Goal: Information Seeking & Learning: Learn about a topic

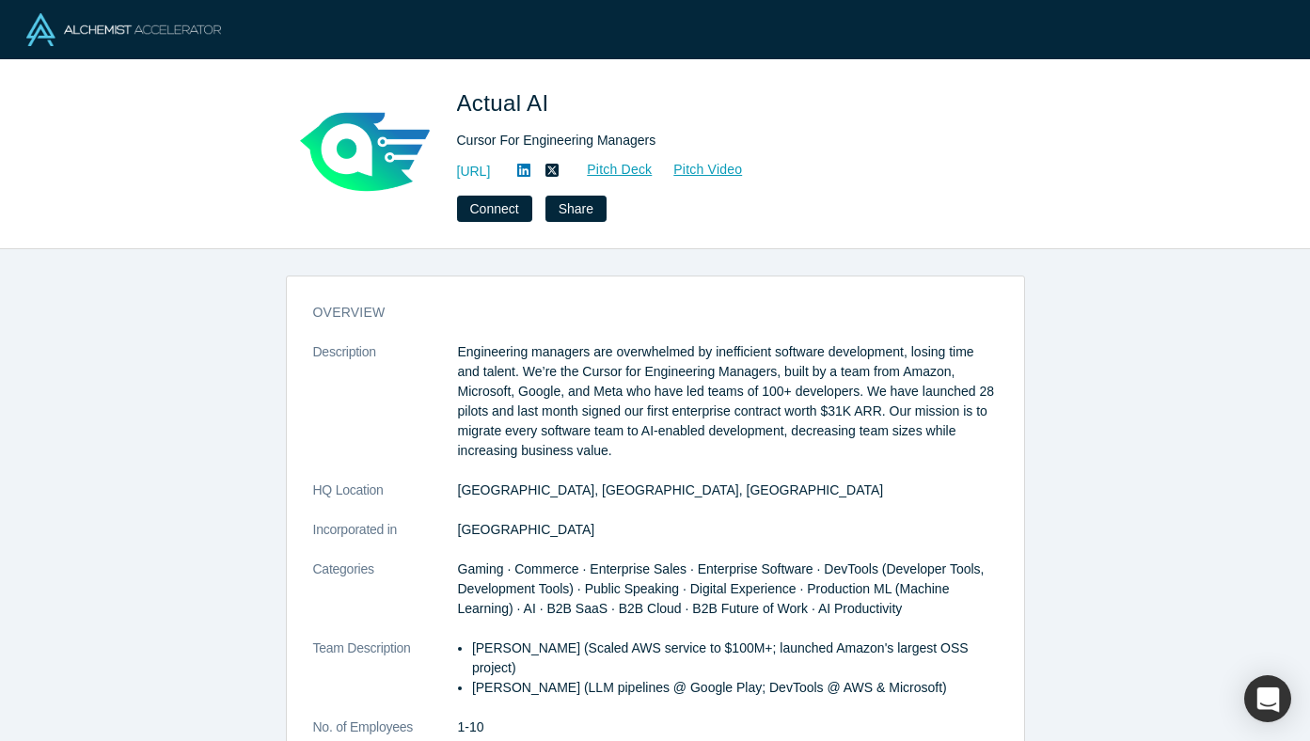
scroll to position [868, 0]
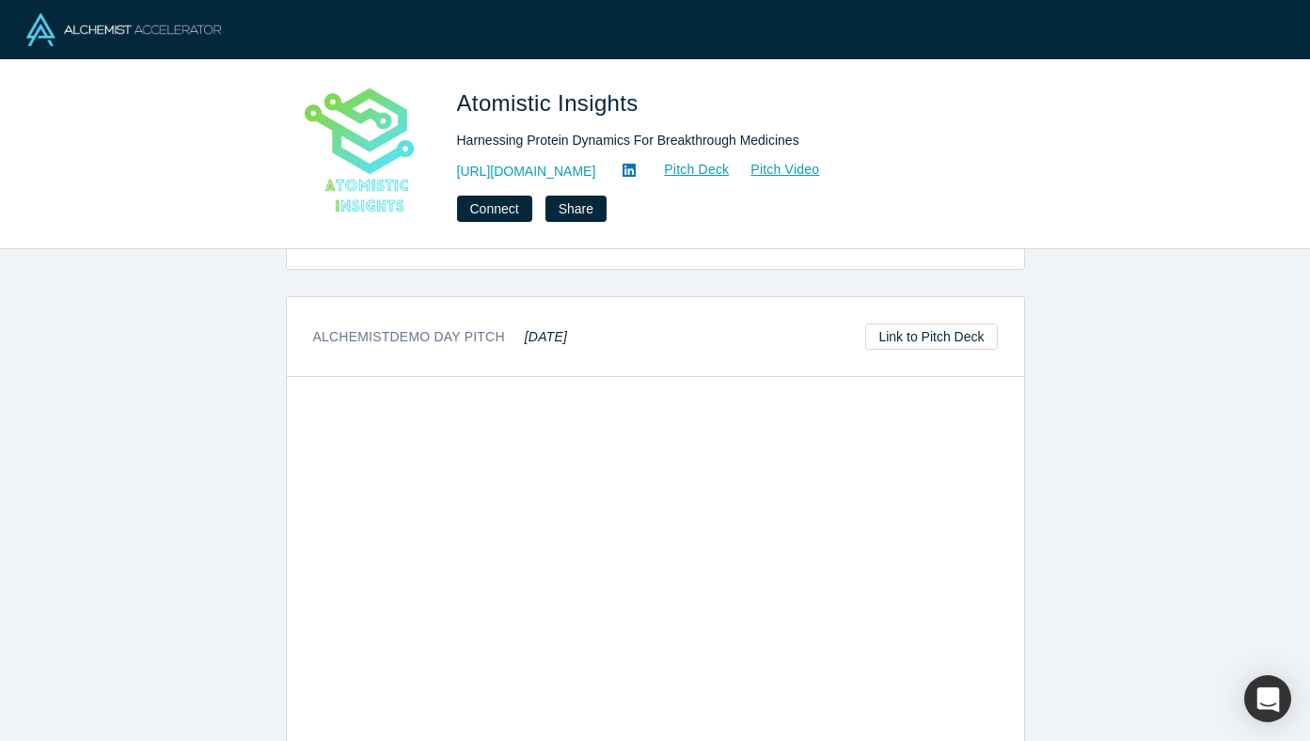
scroll to position [858, 0]
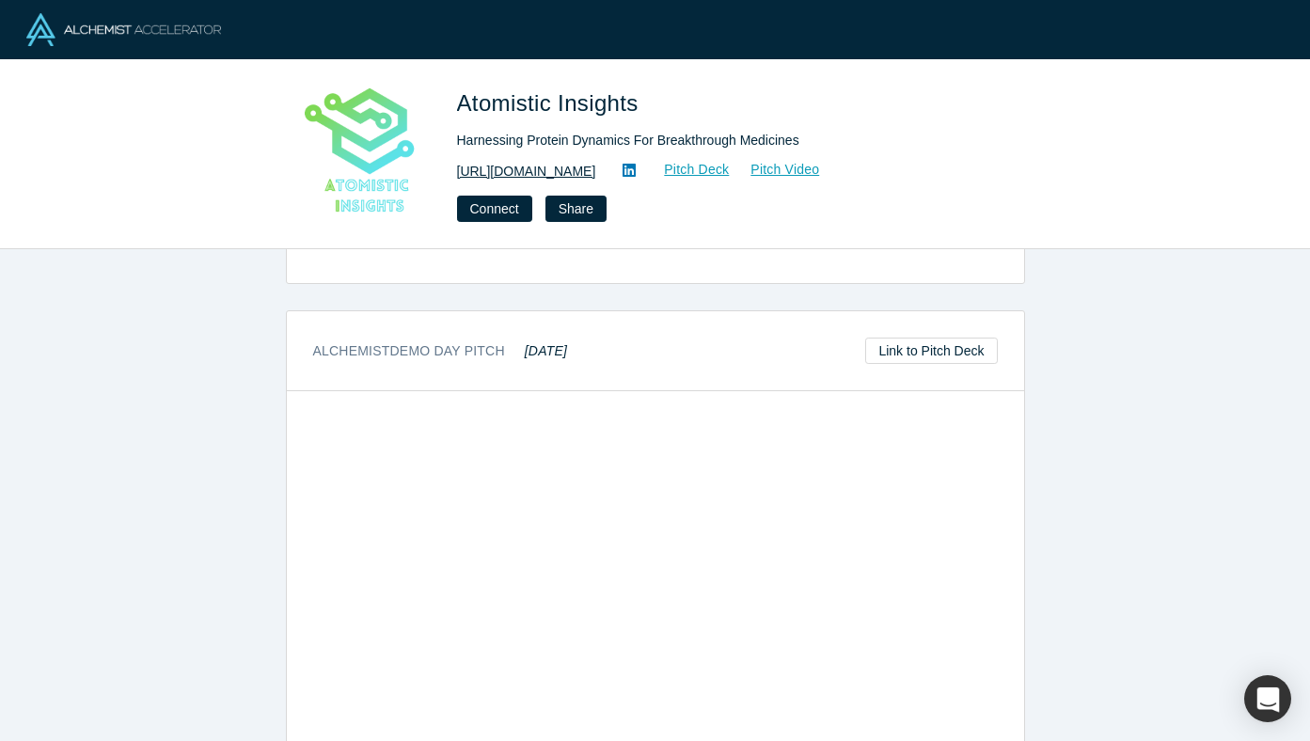
click at [596, 174] on link "https://www.atomisticinsights.com/" at bounding box center [526, 172] width 139 height 20
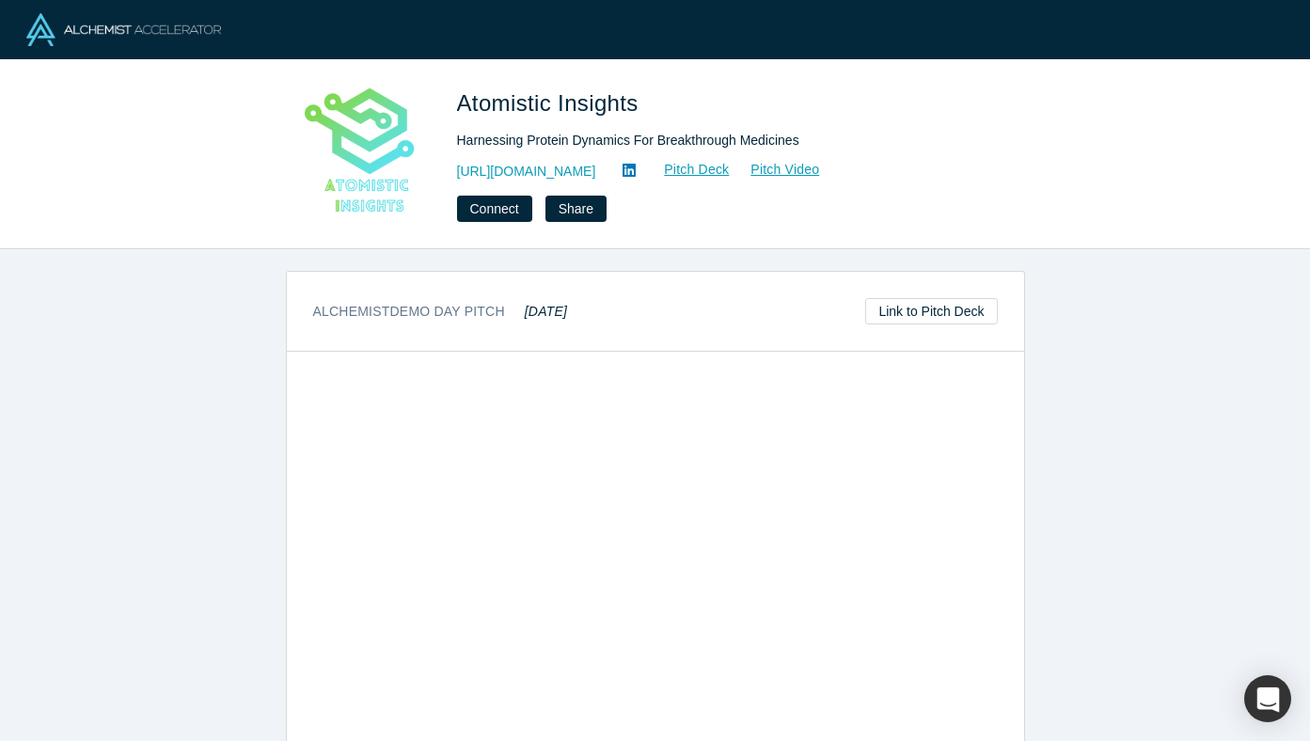
scroll to position [895, 0]
click at [923, 313] on link "Link to Pitch Deck" at bounding box center [931, 314] width 132 height 26
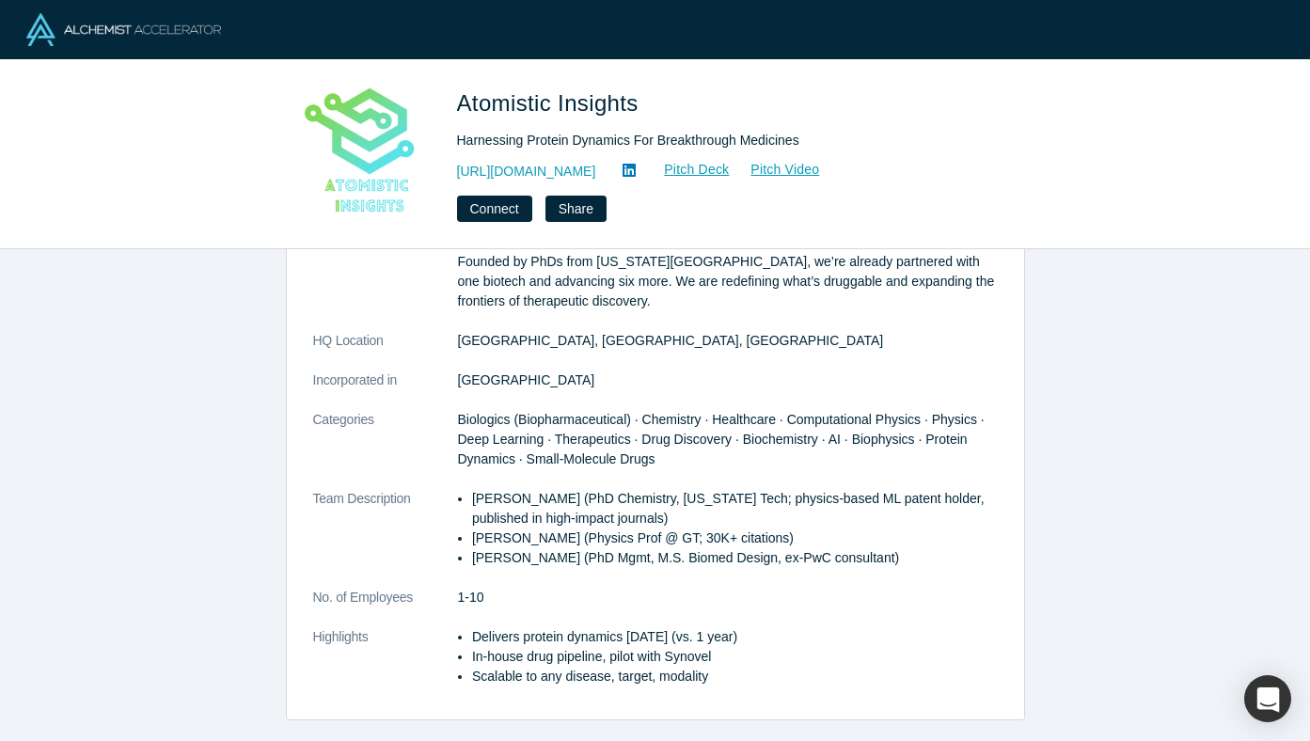
scroll to position [0, 0]
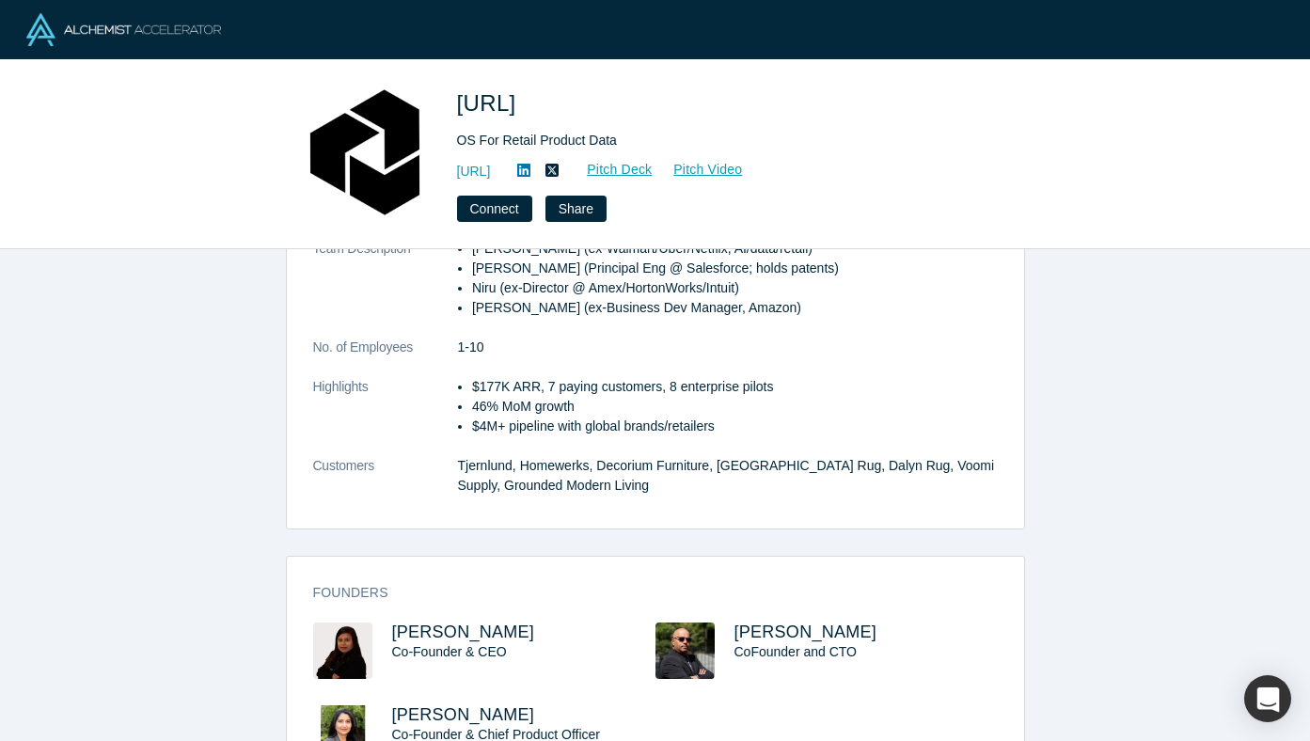
scroll to position [364, 0]
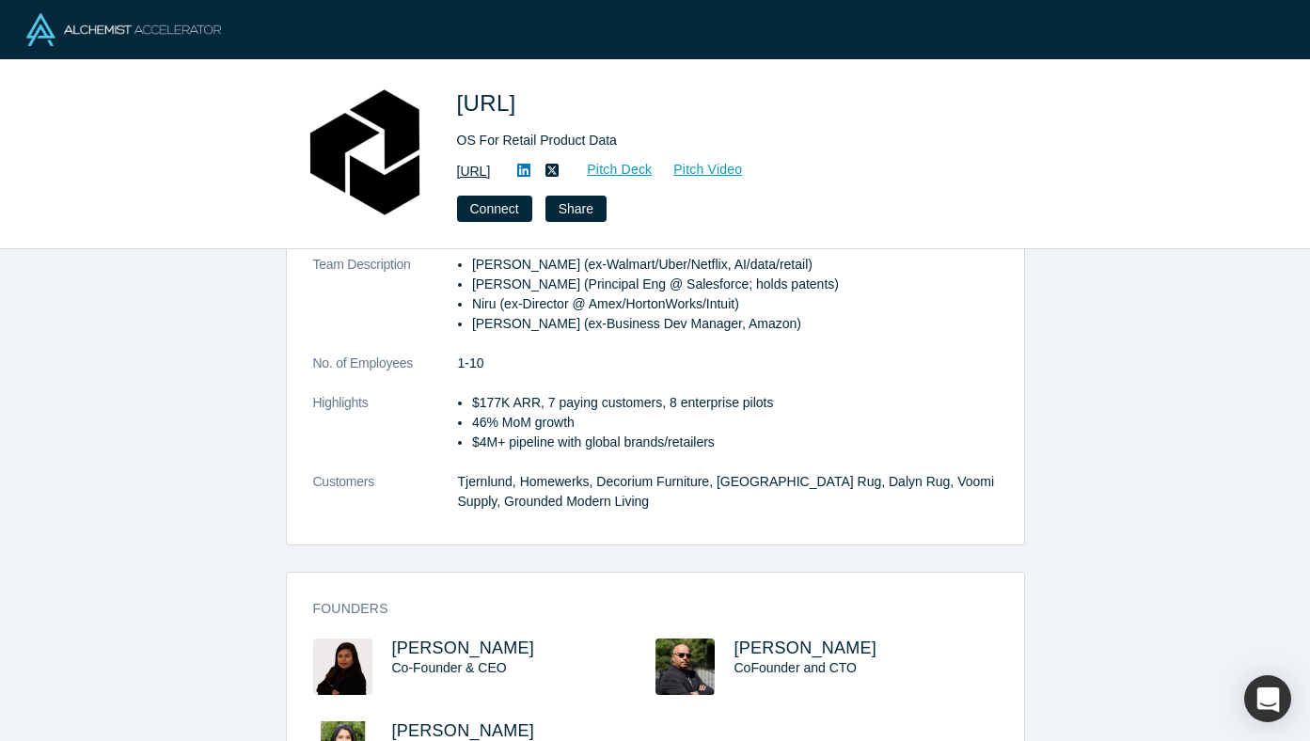
click at [491, 175] on link "https://atronous.ai" at bounding box center [474, 172] width 34 height 20
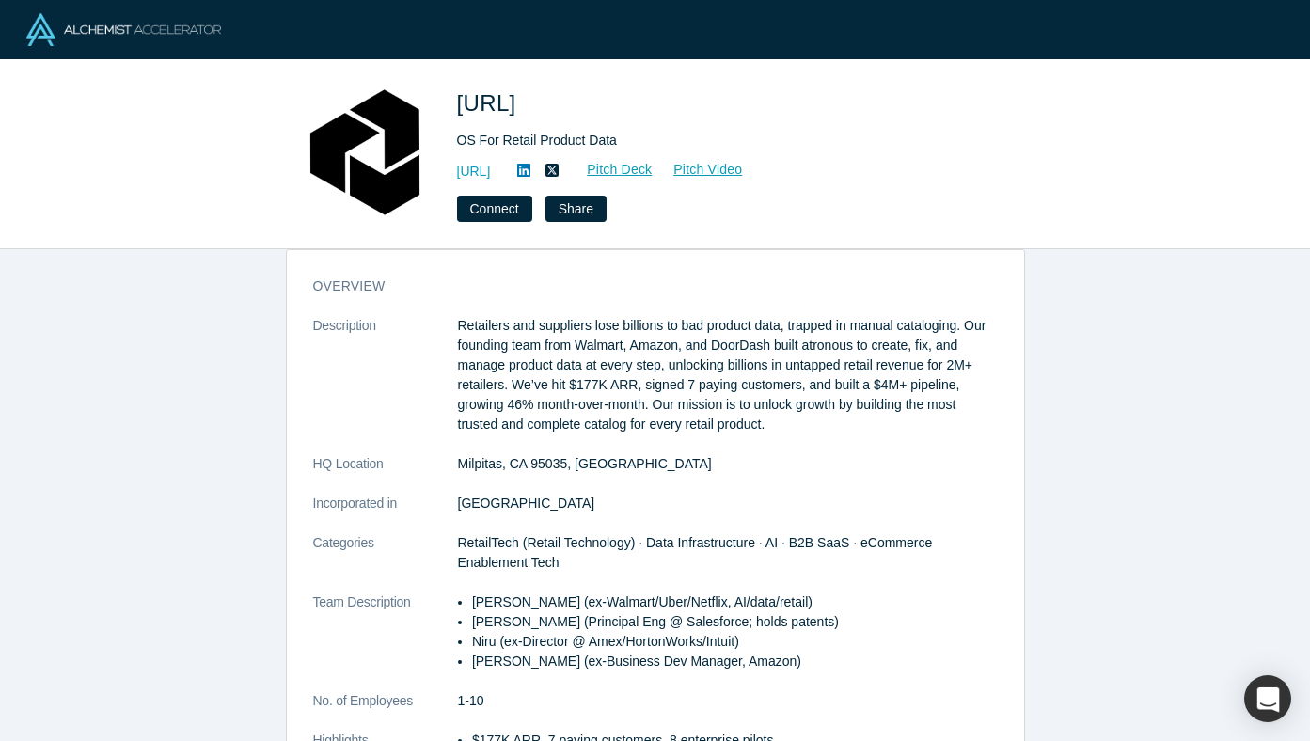
scroll to position [0, 0]
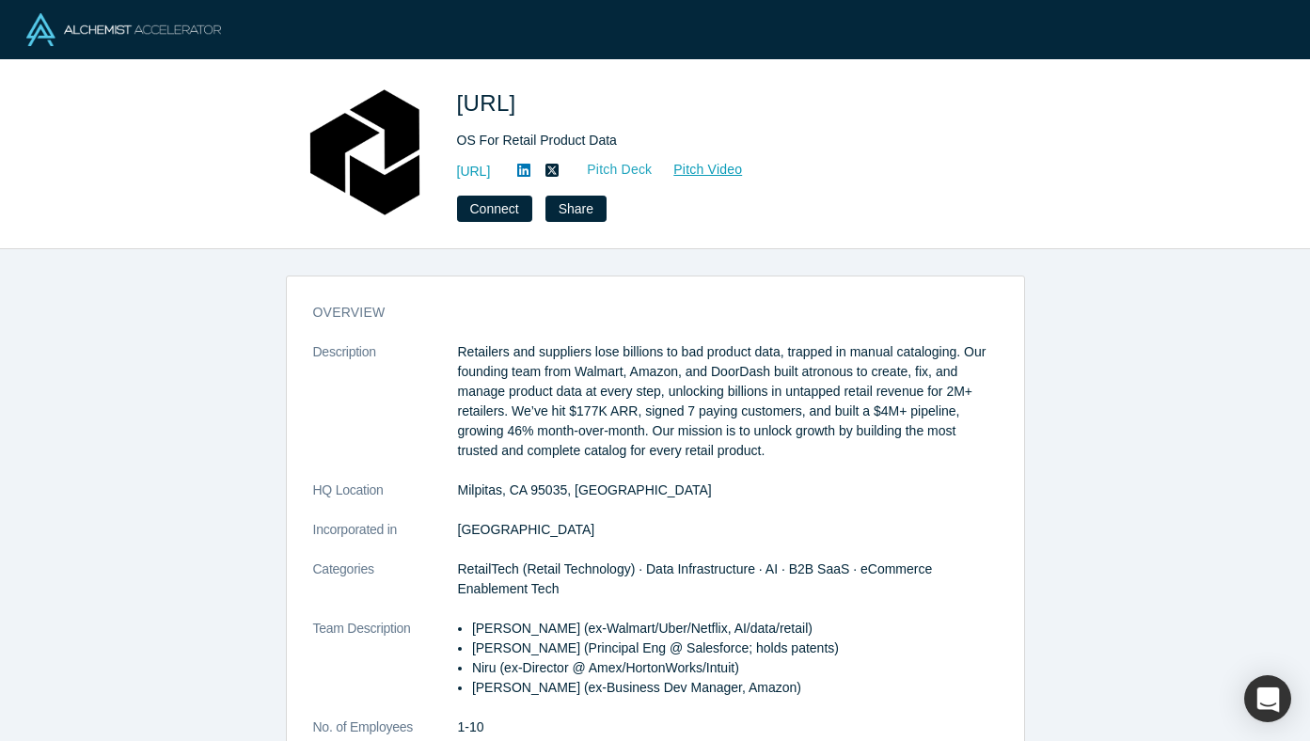
click at [652, 164] on link "Pitch Deck" at bounding box center [609, 170] width 86 height 22
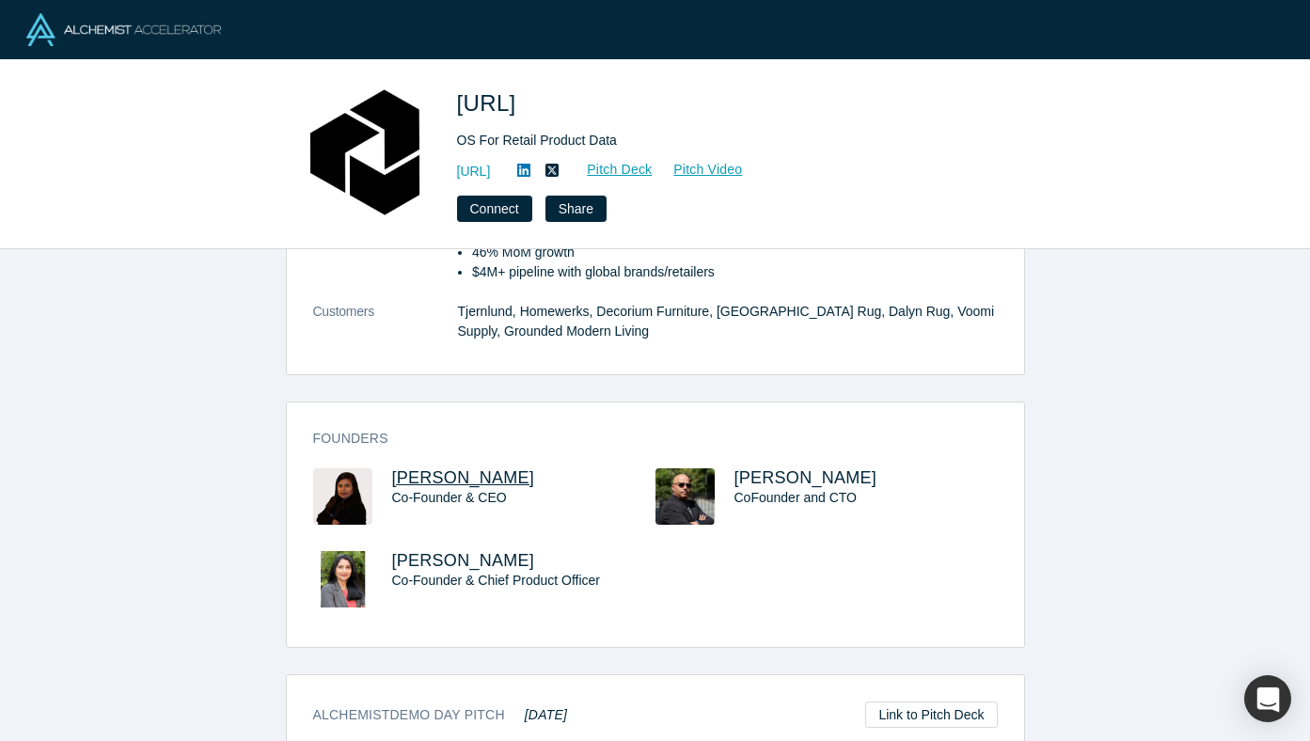
click at [416, 479] on span "Jayashree Dutta" at bounding box center [463, 477] width 143 height 19
drag, startPoint x: 531, startPoint y: 477, endPoint x: 385, endPoint y: 477, distance: 146.7
click at [385, 477] on div "Jayashree Dutta Co-Founder & CEO" at bounding box center [484, 509] width 342 height 83
copy span "Jayashree Dutta"
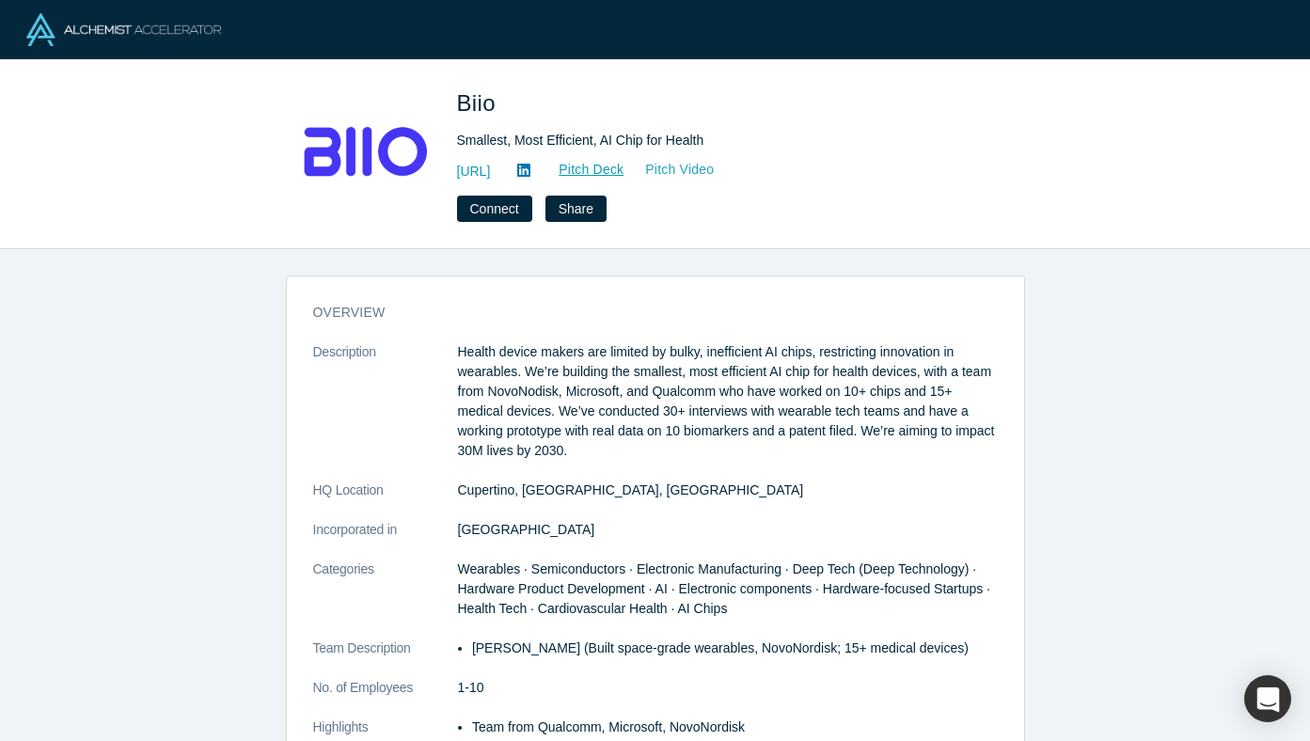
click at [700, 170] on link "Pitch Video" at bounding box center [669, 170] width 90 height 22
click at [491, 174] on link "[URL]" at bounding box center [474, 172] width 34 height 20
click at [624, 165] on link "Pitch Deck" at bounding box center [581, 170] width 86 height 22
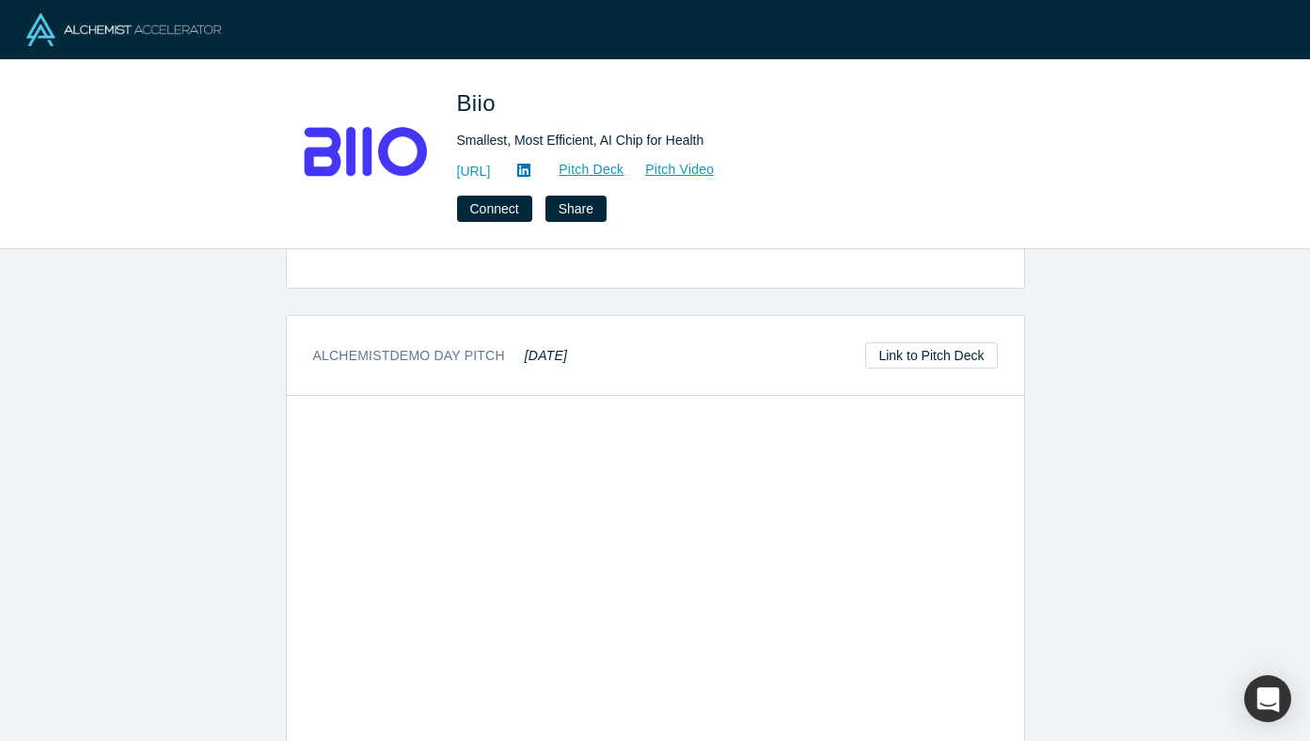
scroll to position [512, 0]
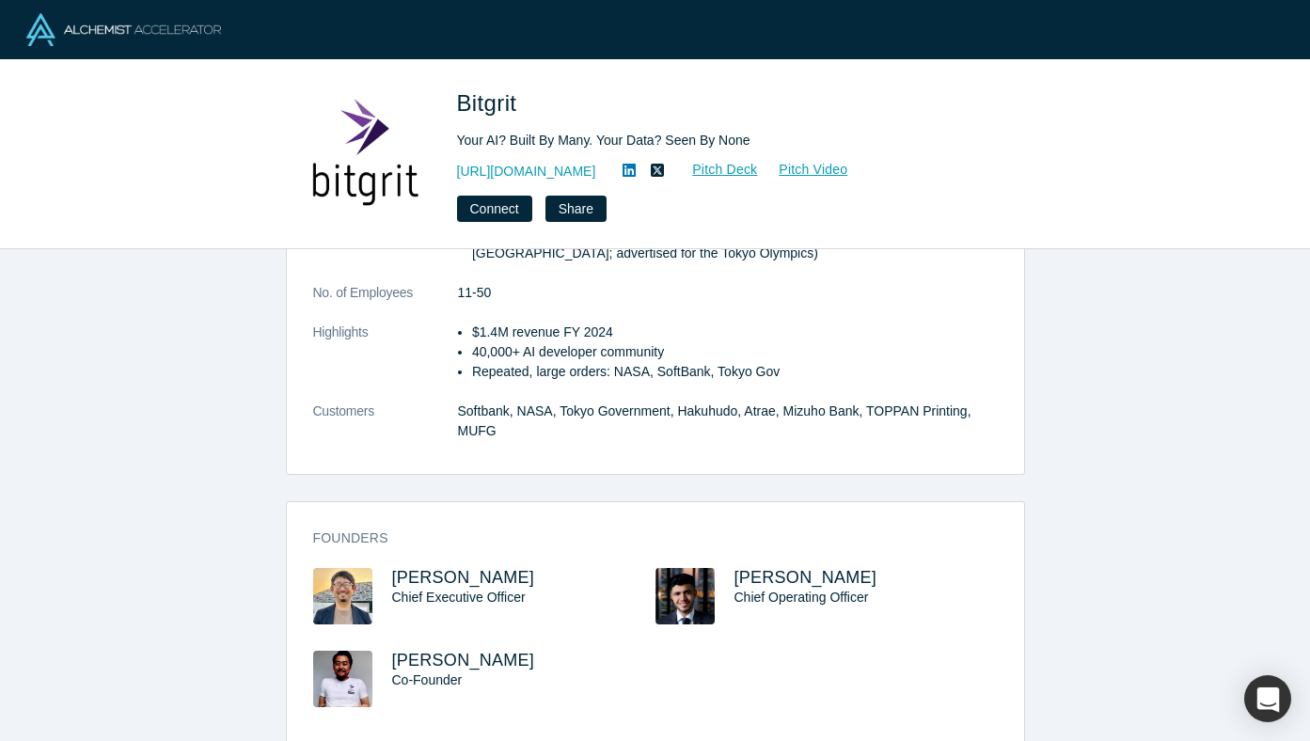
scroll to position [495, 0]
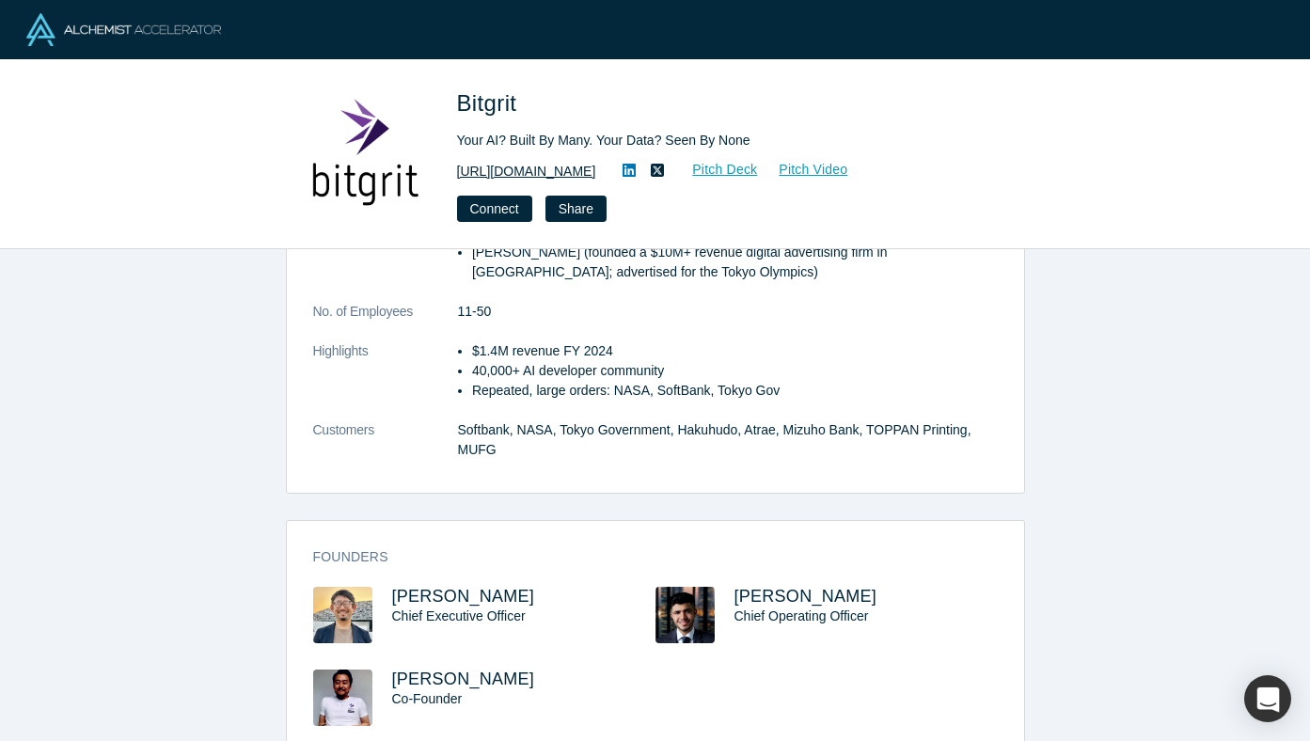
click at [522, 169] on link "https://bitgrit.com/" at bounding box center [526, 172] width 139 height 20
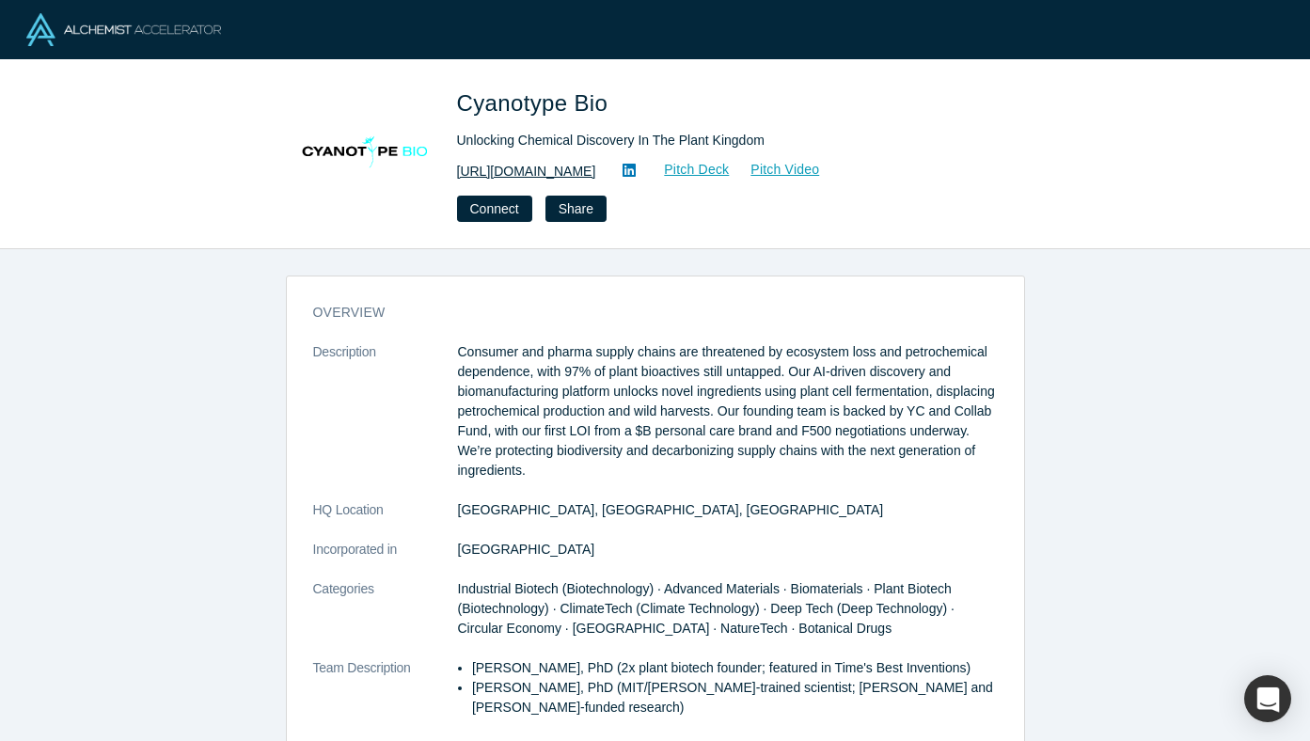
click at [585, 172] on link "http://www.cyanotypebio.com" at bounding box center [526, 172] width 139 height 20
click at [730, 165] on link "Pitch Deck" at bounding box center [686, 170] width 86 height 22
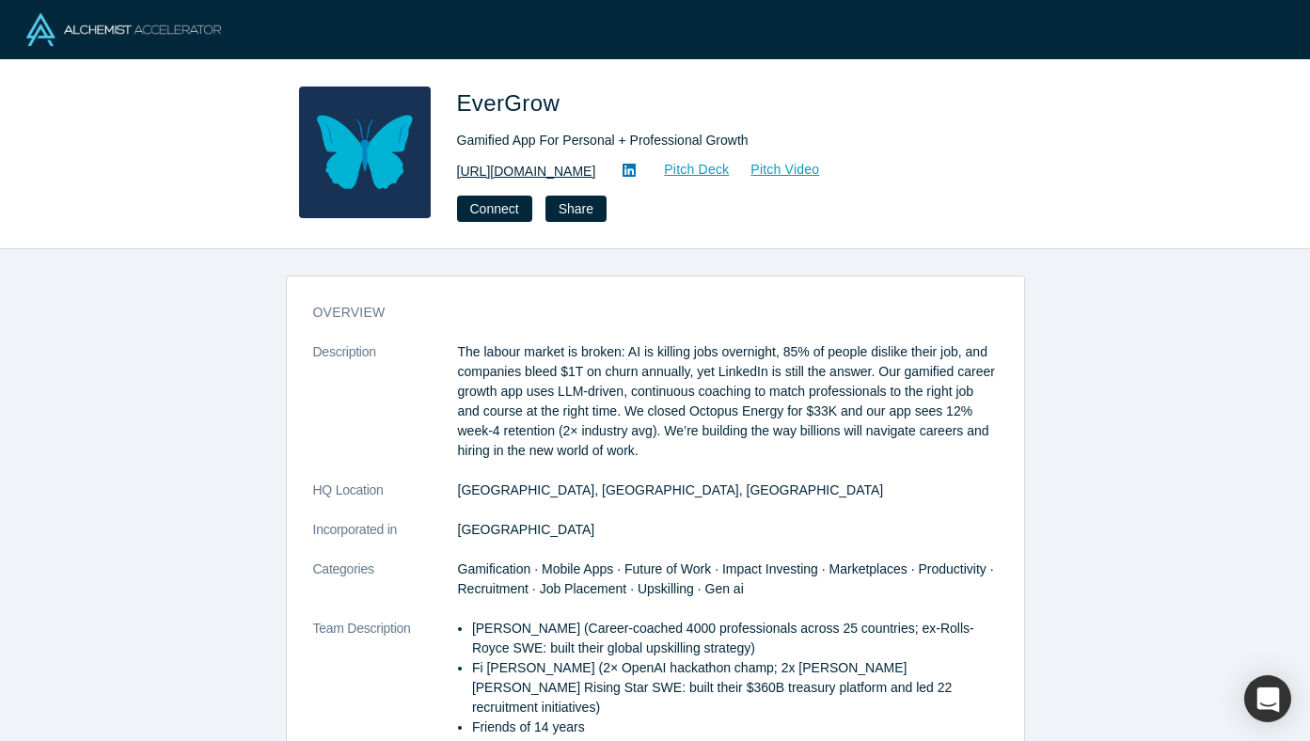
click at [560, 179] on link "[URL][DOMAIN_NAME]" at bounding box center [526, 172] width 139 height 20
click at [730, 161] on link "Pitch Deck" at bounding box center [686, 170] width 86 height 22
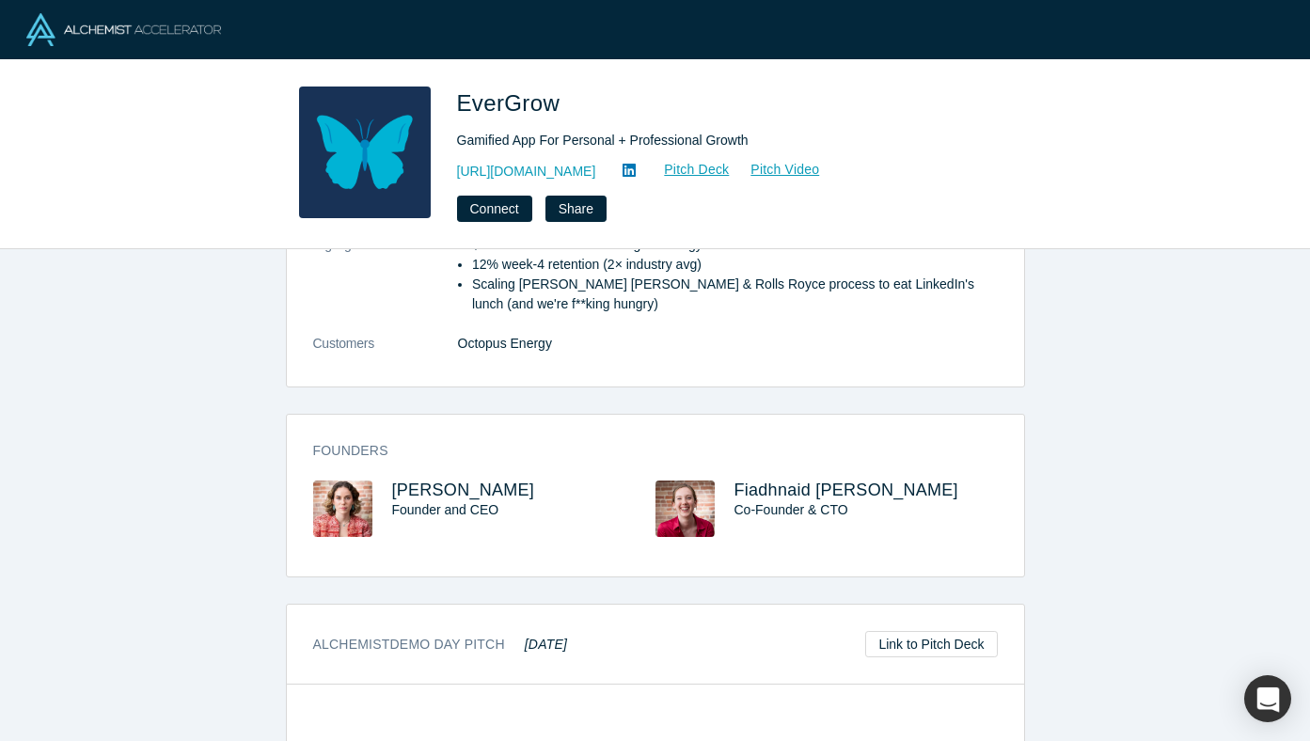
scroll to position [525, 0]
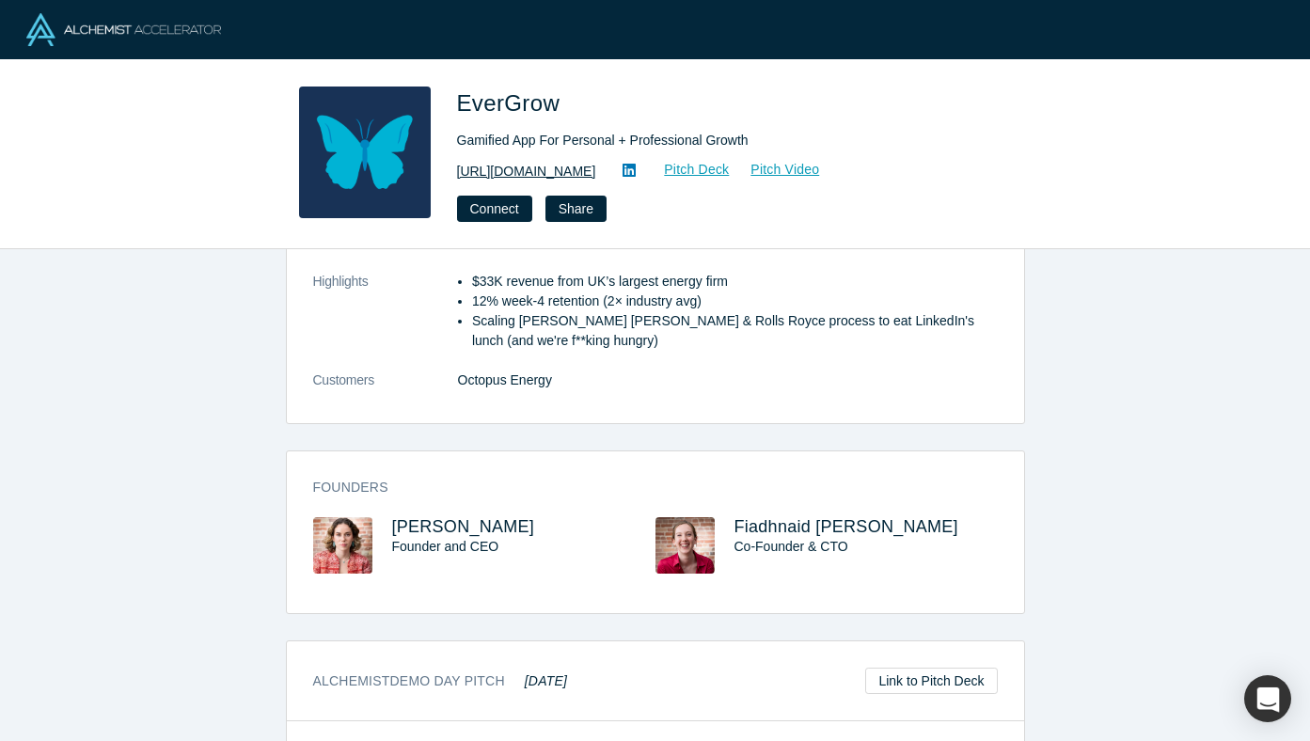
click at [520, 165] on link "[URL][DOMAIN_NAME]" at bounding box center [526, 172] width 139 height 20
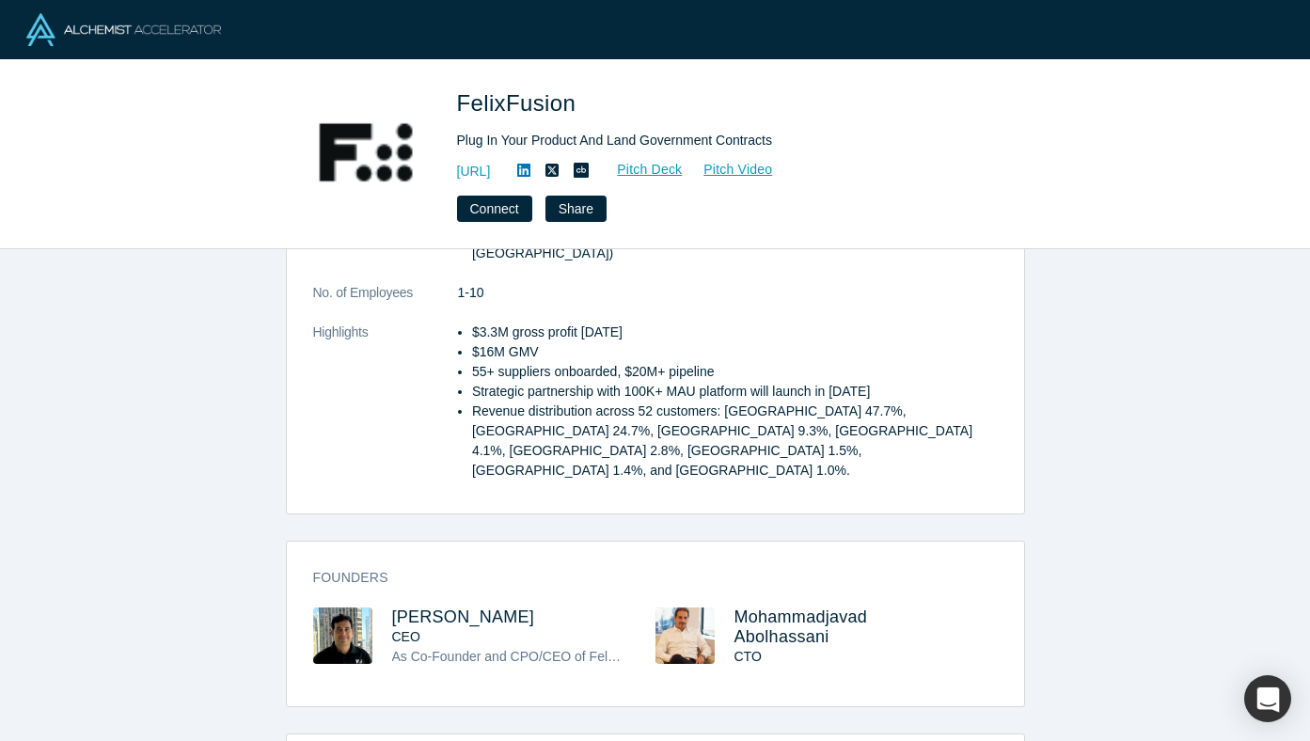
scroll to position [213, 0]
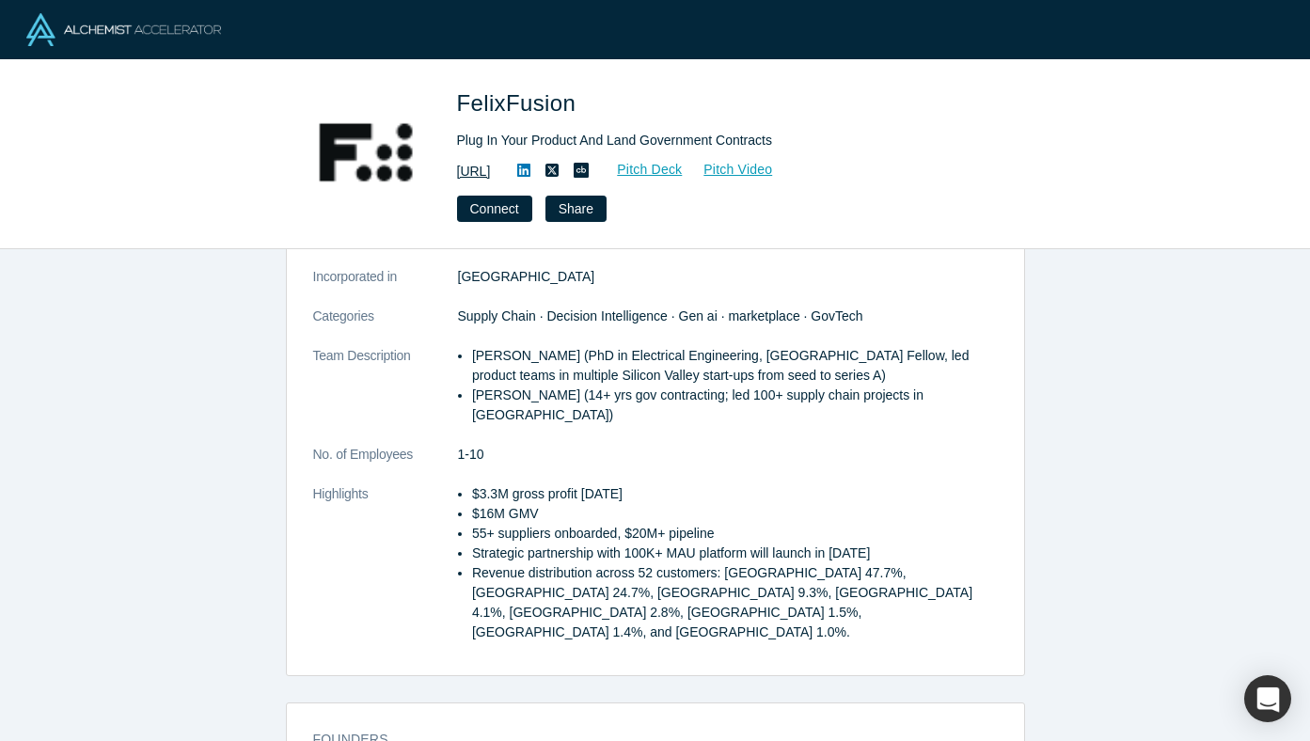
click at [491, 166] on link "[URL]" at bounding box center [474, 172] width 34 height 20
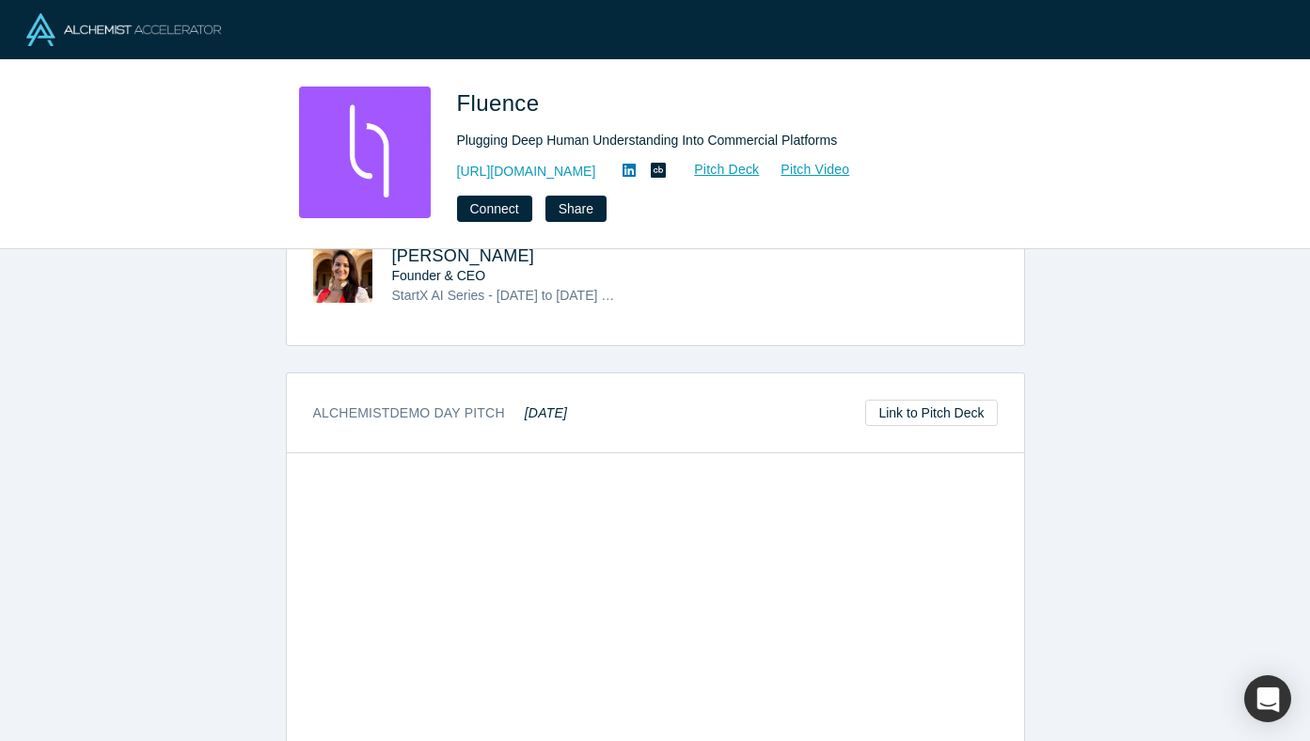
scroll to position [871, 0]
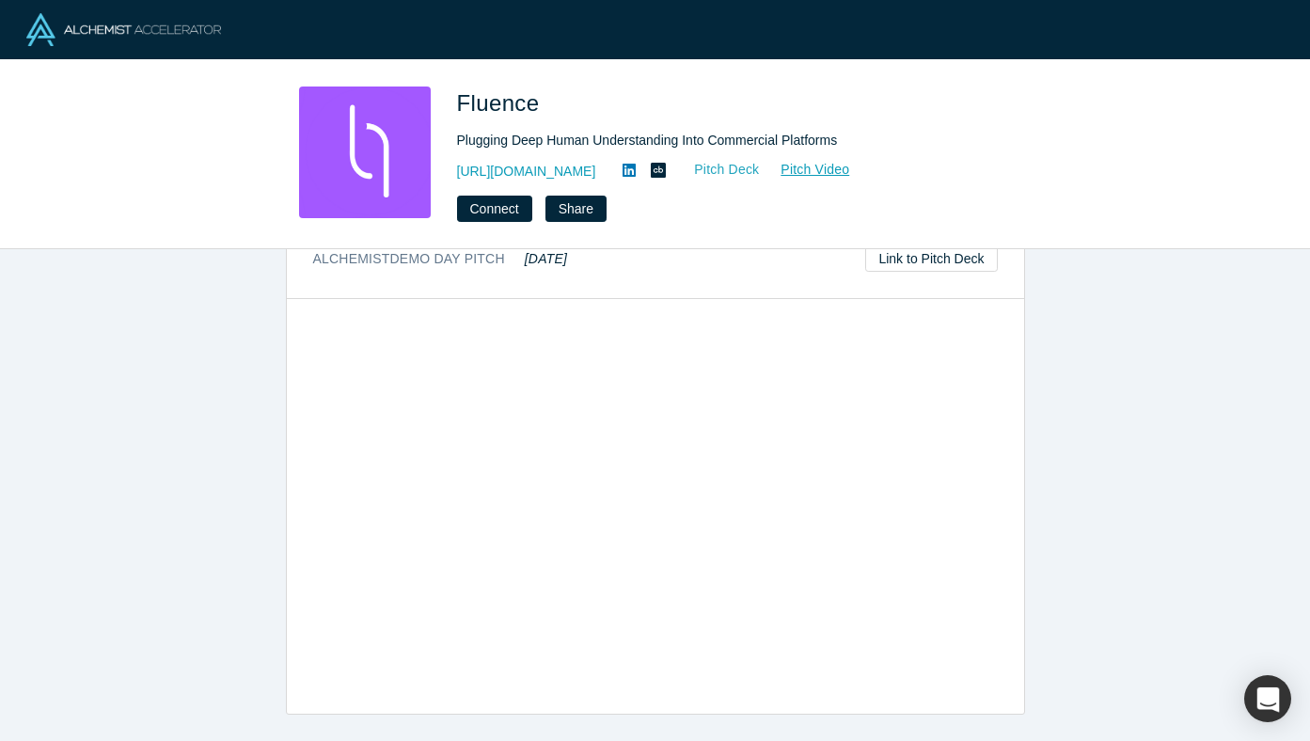
click at [760, 165] on link "Pitch Deck" at bounding box center [716, 170] width 86 height 22
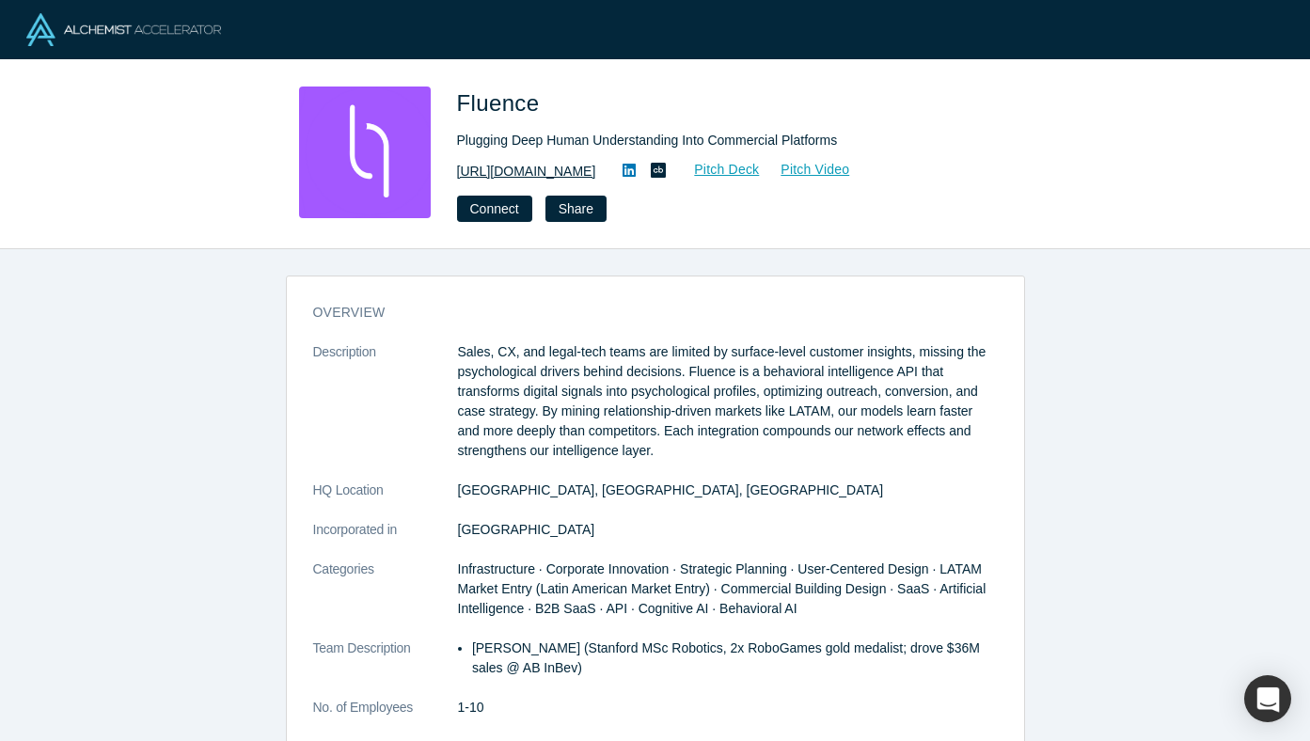
click at [593, 172] on link "[URL][DOMAIN_NAME]" at bounding box center [526, 172] width 139 height 20
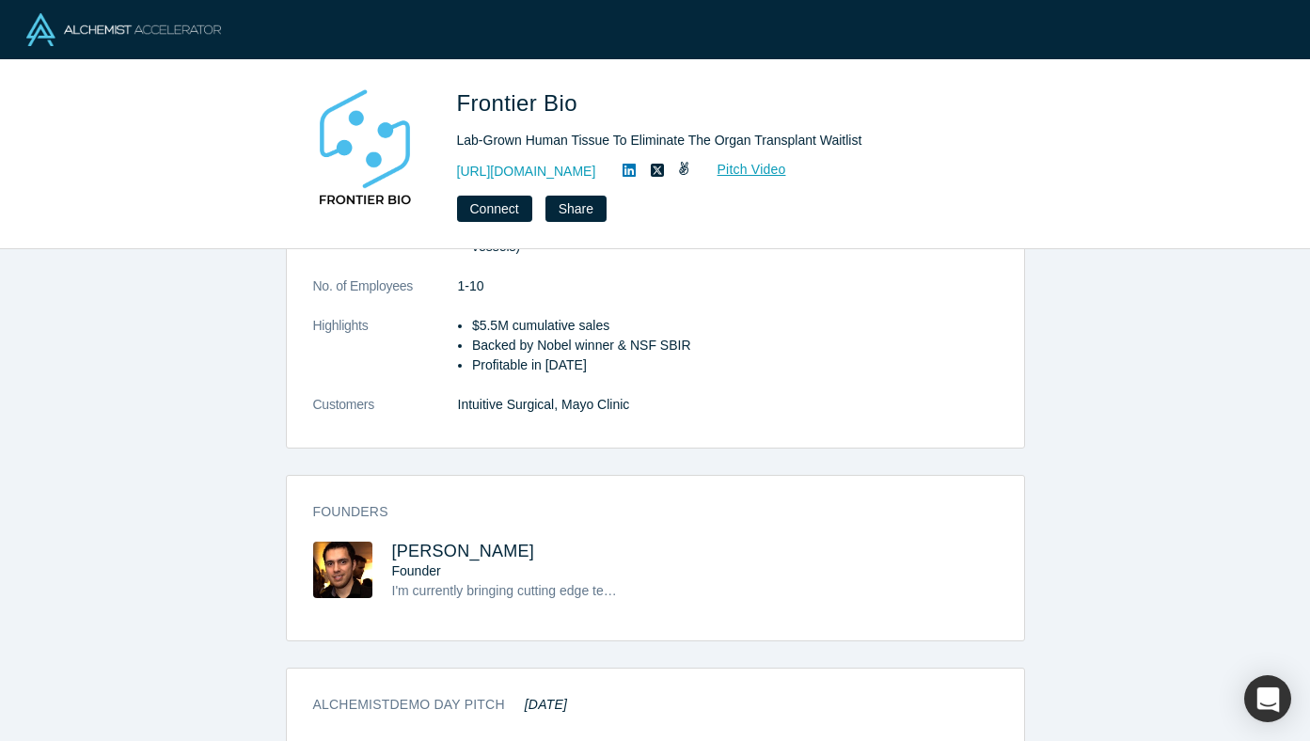
scroll to position [274, 0]
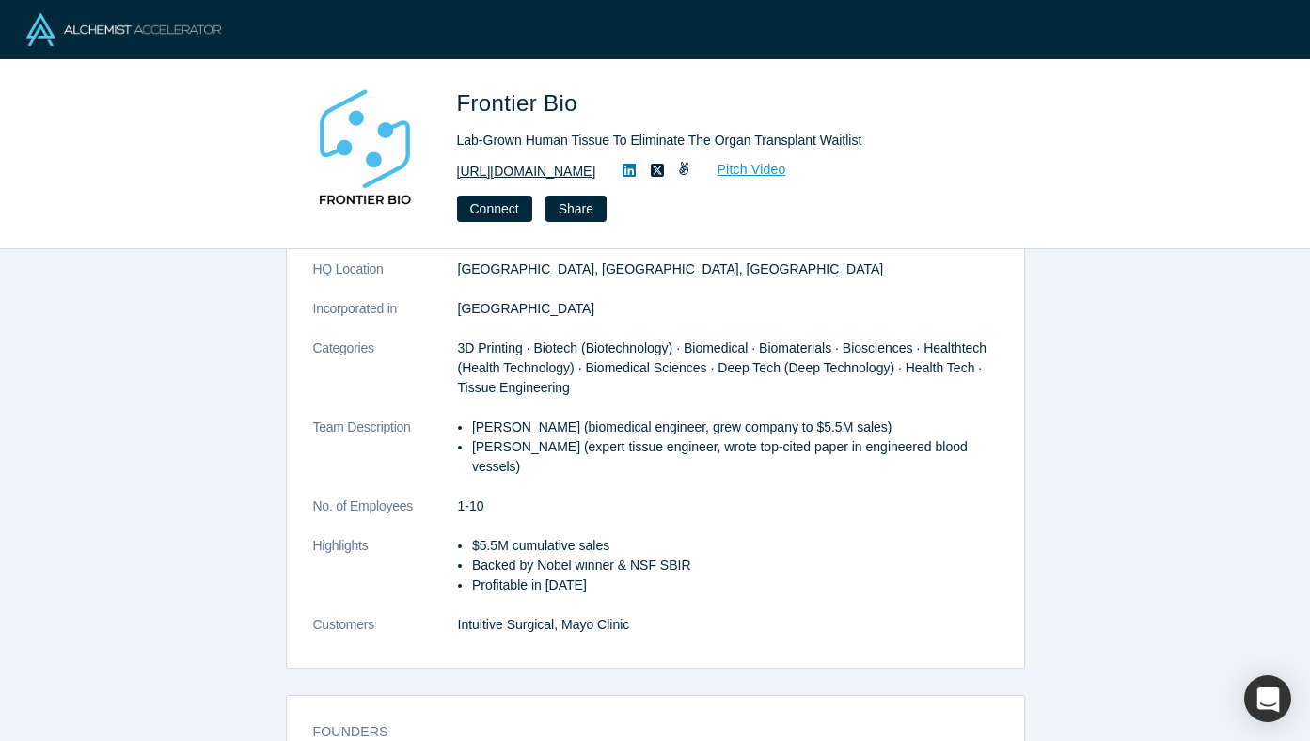
click at [586, 164] on link "[URL][DOMAIN_NAME]" at bounding box center [526, 172] width 139 height 20
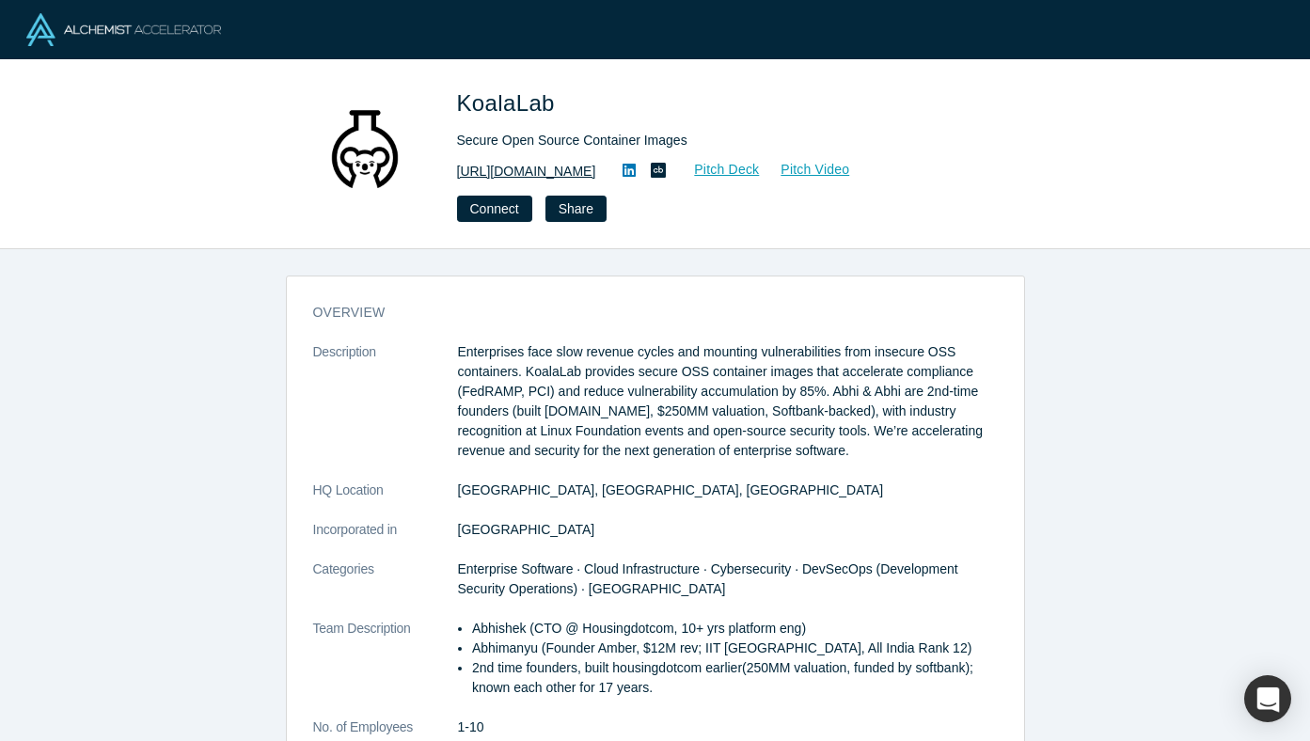
click at [541, 165] on link "[URL][DOMAIN_NAME]" at bounding box center [526, 172] width 139 height 20
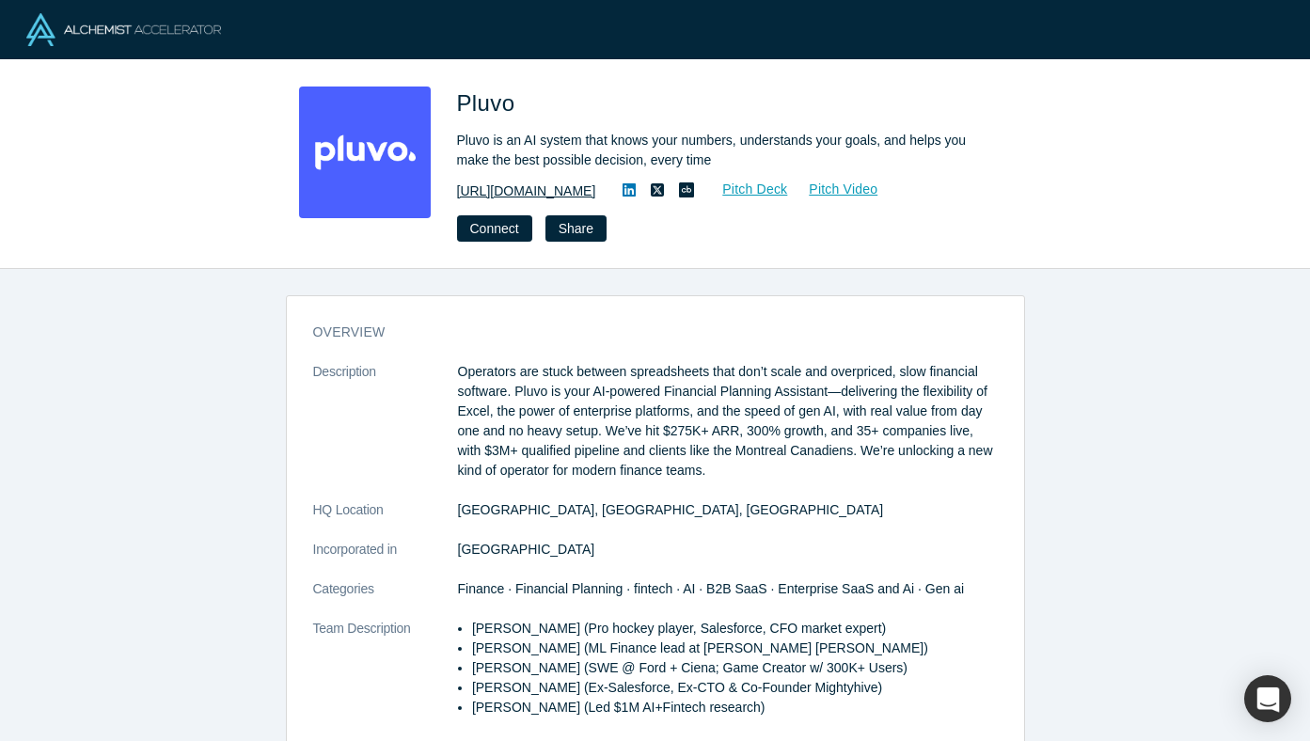
click at [502, 184] on link "[URL][DOMAIN_NAME]" at bounding box center [526, 191] width 139 height 20
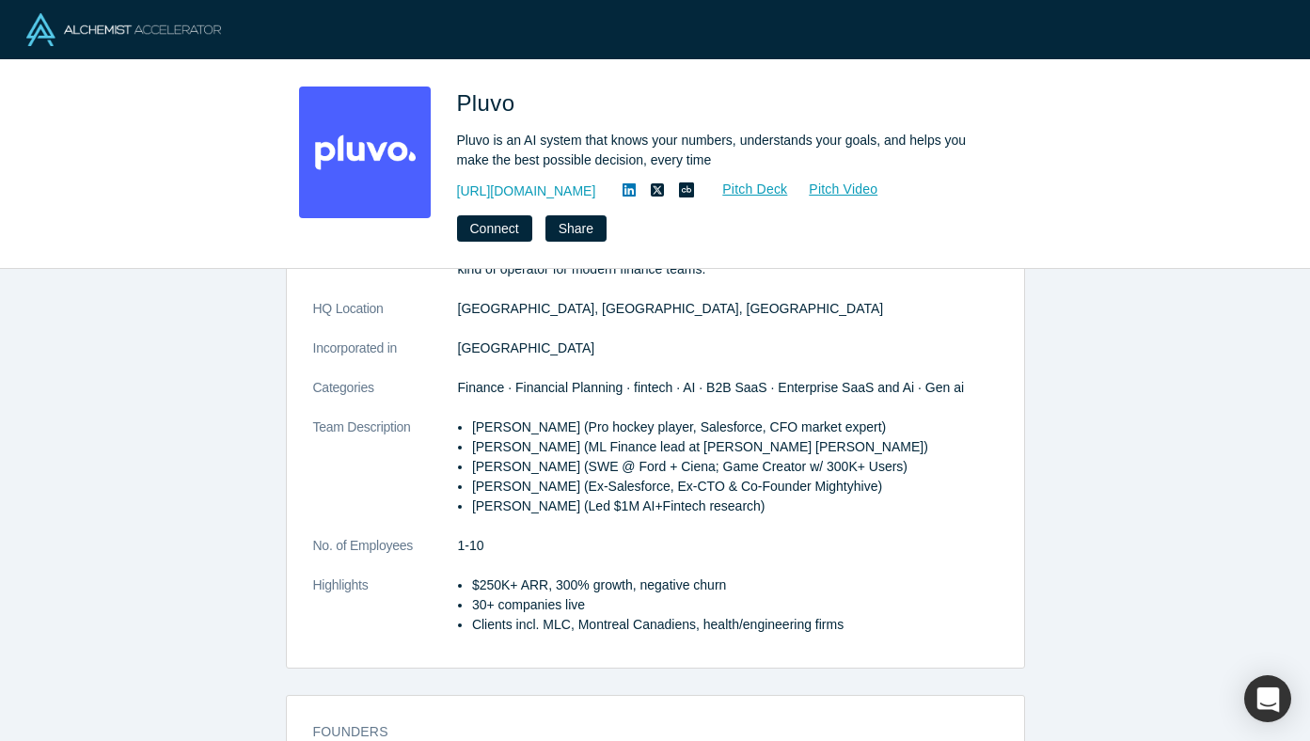
scroll to position [404, 0]
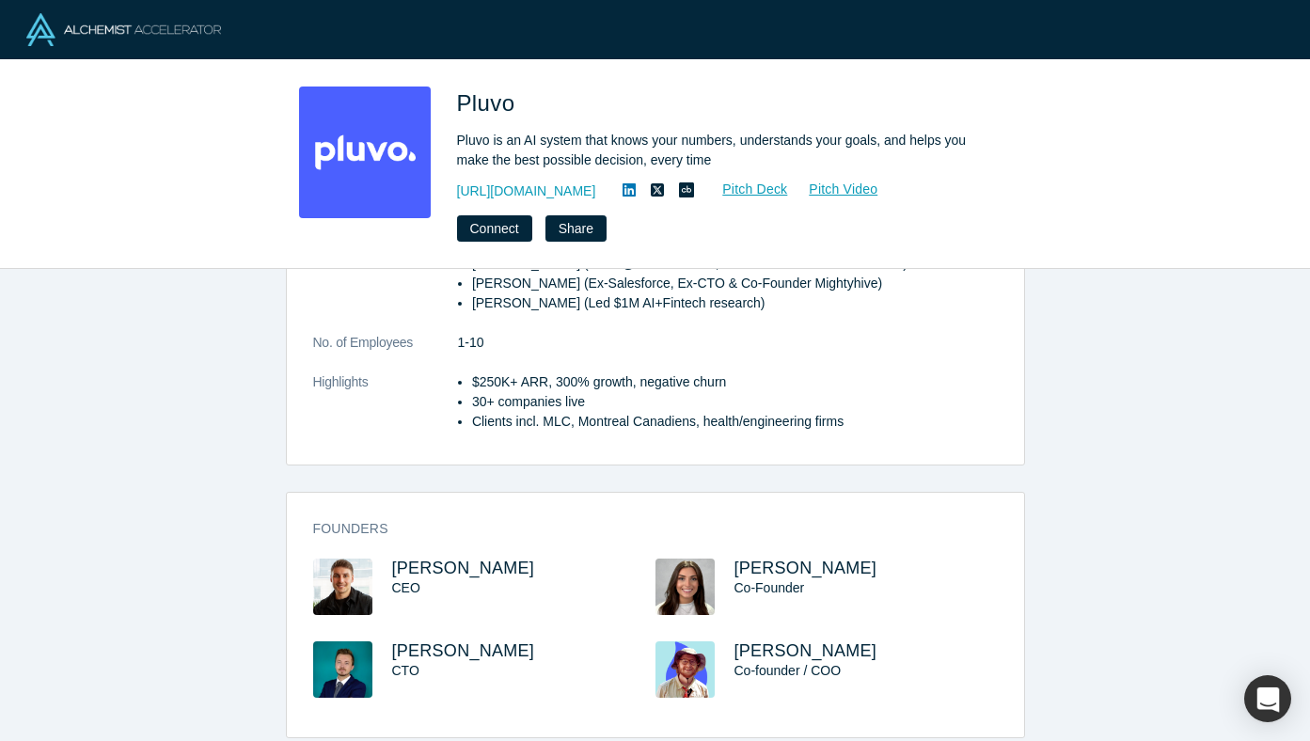
drag, startPoint x: 565, startPoint y: 573, endPoint x: 385, endPoint y: 568, distance: 179.6
click at [385, 568] on div "Alexandre Labreche CEO" at bounding box center [484, 599] width 342 height 83
copy span "Alexandre Labreche"
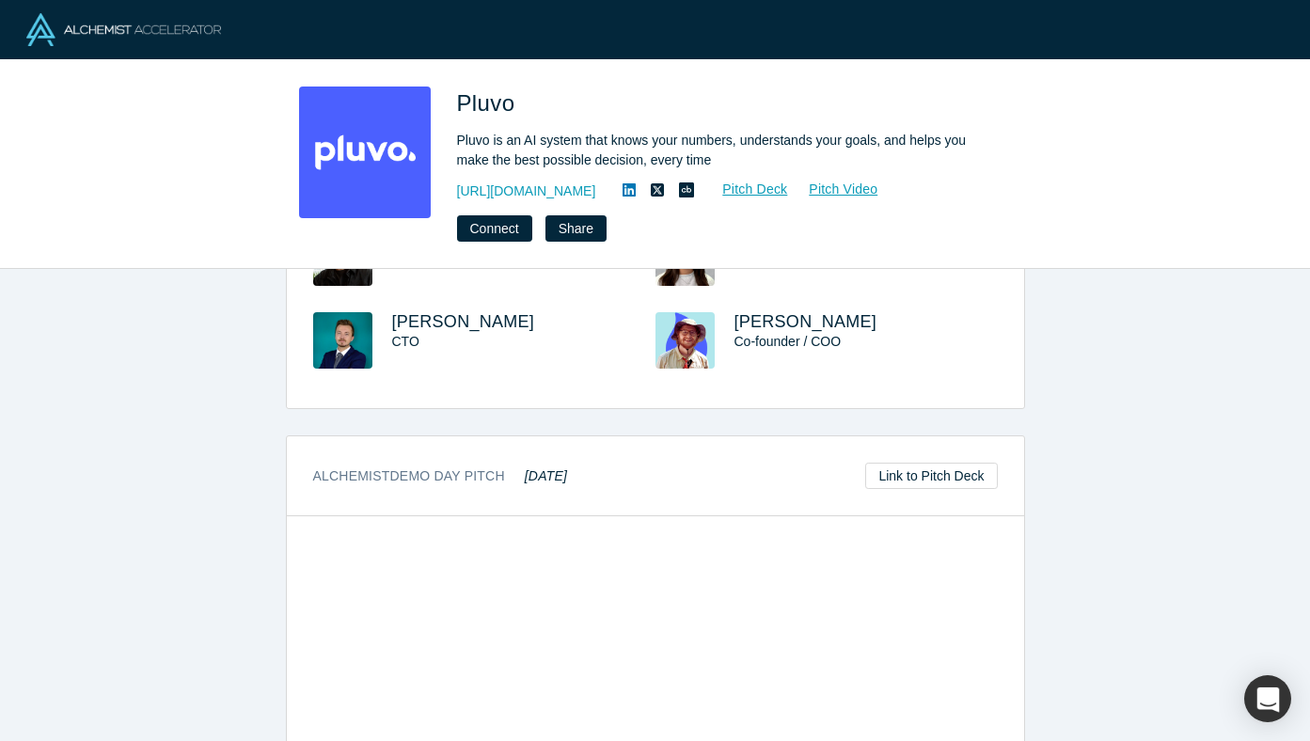
scroll to position [498, 0]
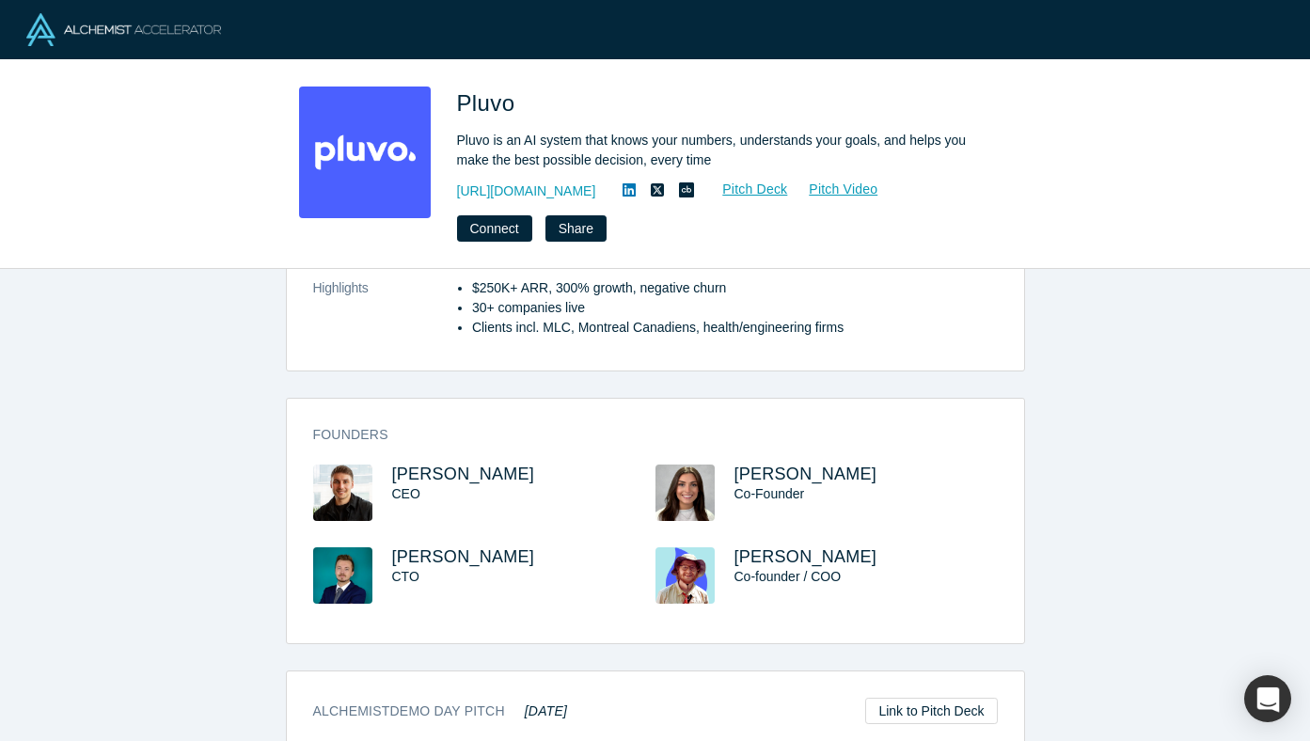
copy span "Alexandre Labreche"
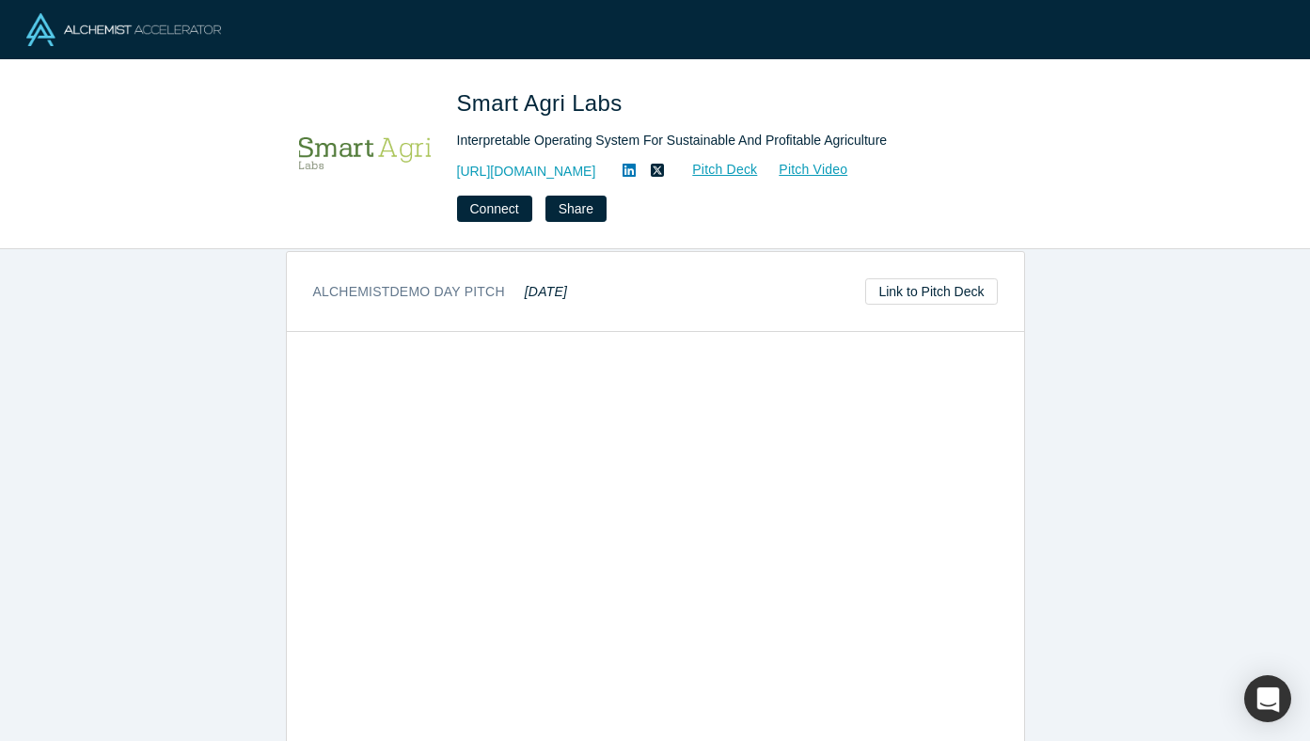
scroll to position [973, 0]
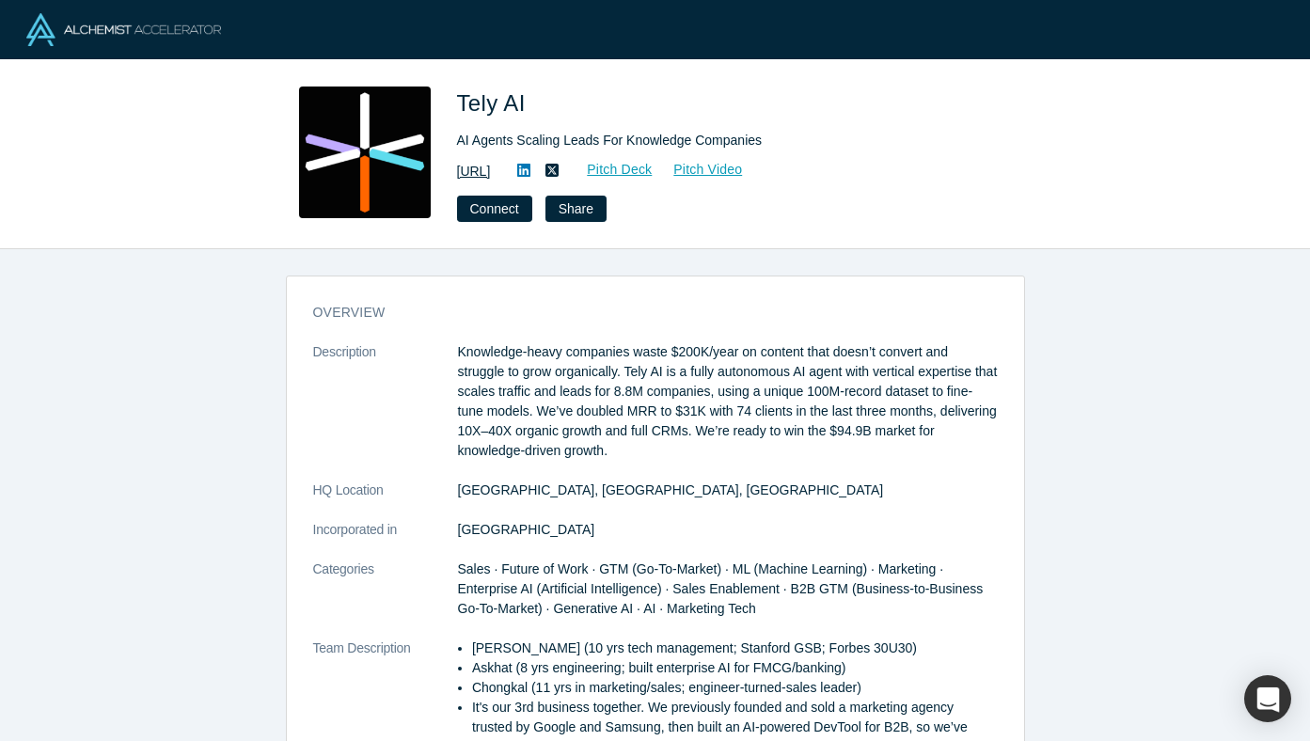
click at [491, 174] on link "[URL]" at bounding box center [474, 172] width 34 height 20
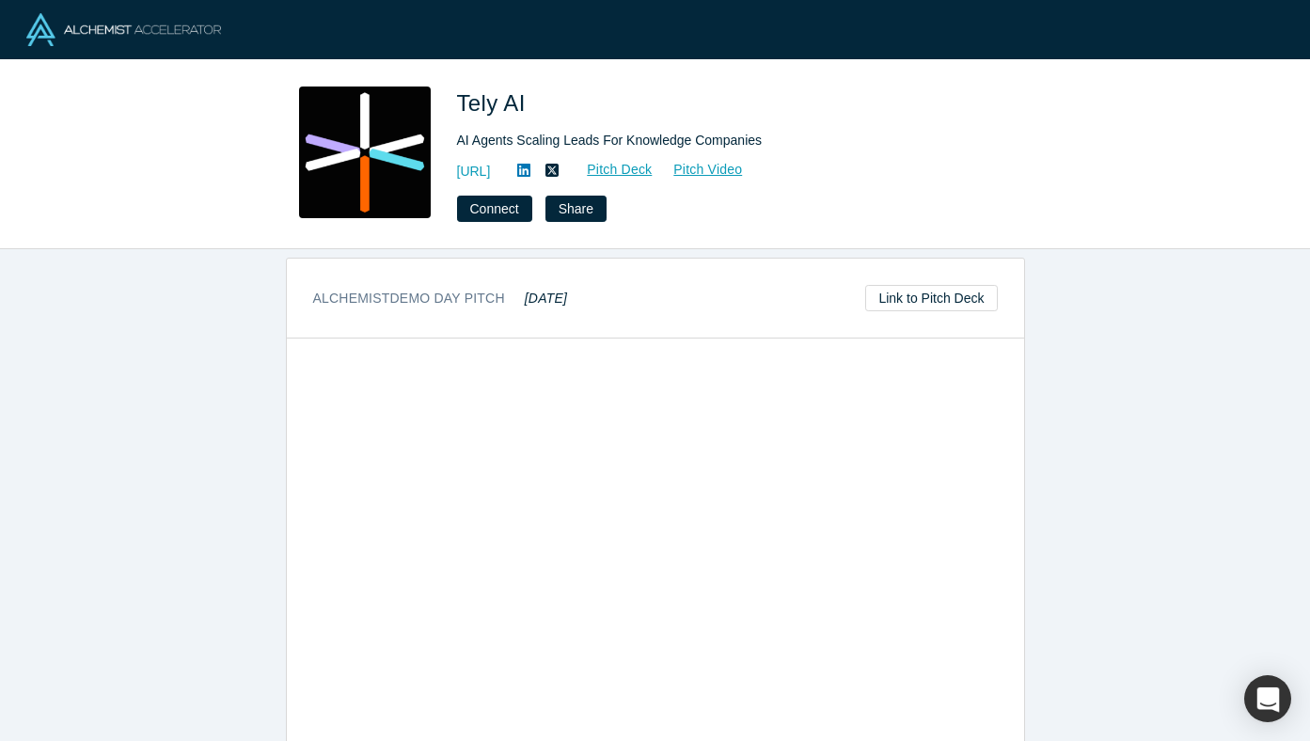
scroll to position [934, 0]
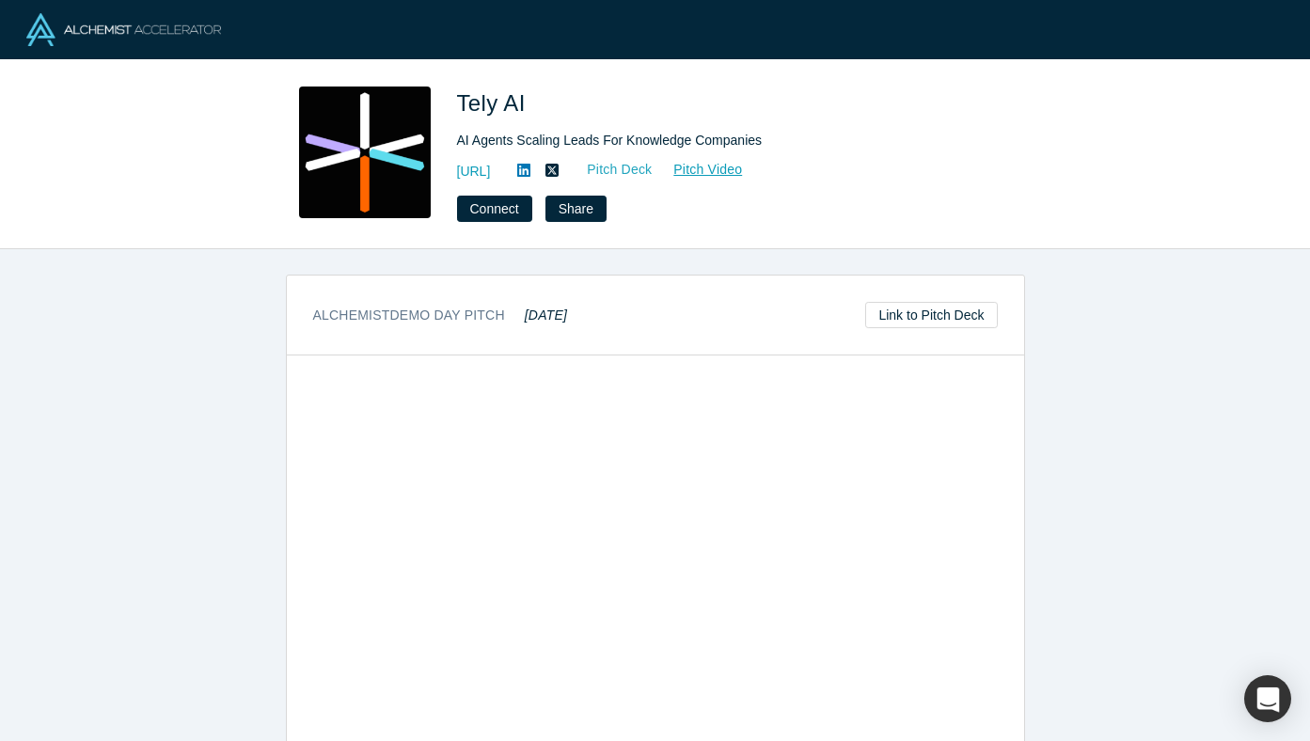
click at [652, 168] on link "Pitch Deck" at bounding box center [609, 170] width 86 height 22
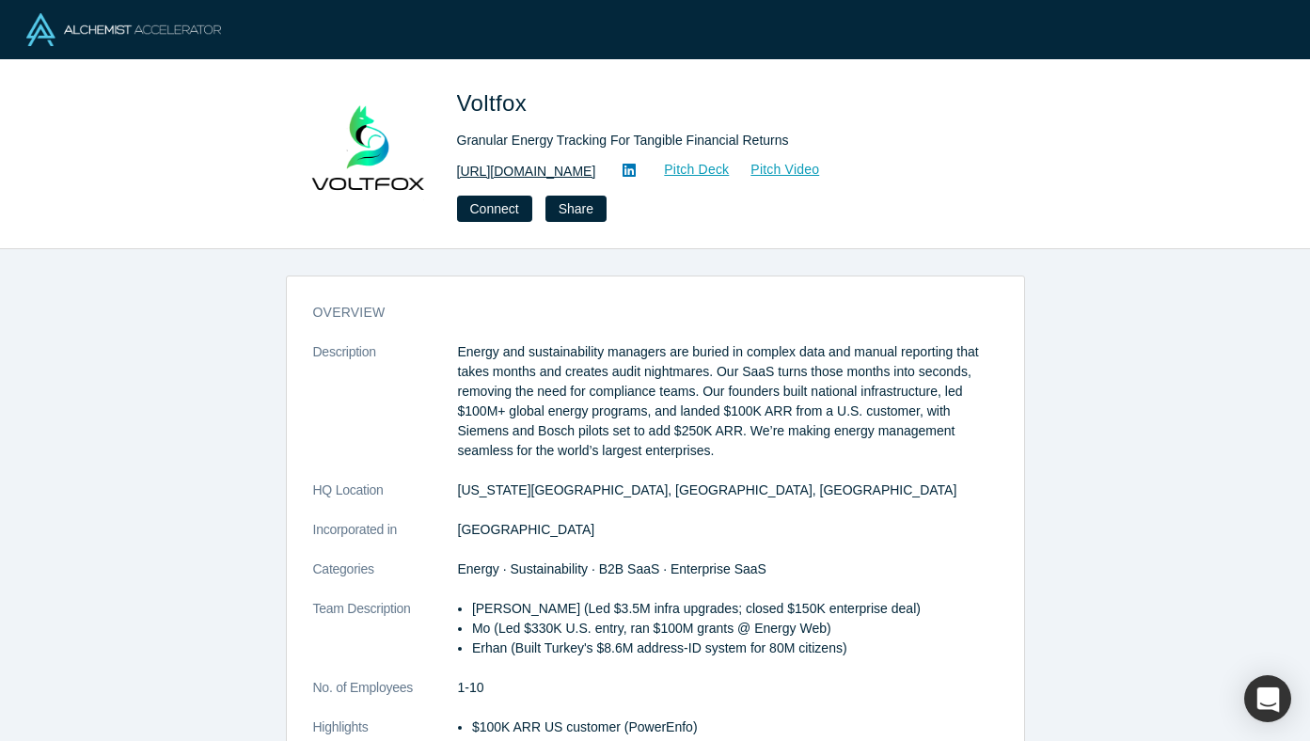
click at [535, 170] on link "http://www.voltfox.io" at bounding box center [526, 172] width 139 height 20
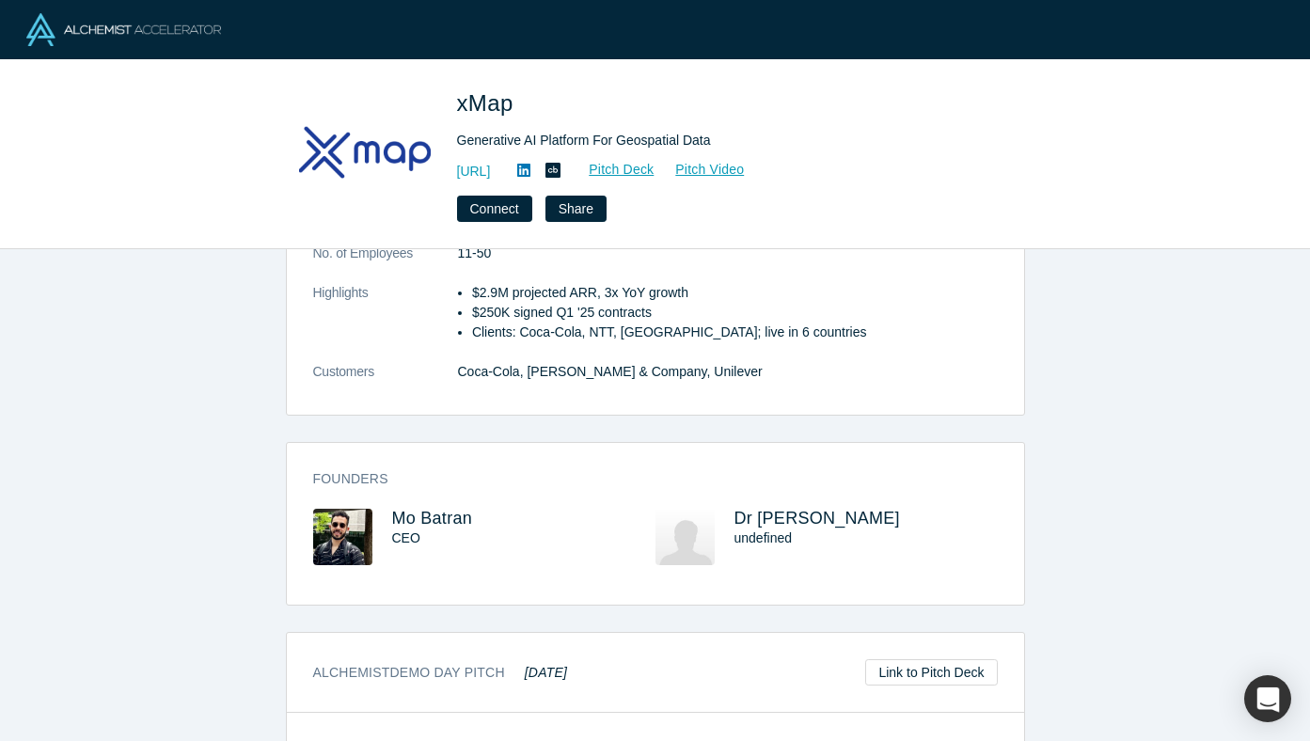
scroll to position [887, 0]
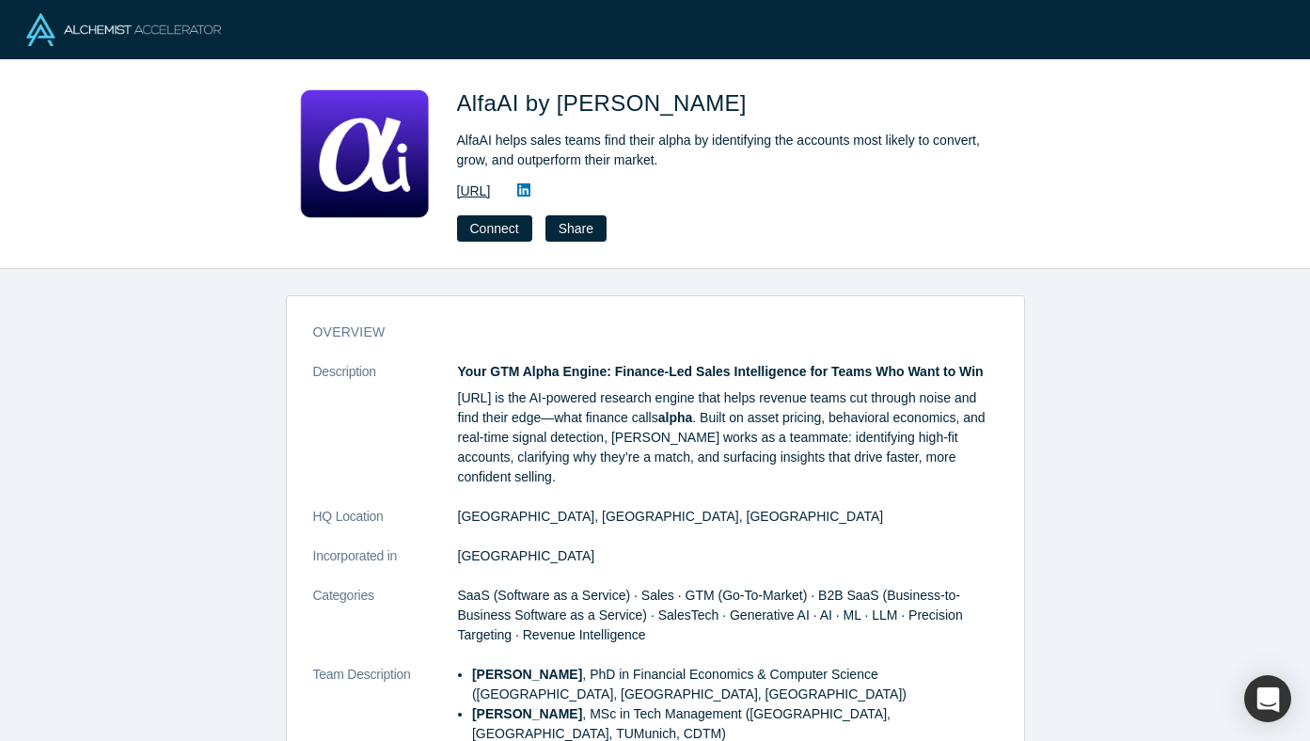
click at [491, 191] on link "https://www.loyee.ai" at bounding box center [474, 191] width 34 height 20
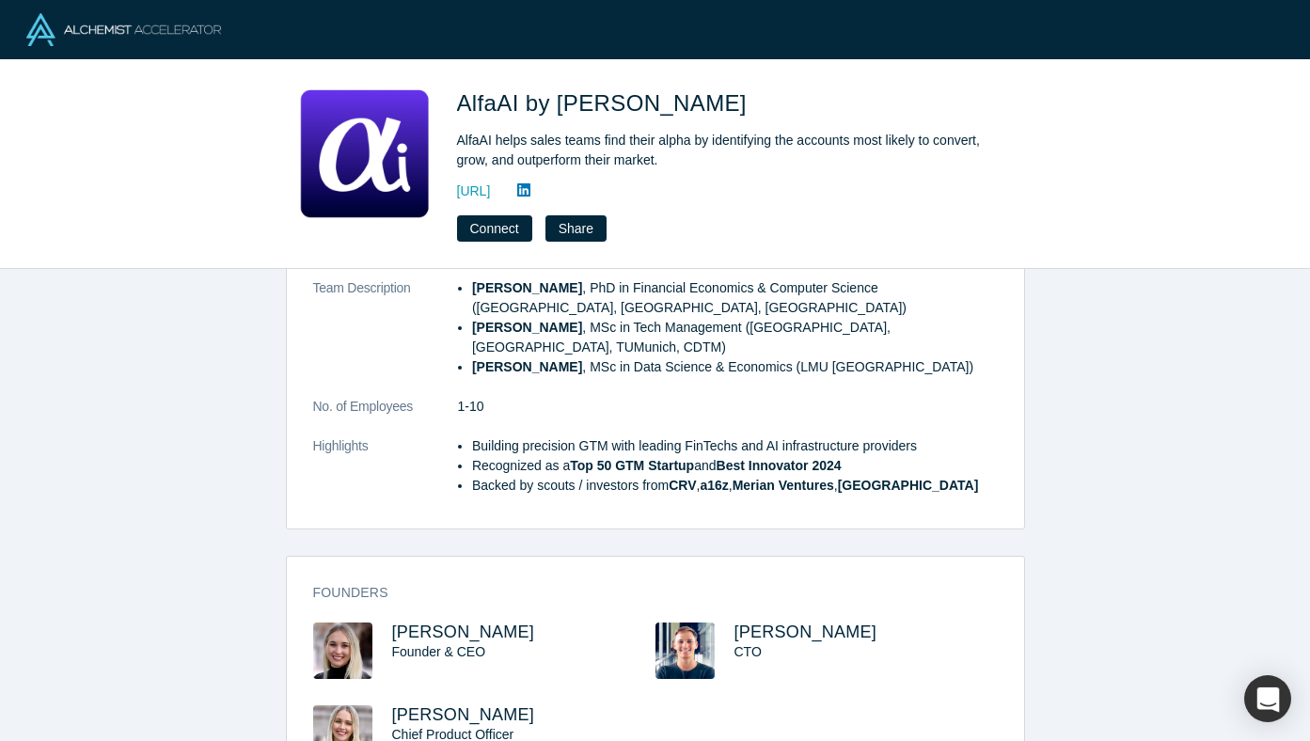
scroll to position [454, 0]
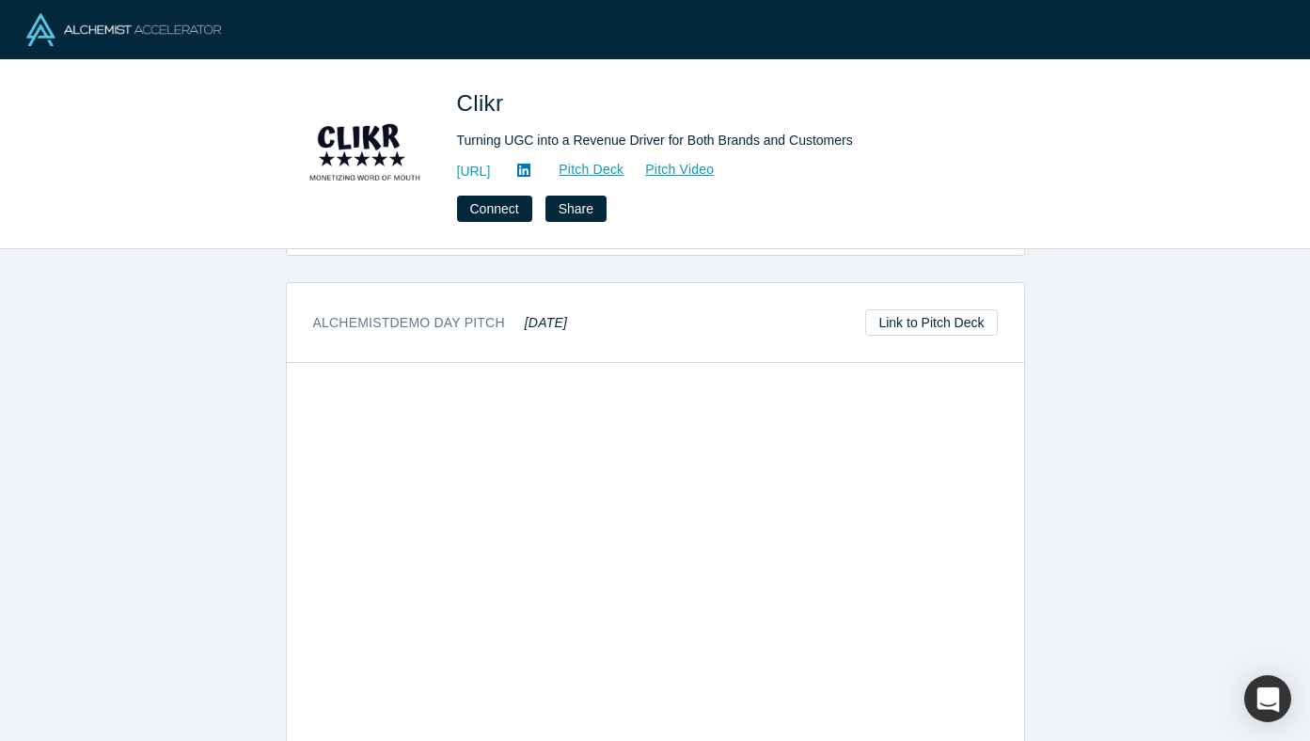
scroll to position [769, 0]
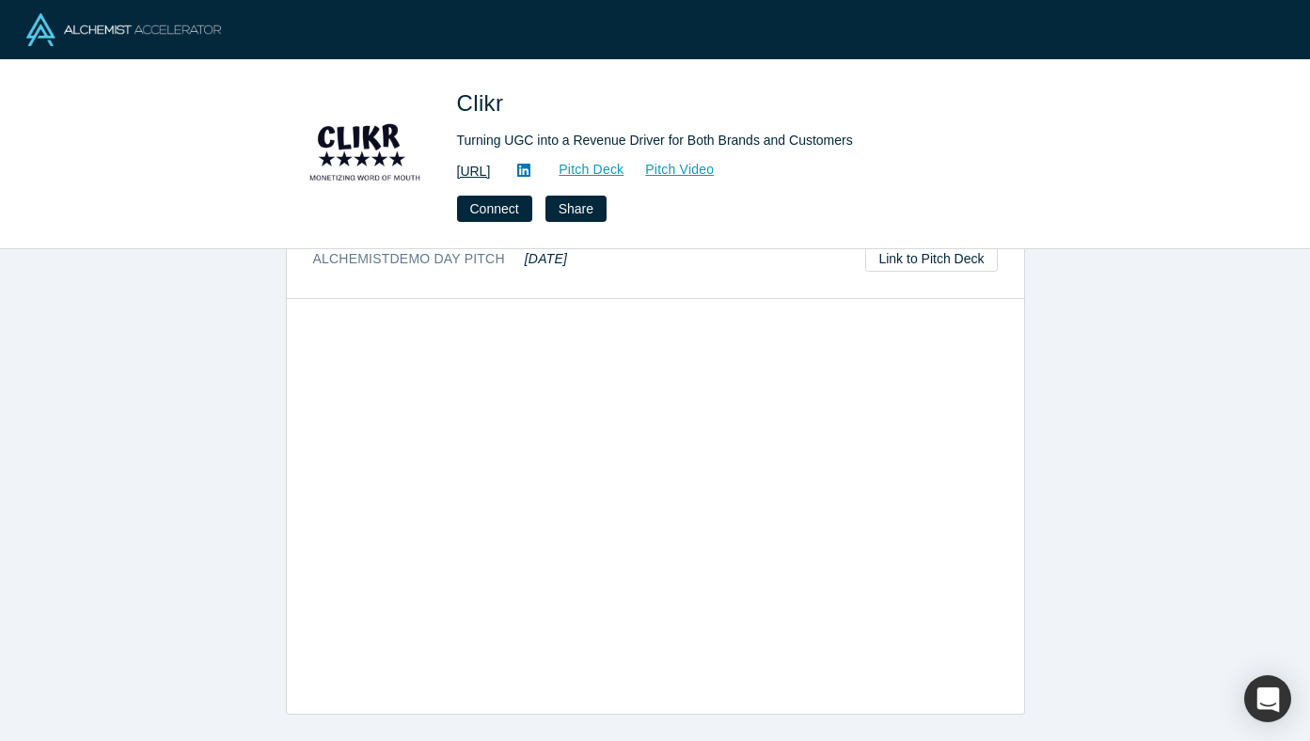
click at [491, 168] on link "[URL]" at bounding box center [474, 172] width 34 height 20
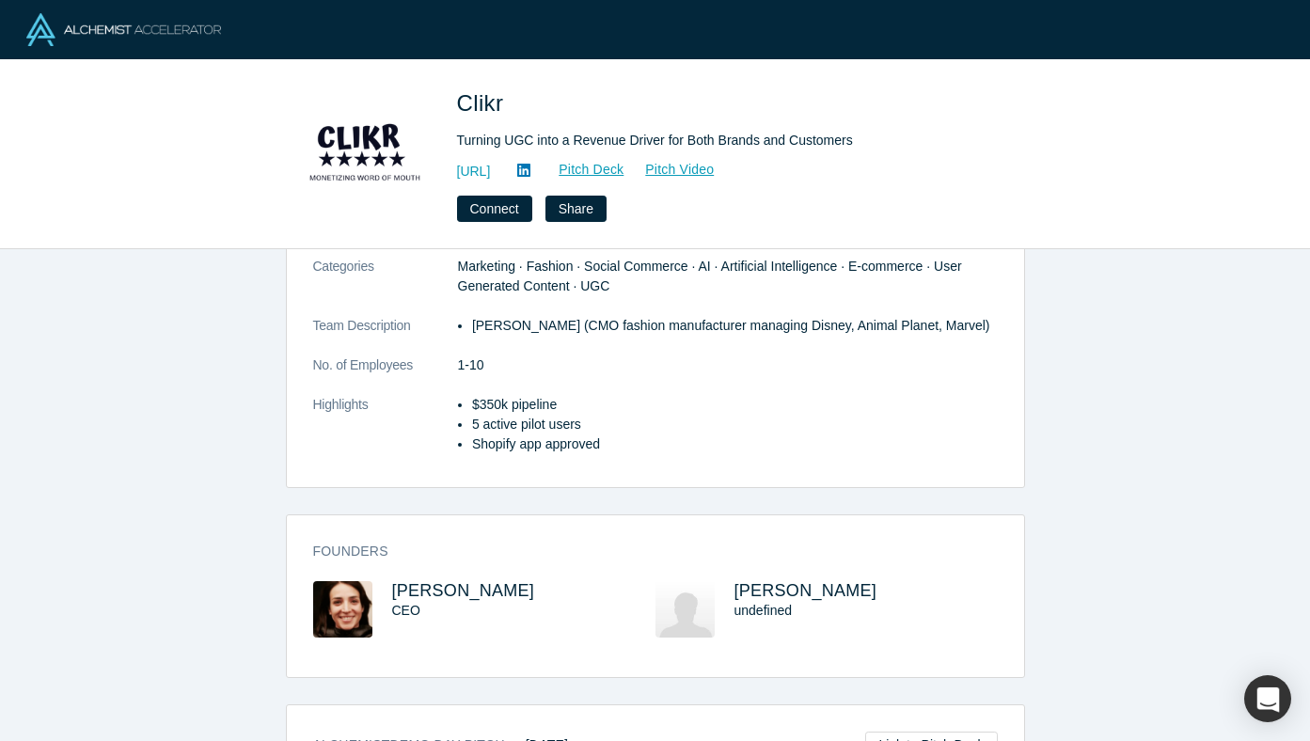
scroll to position [145, 0]
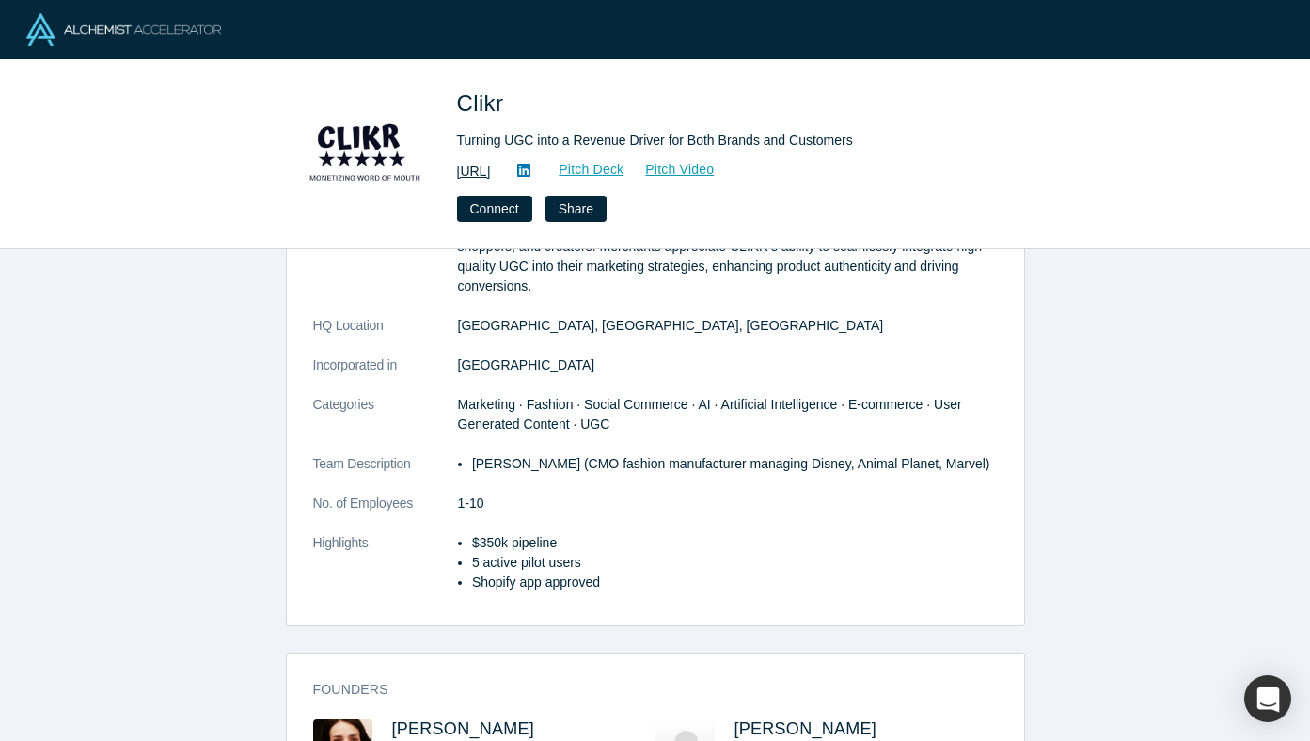
click at [491, 173] on link "[URL]" at bounding box center [474, 172] width 34 height 20
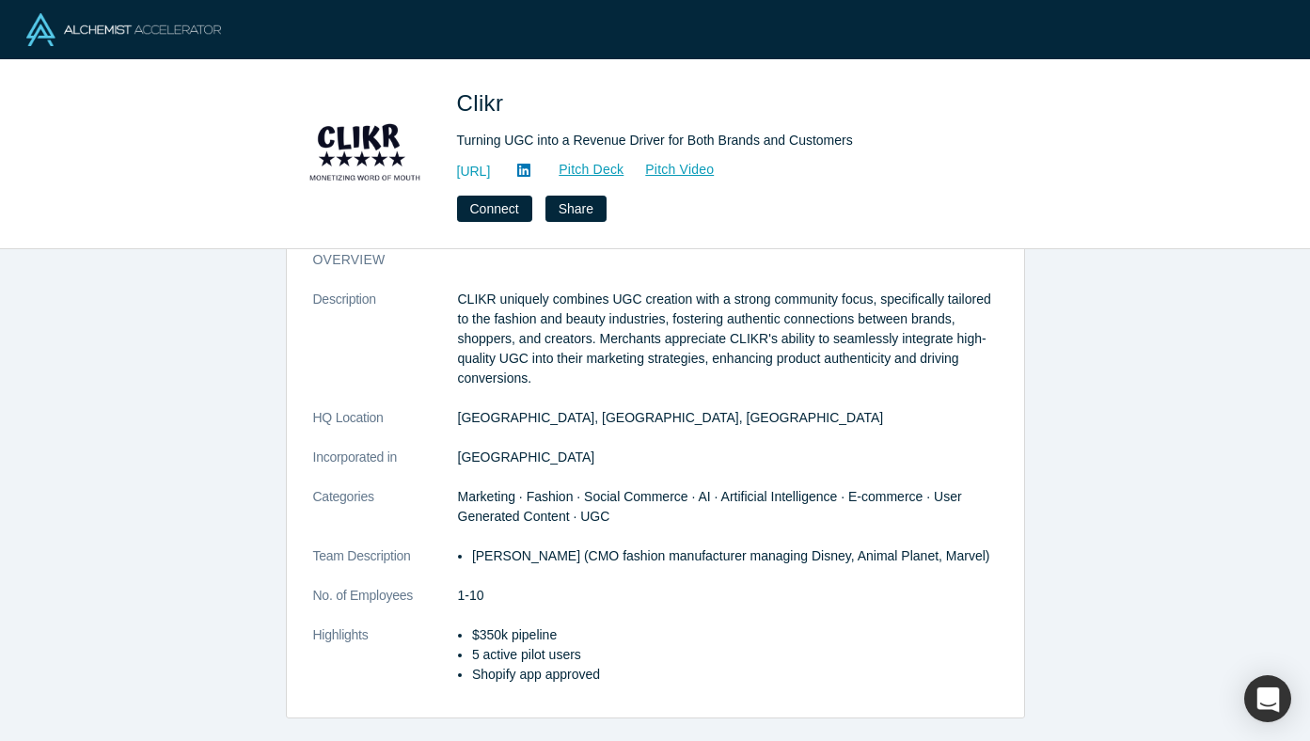
scroll to position [0, 0]
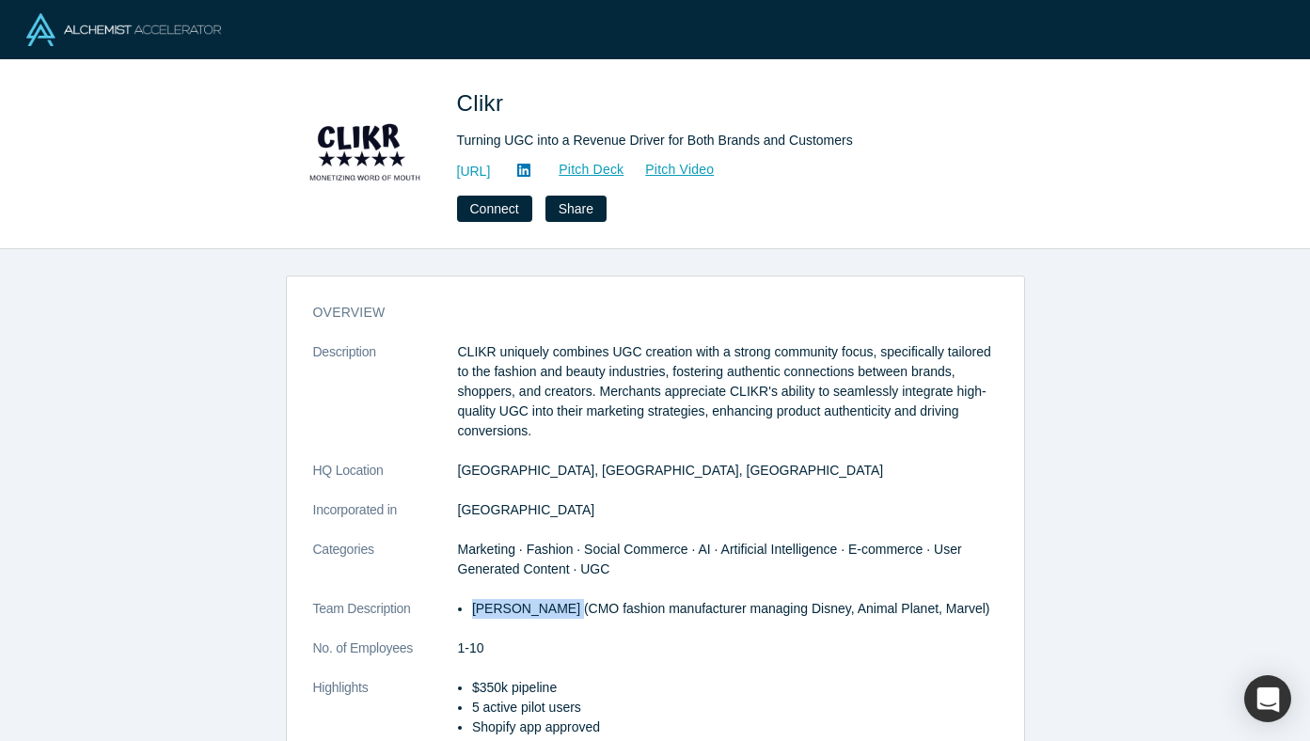
drag, startPoint x: 563, startPoint y: 610, endPoint x: 470, endPoint y: 610, distance: 93.1
click at [470, 610] on ul "[PERSON_NAME] (CMO fashion manufacturer managing Disney, Animal Planet, Marvel)" at bounding box center [728, 609] width 540 height 20
copy li "[PERSON_NAME]"
click at [491, 169] on link "https://www.clikr.ai" at bounding box center [474, 172] width 34 height 20
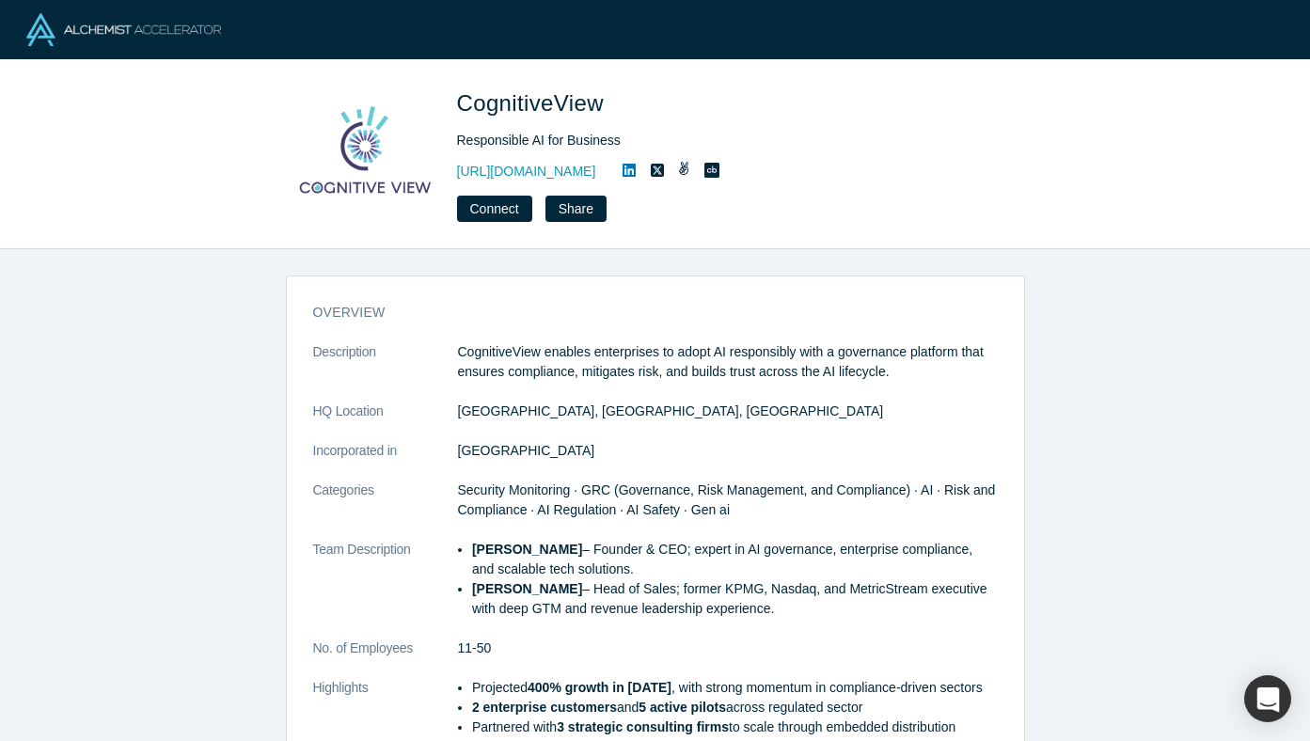
scroll to position [365, 0]
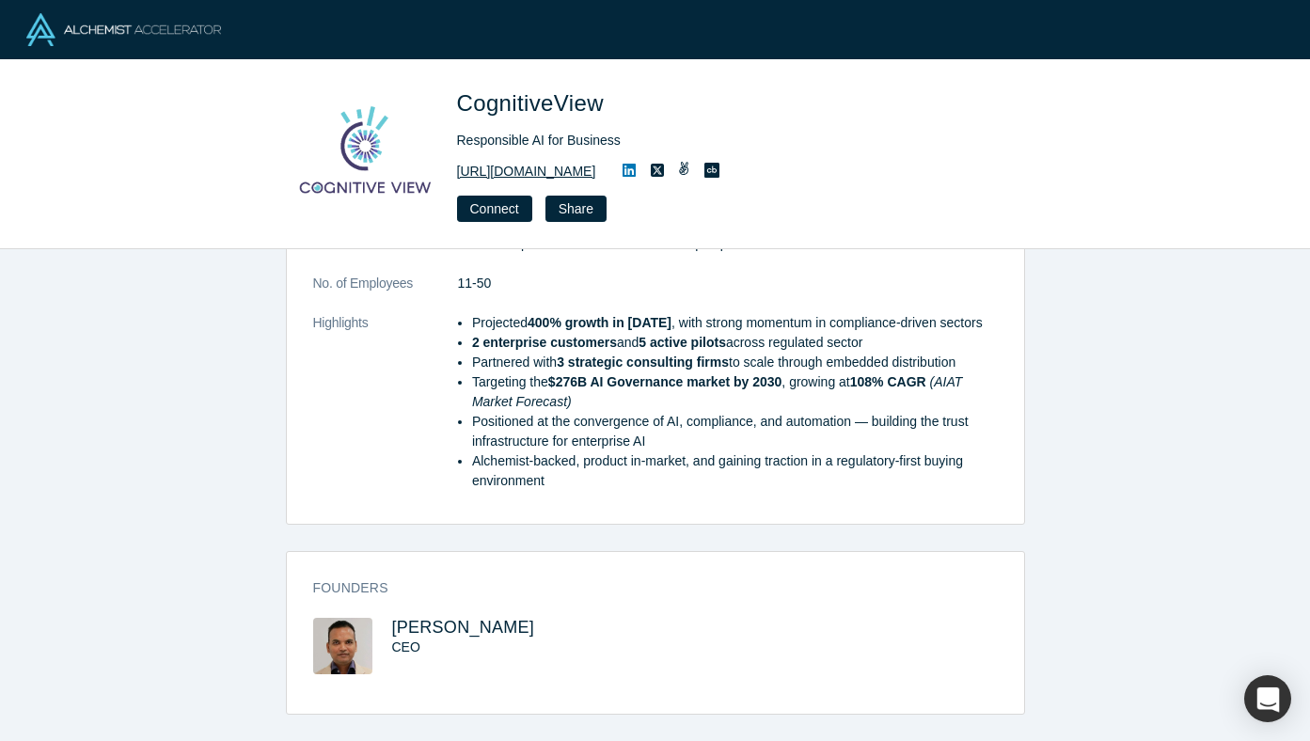
click at [548, 173] on link "[URL][DOMAIN_NAME]" at bounding box center [526, 172] width 139 height 20
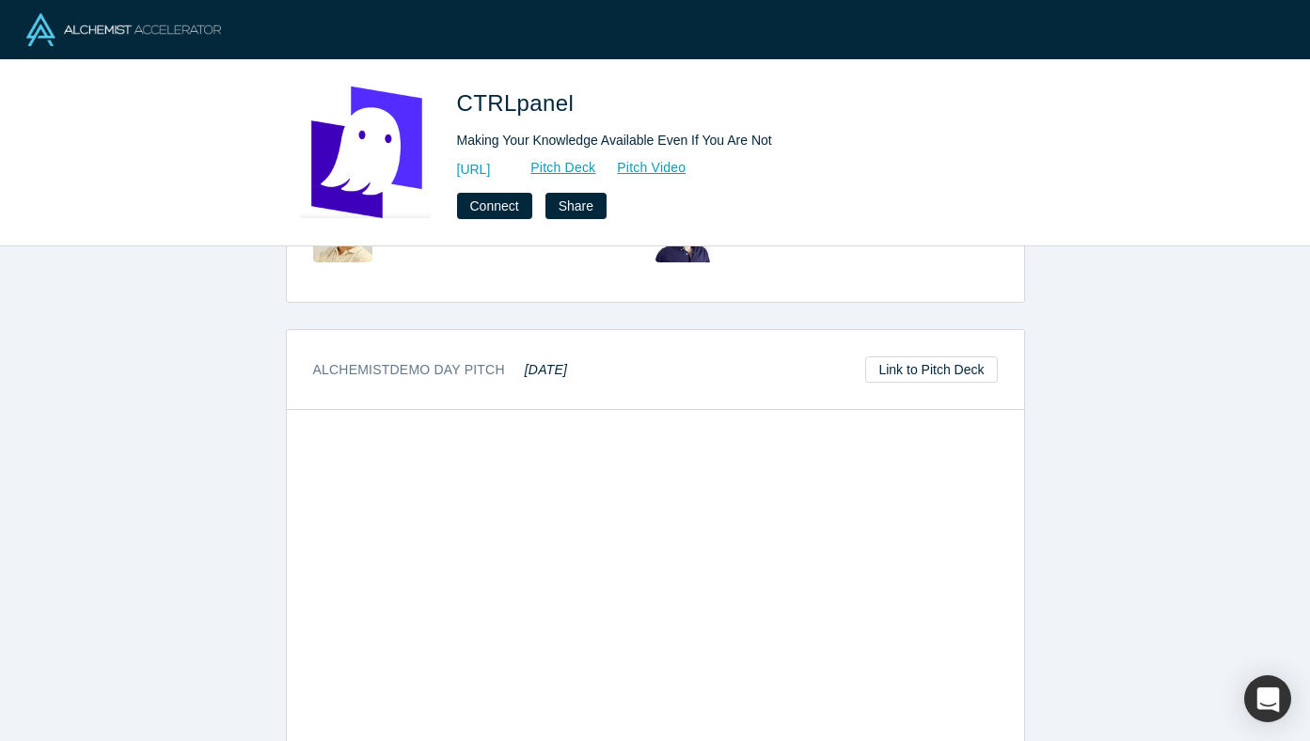
scroll to position [628, 0]
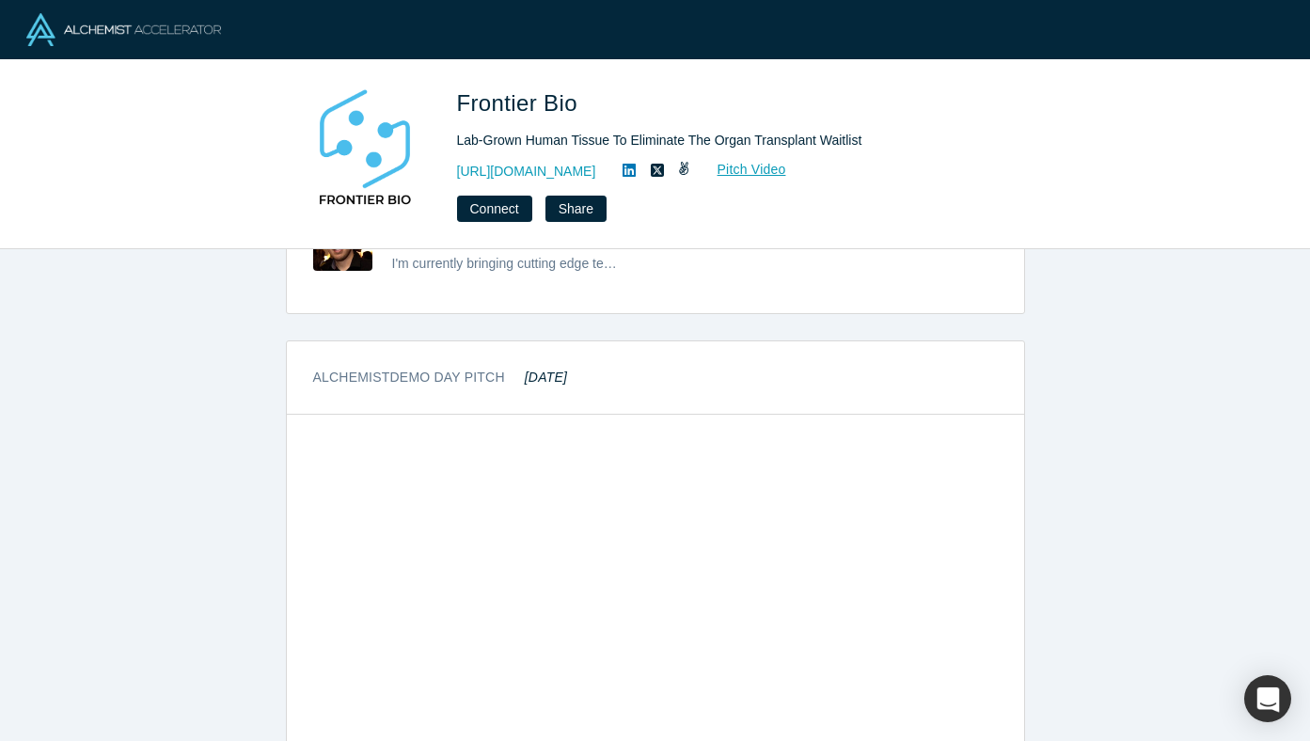
scroll to position [936, 0]
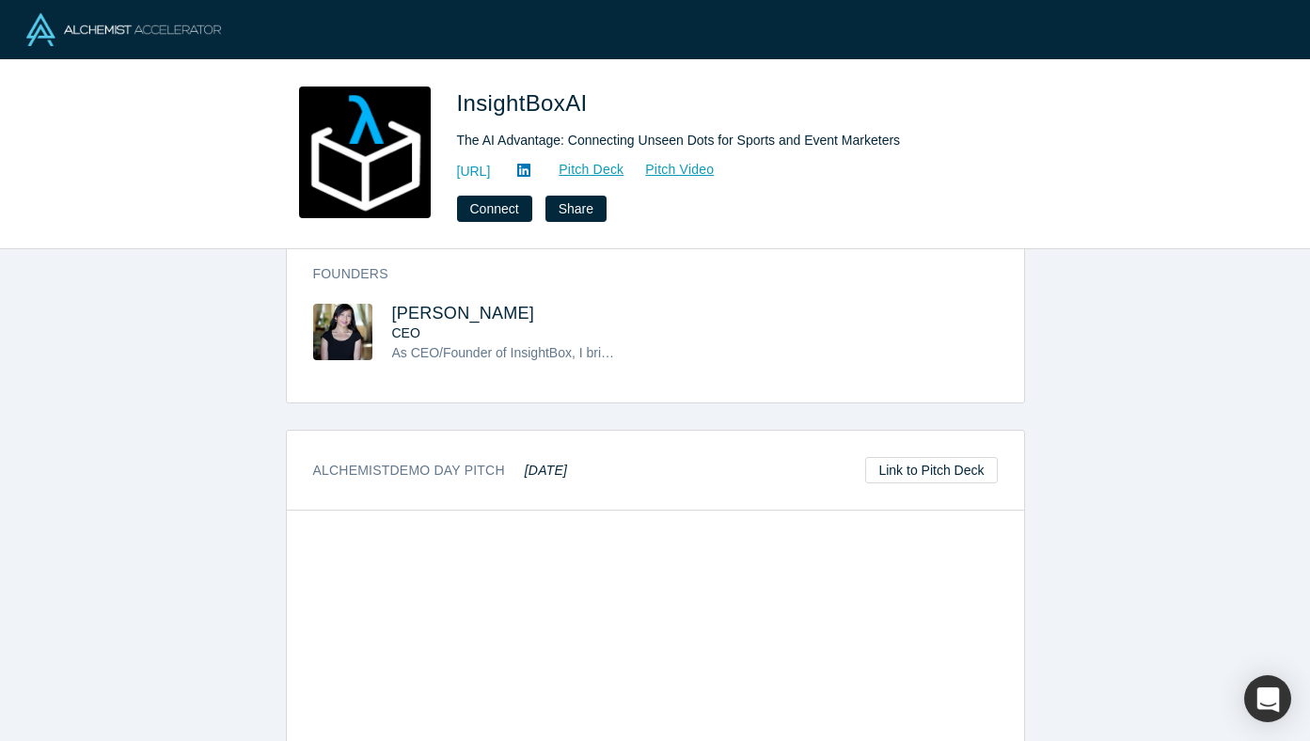
scroll to position [1180, 0]
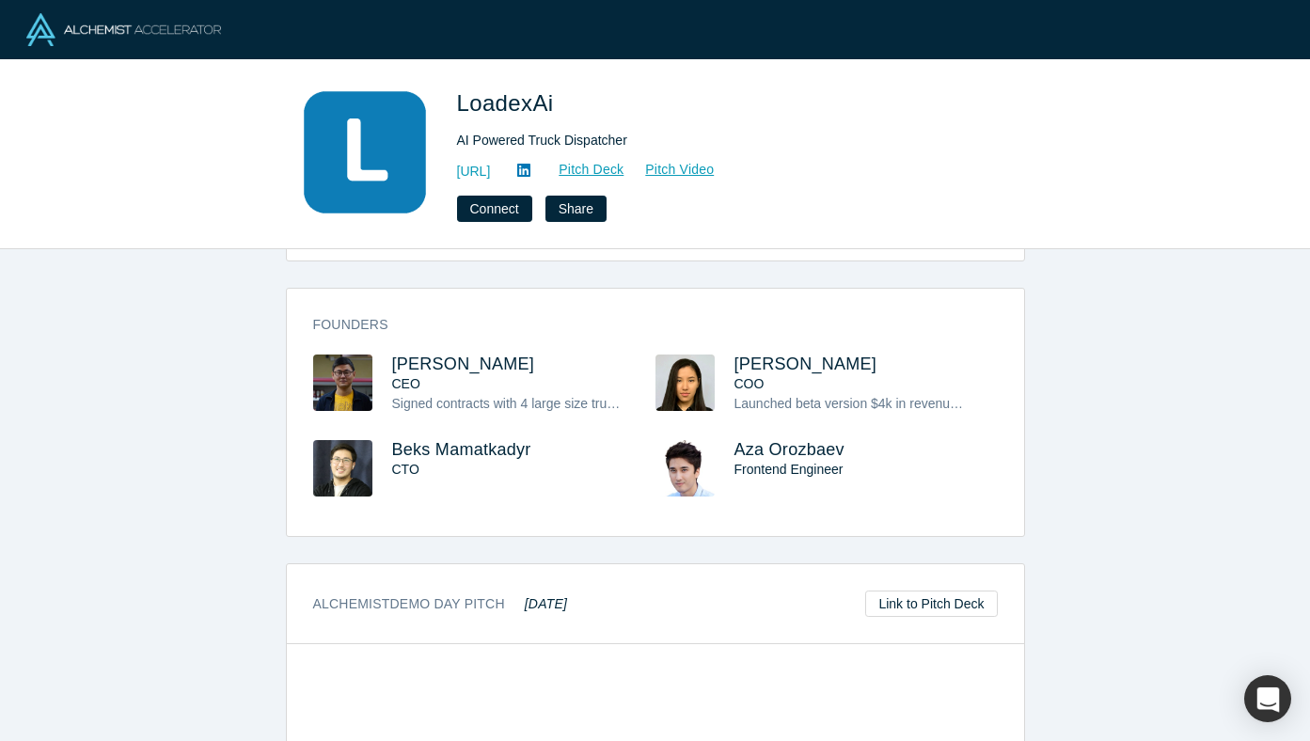
scroll to position [730, 0]
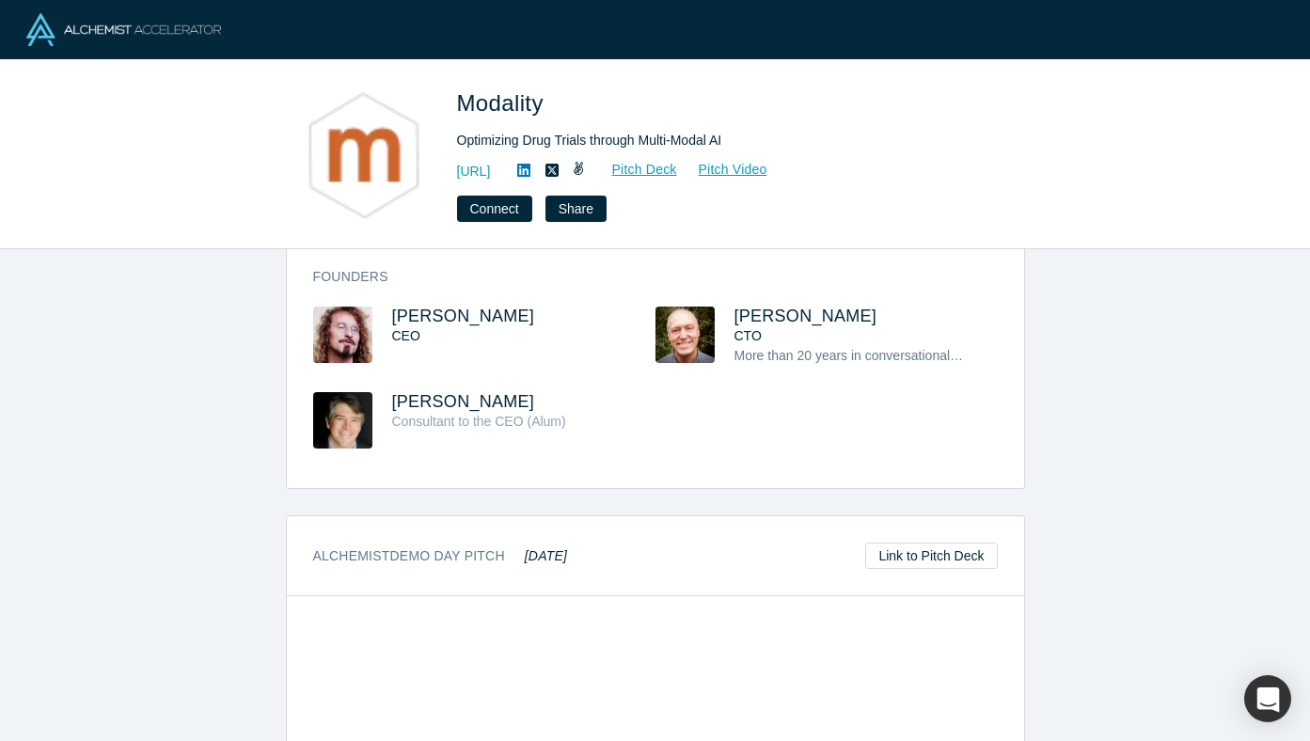
scroll to position [757, 0]
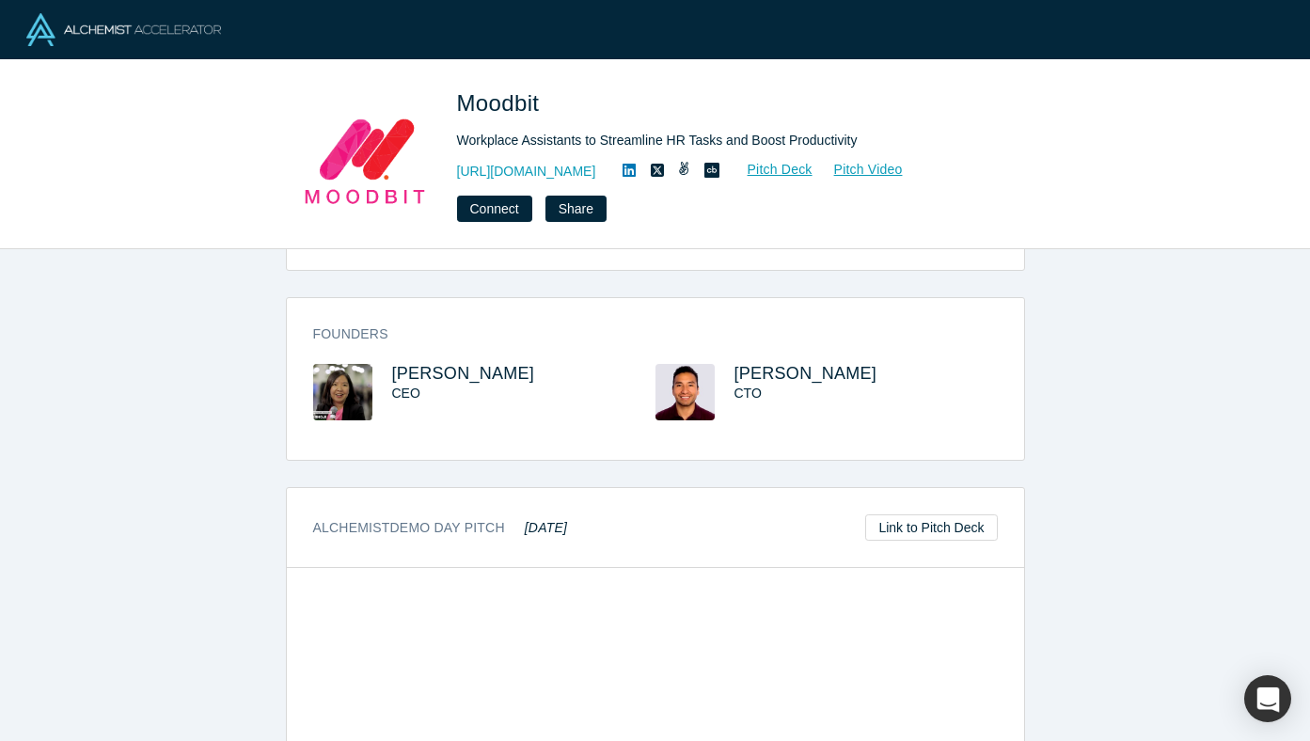
scroll to position [769, 0]
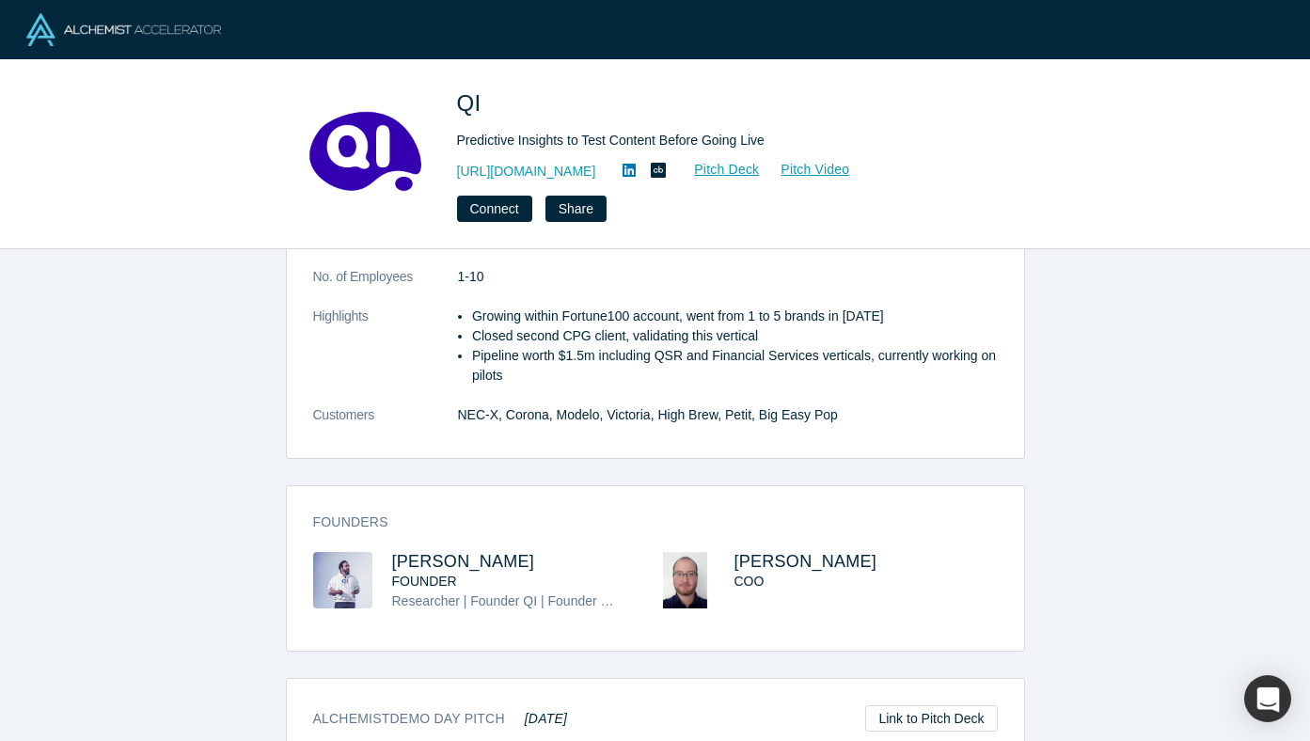
scroll to position [989, 0]
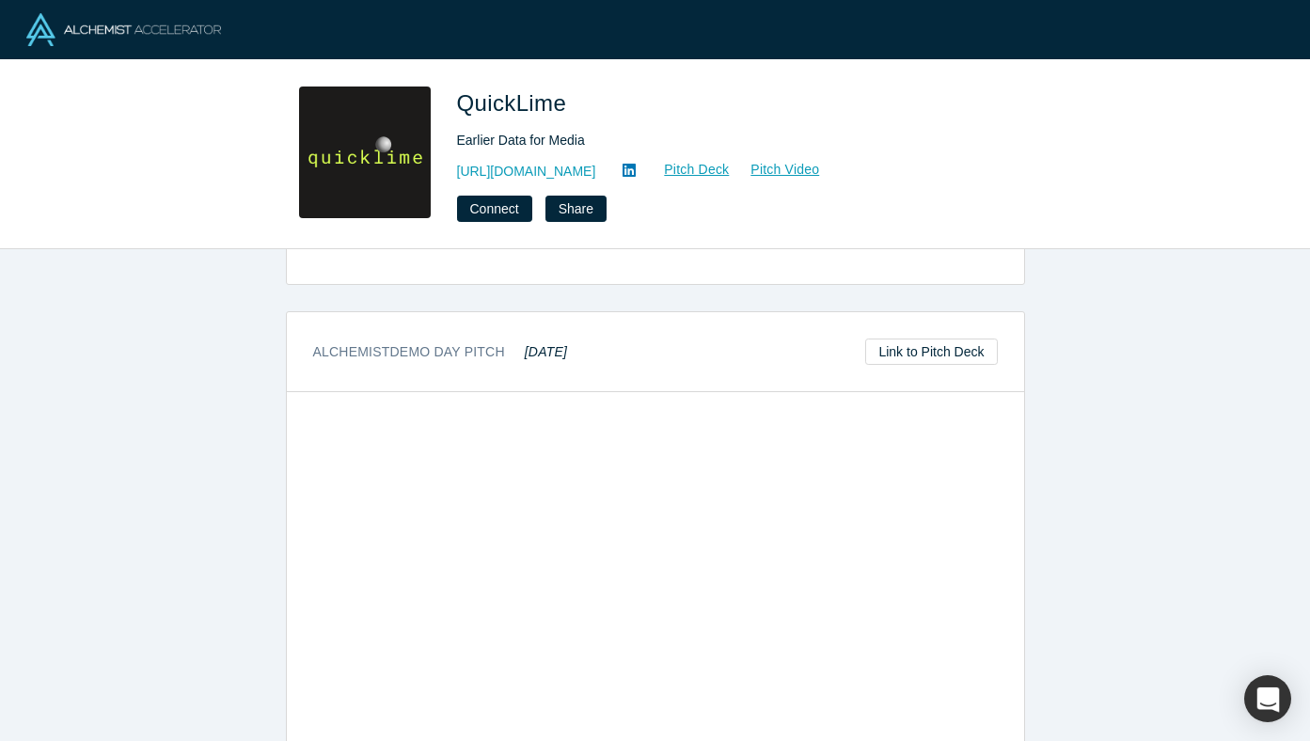
scroll to position [637, 0]
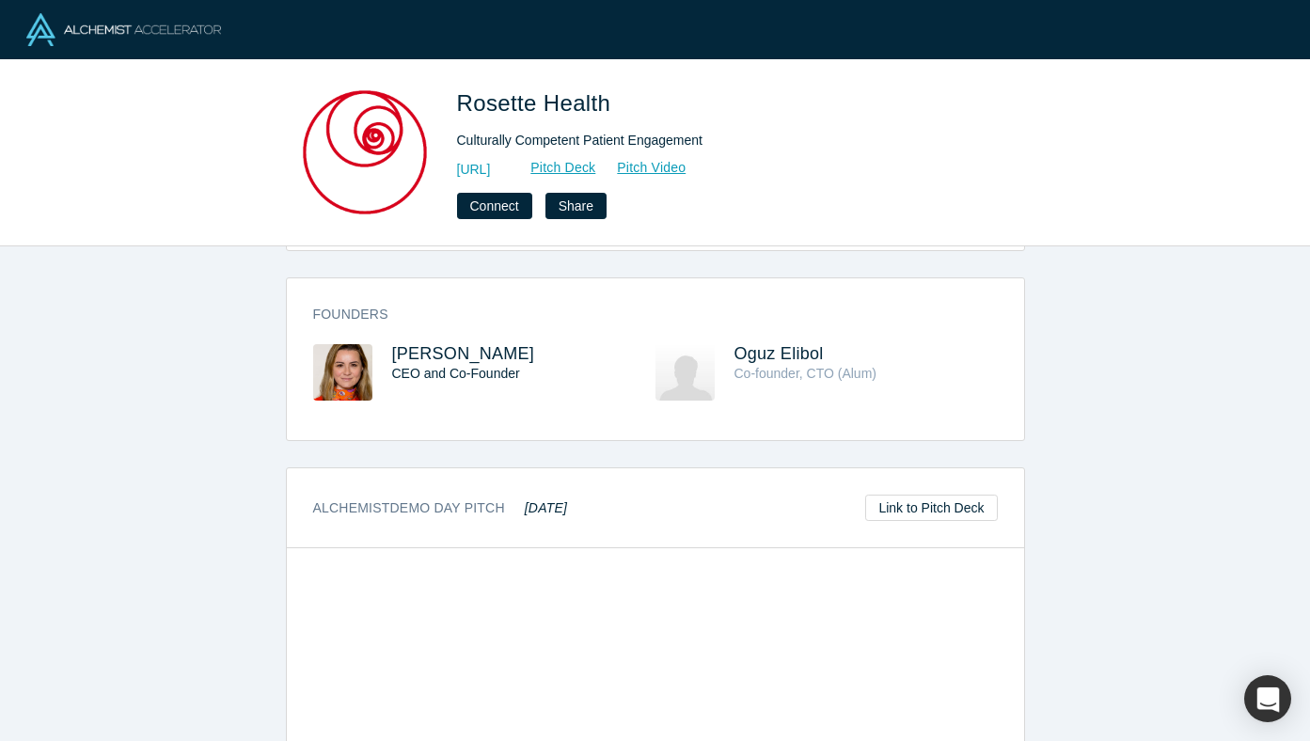
scroll to position [825, 0]
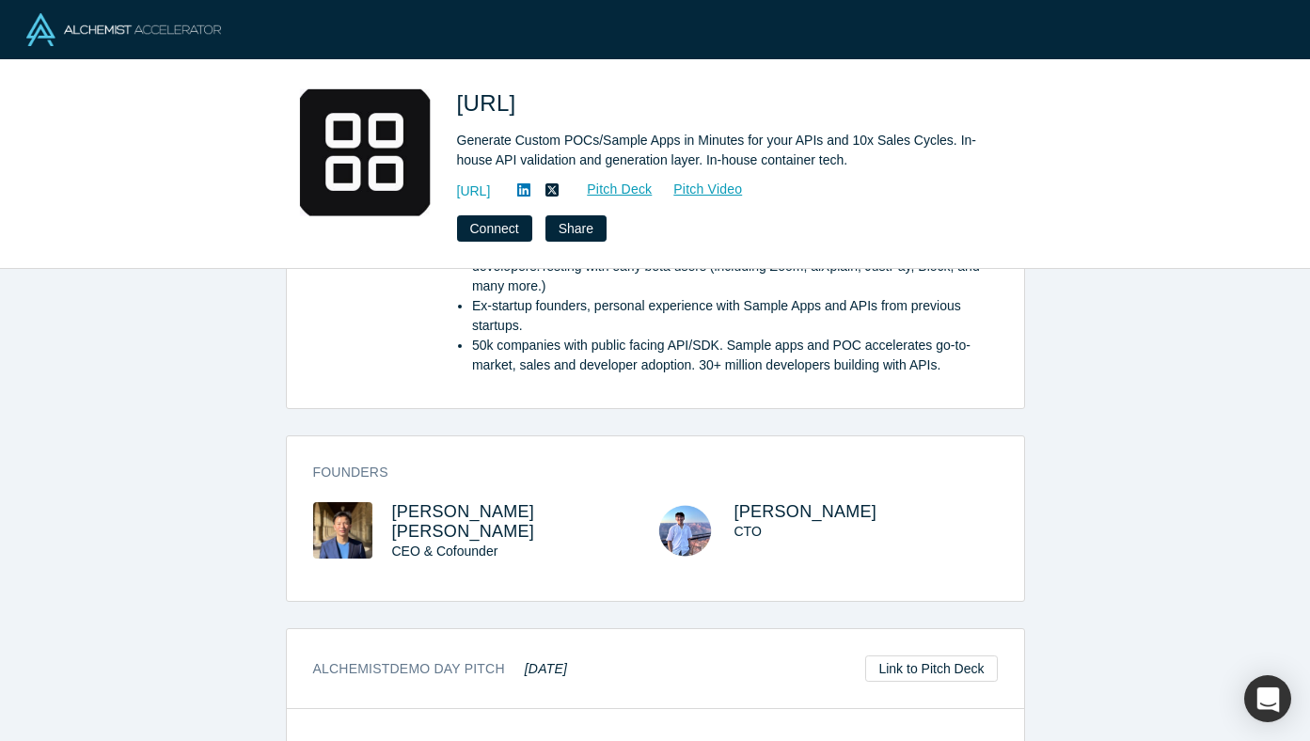
scroll to position [2000, 0]
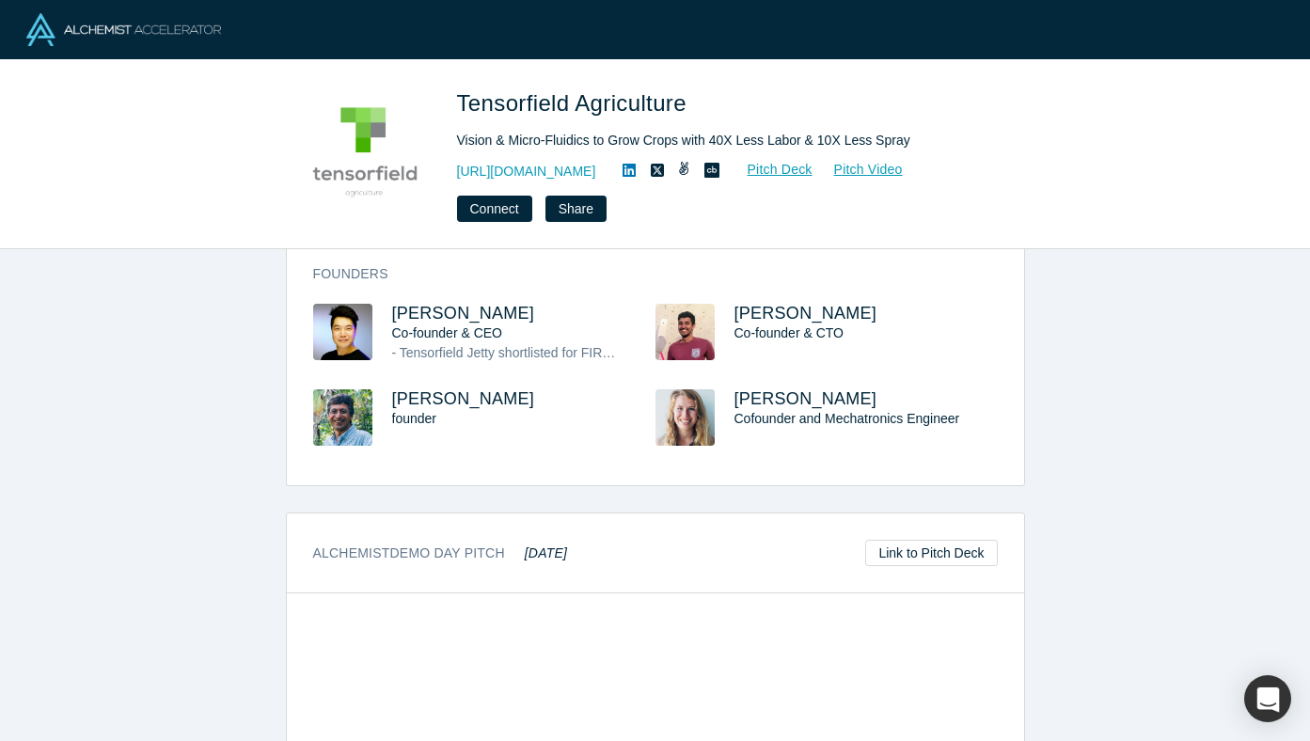
scroll to position [795, 0]
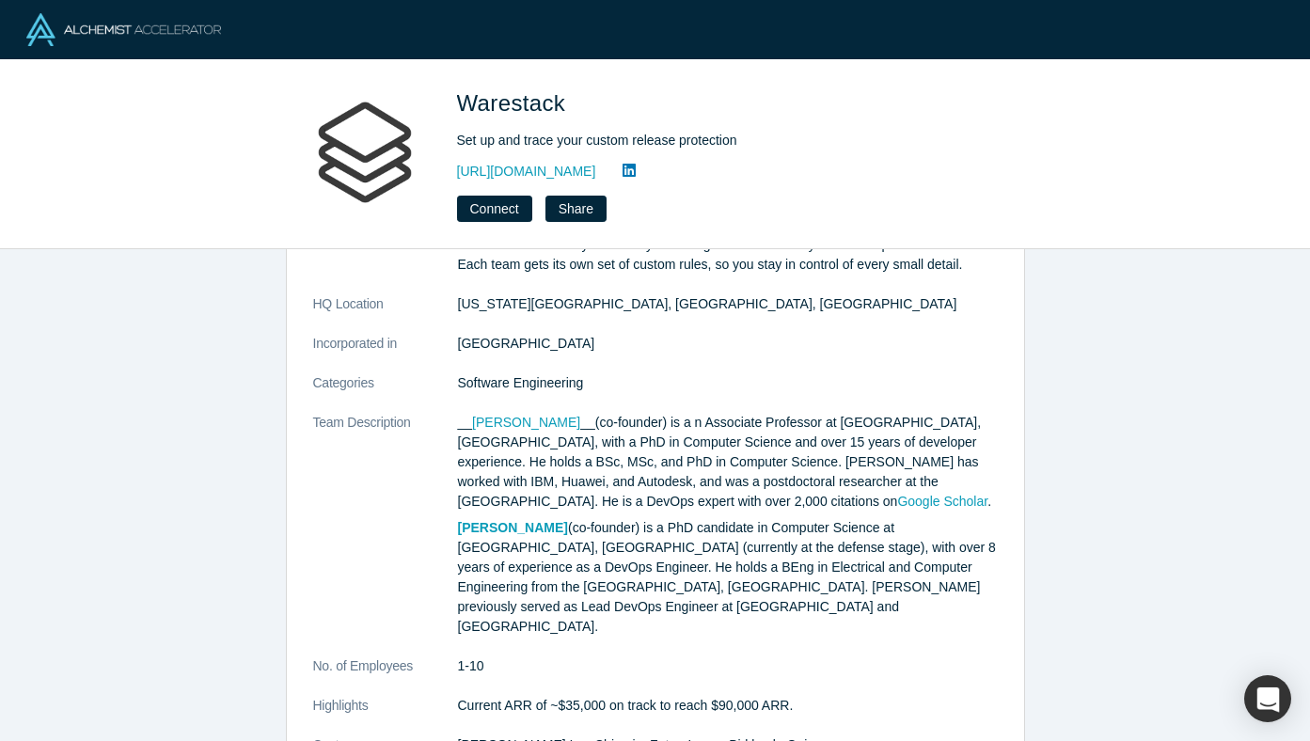
scroll to position [391, 0]
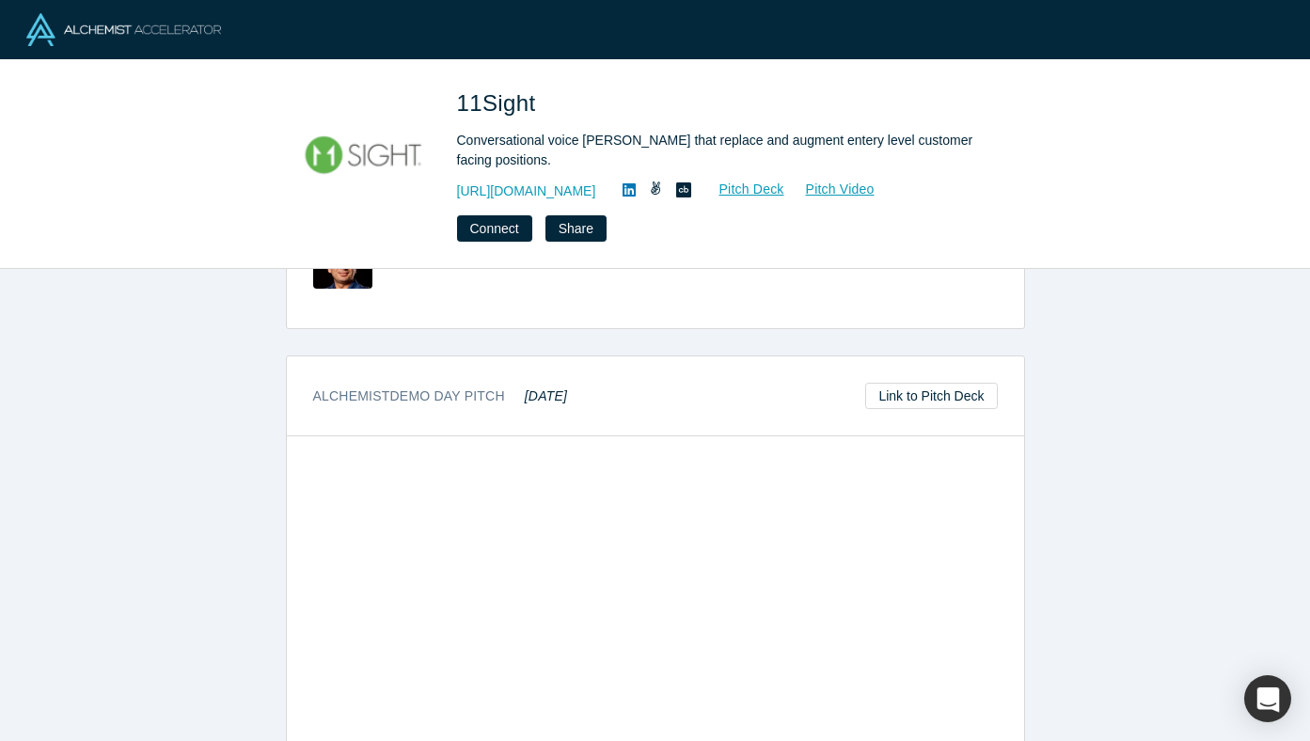
scroll to position [927, 0]
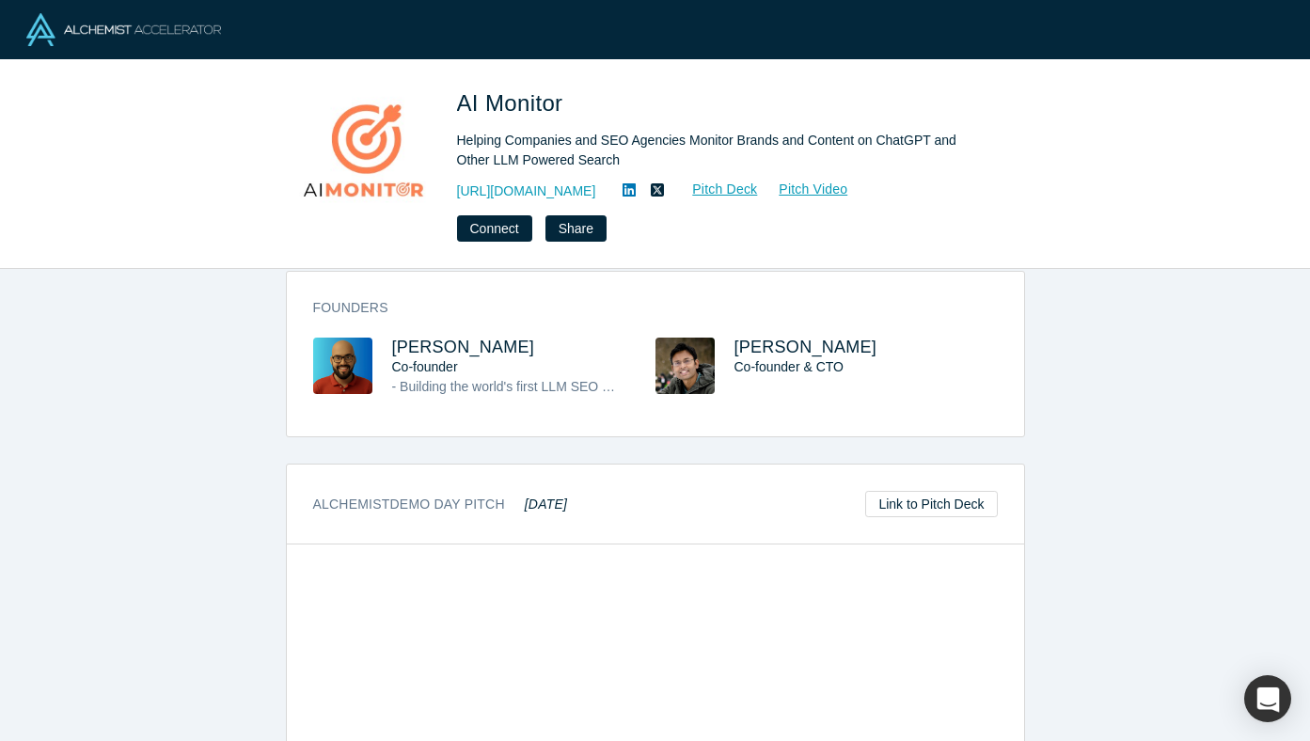
scroll to position [792, 0]
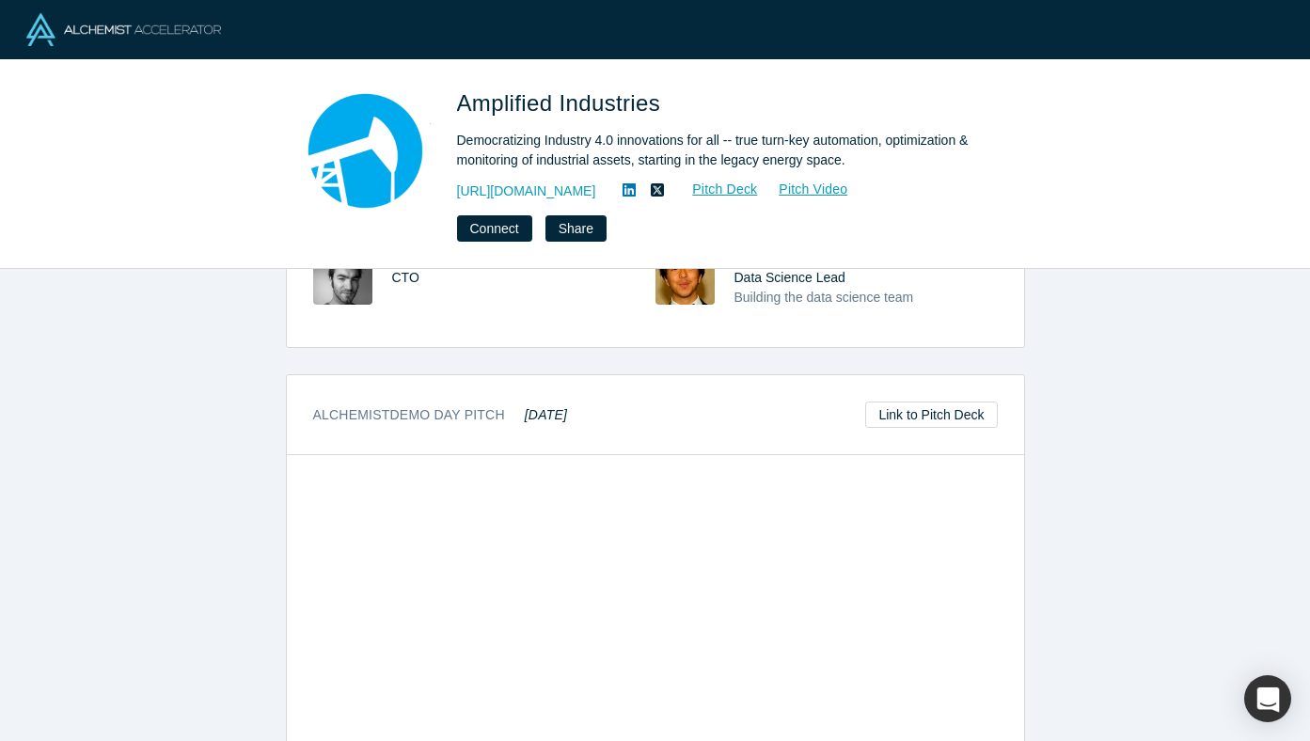
scroll to position [1013, 0]
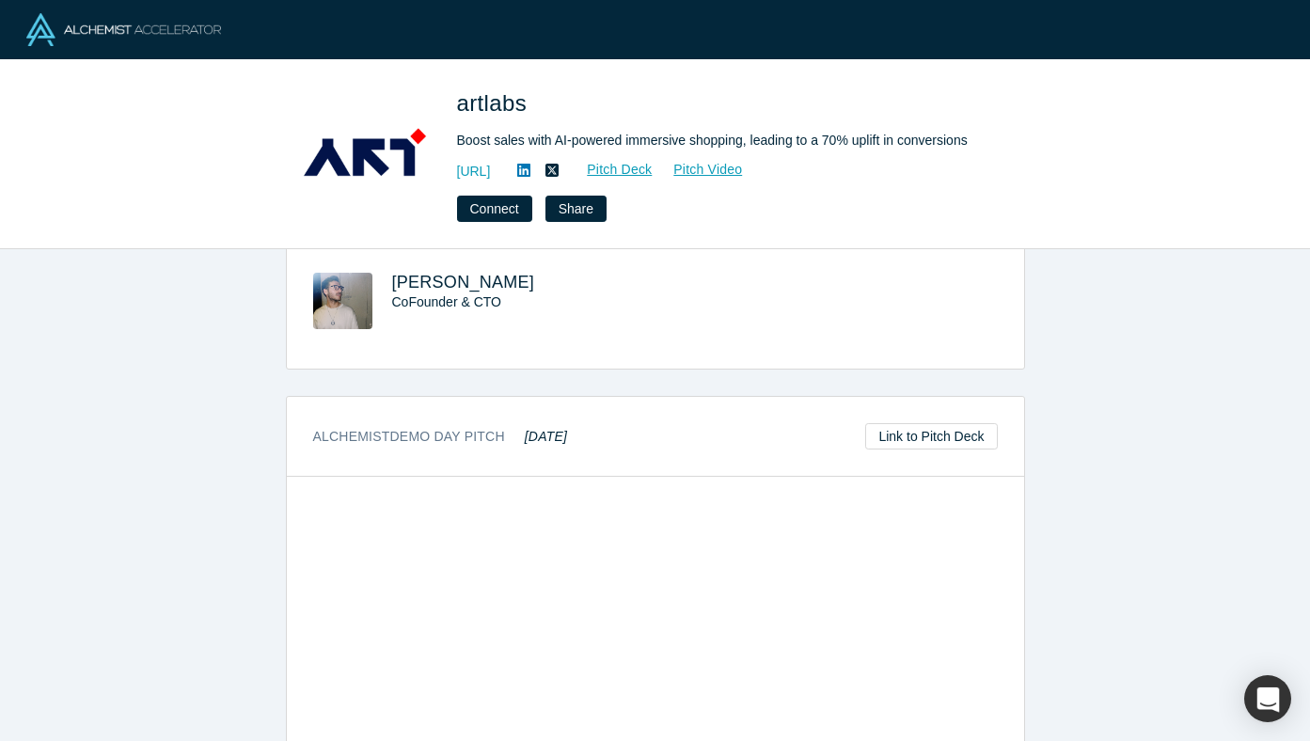
scroll to position [970, 0]
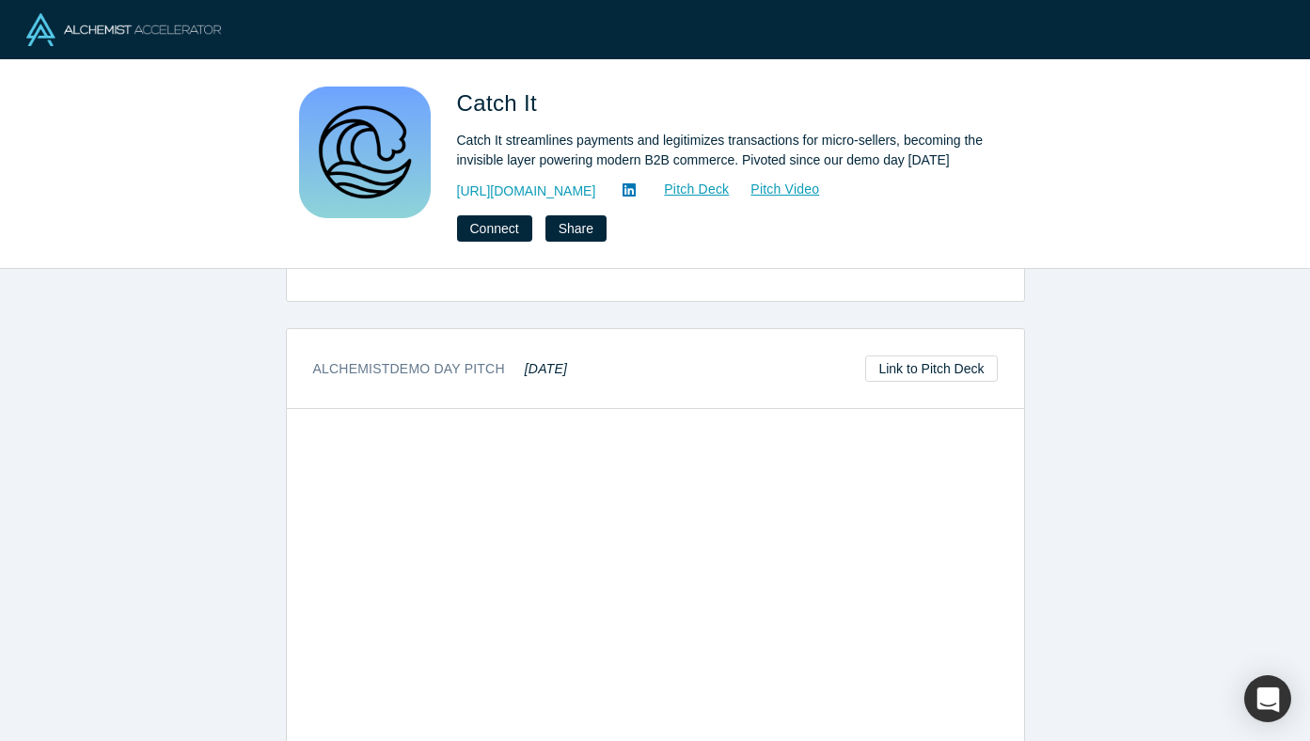
scroll to position [1230, 0]
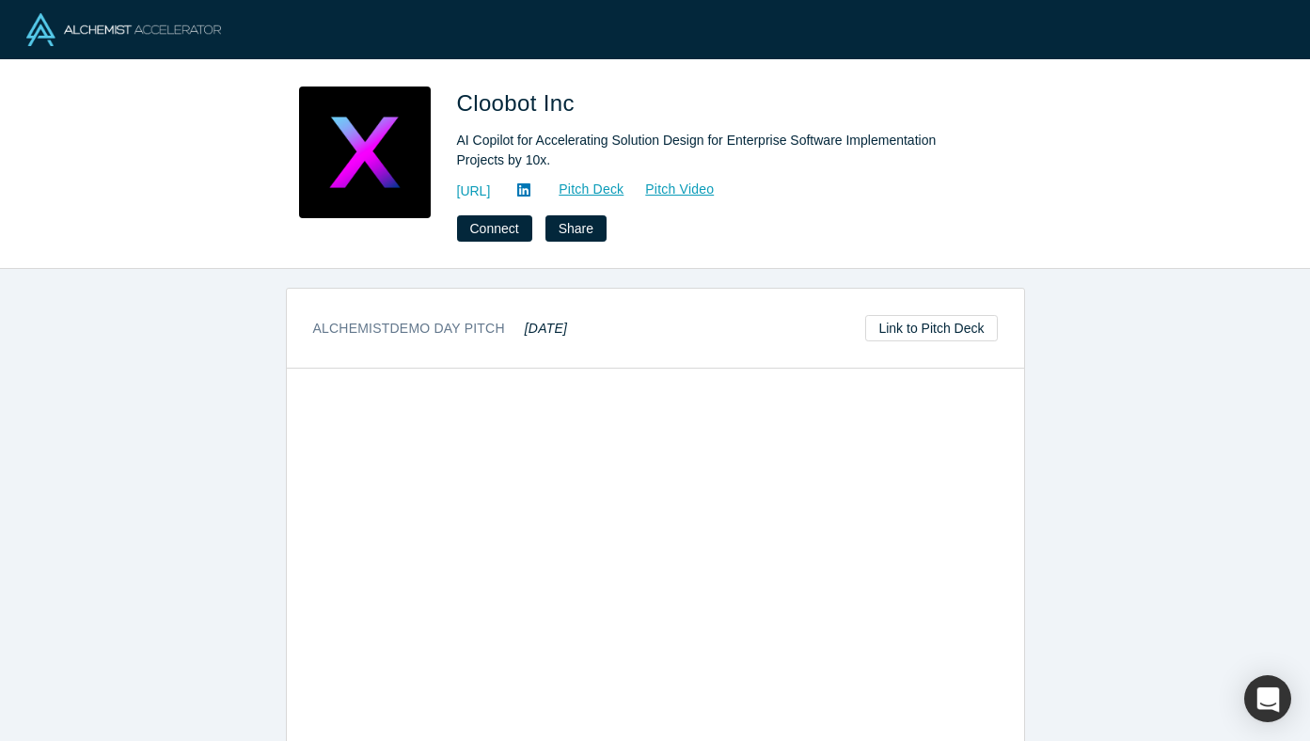
scroll to position [966, 0]
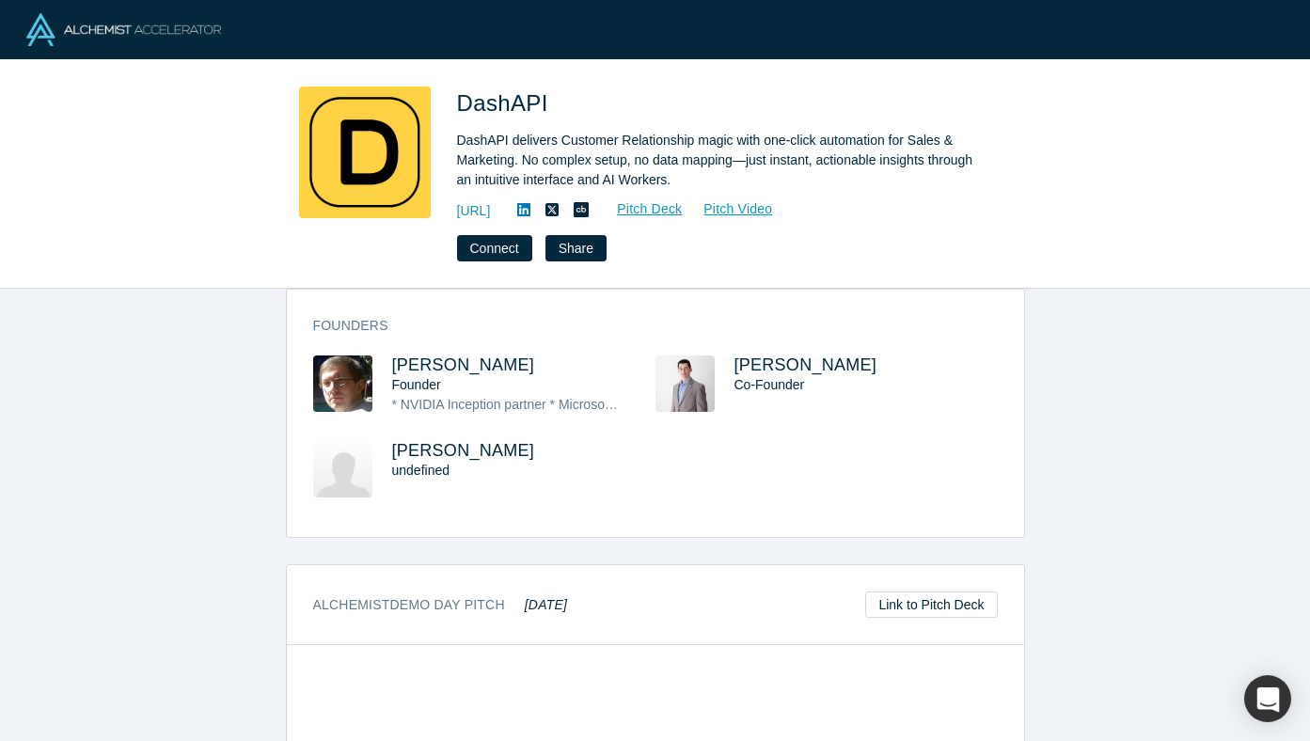
scroll to position [1414, 0]
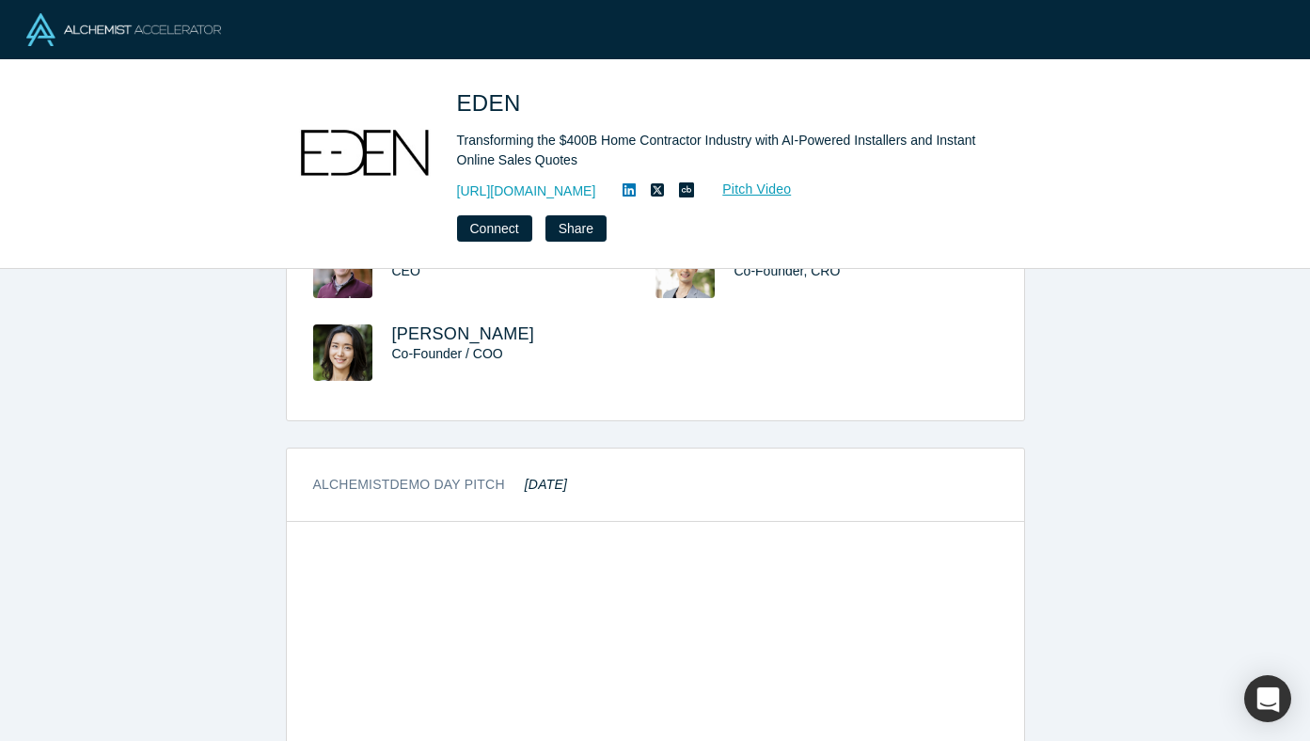
scroll to position [819, 0]
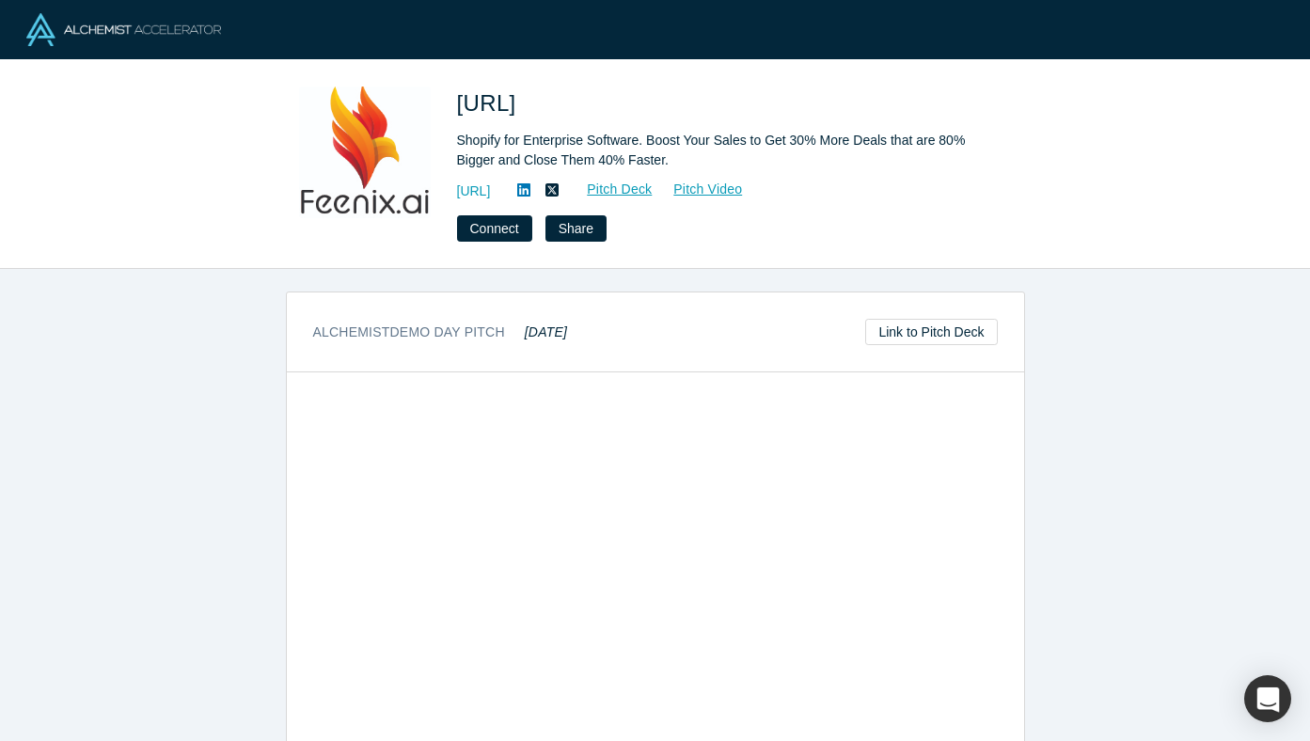
scroll to position [1135, 0]
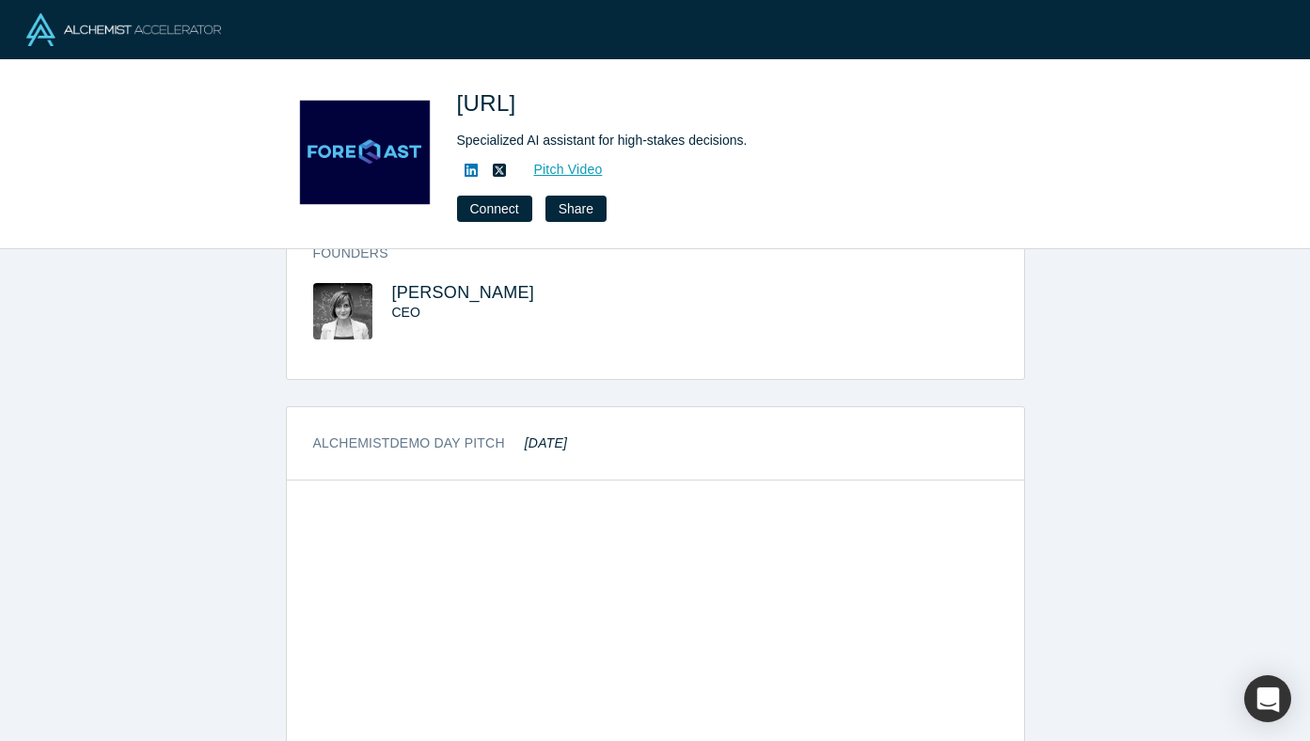
scroll to position [762, 0]
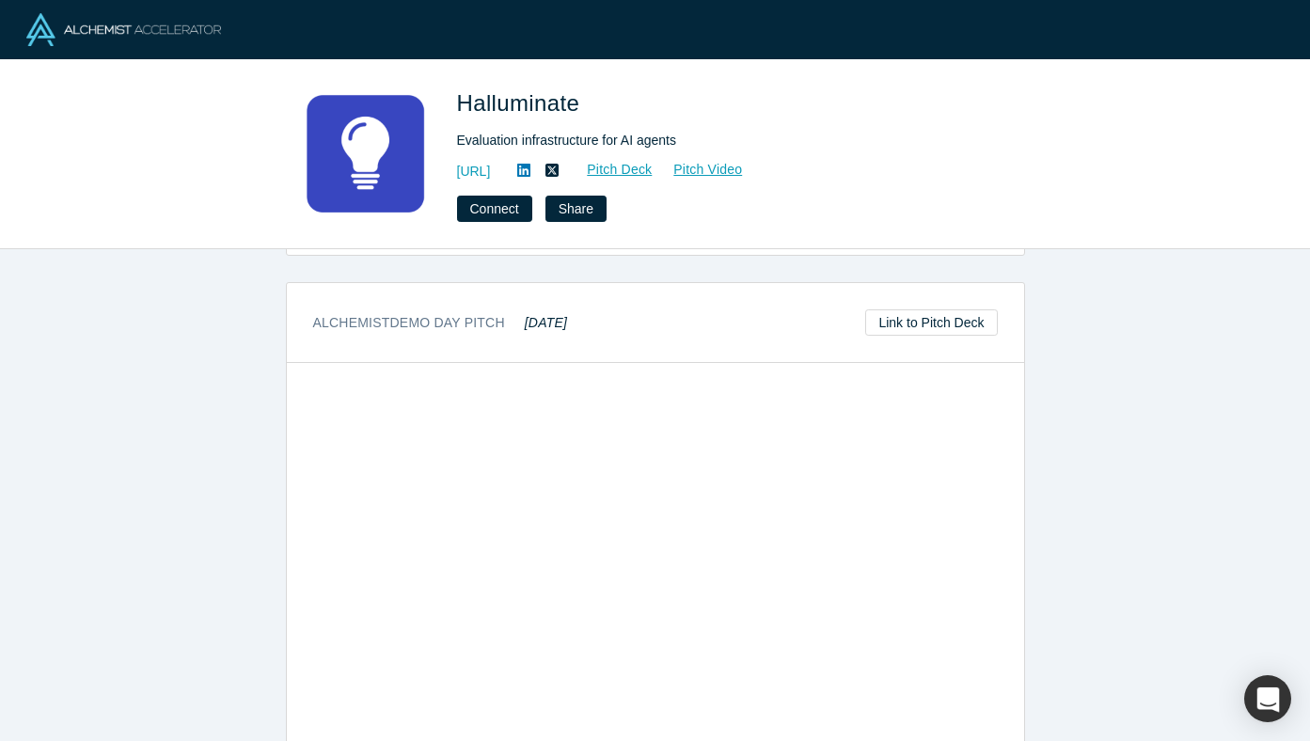
scroll to position [670, 0]
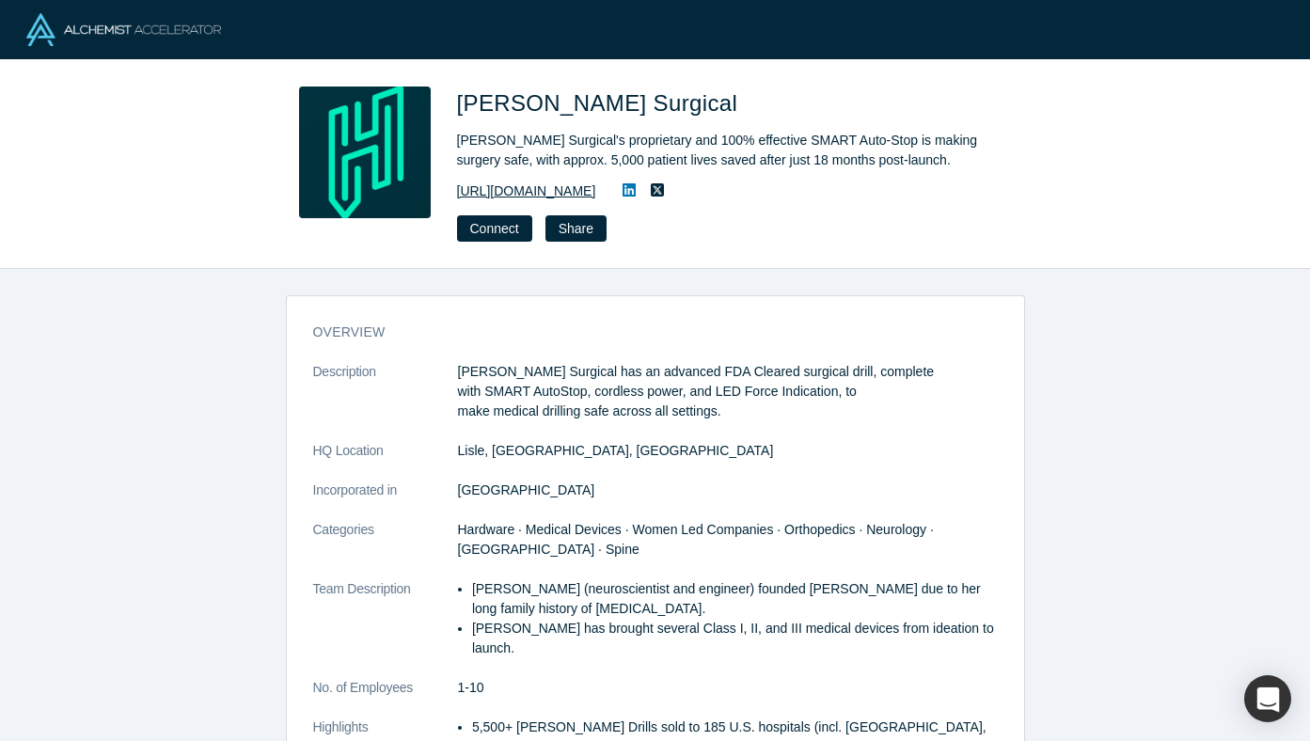
click at [502, 191] on link "[URL][DOMAIN_NAME]" at bounding box center [526, 191] width 139 height 20
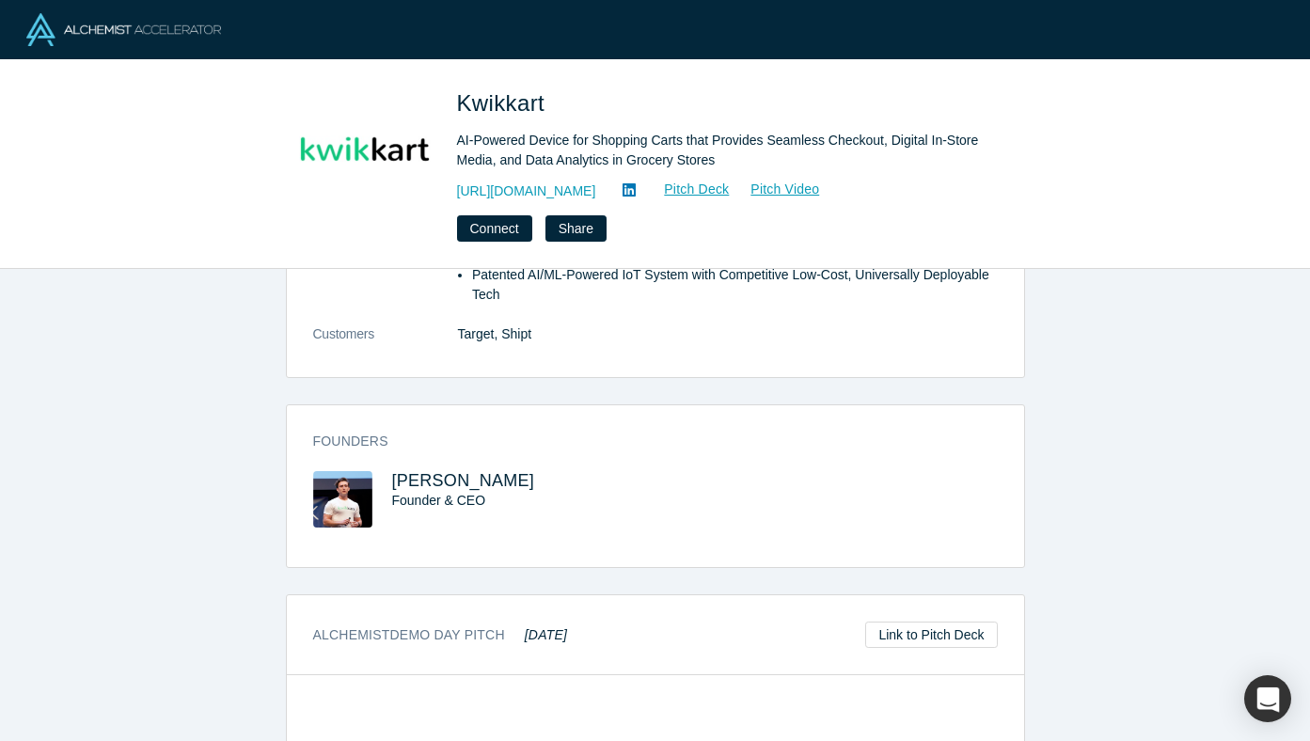
scroll to position [953, 0]
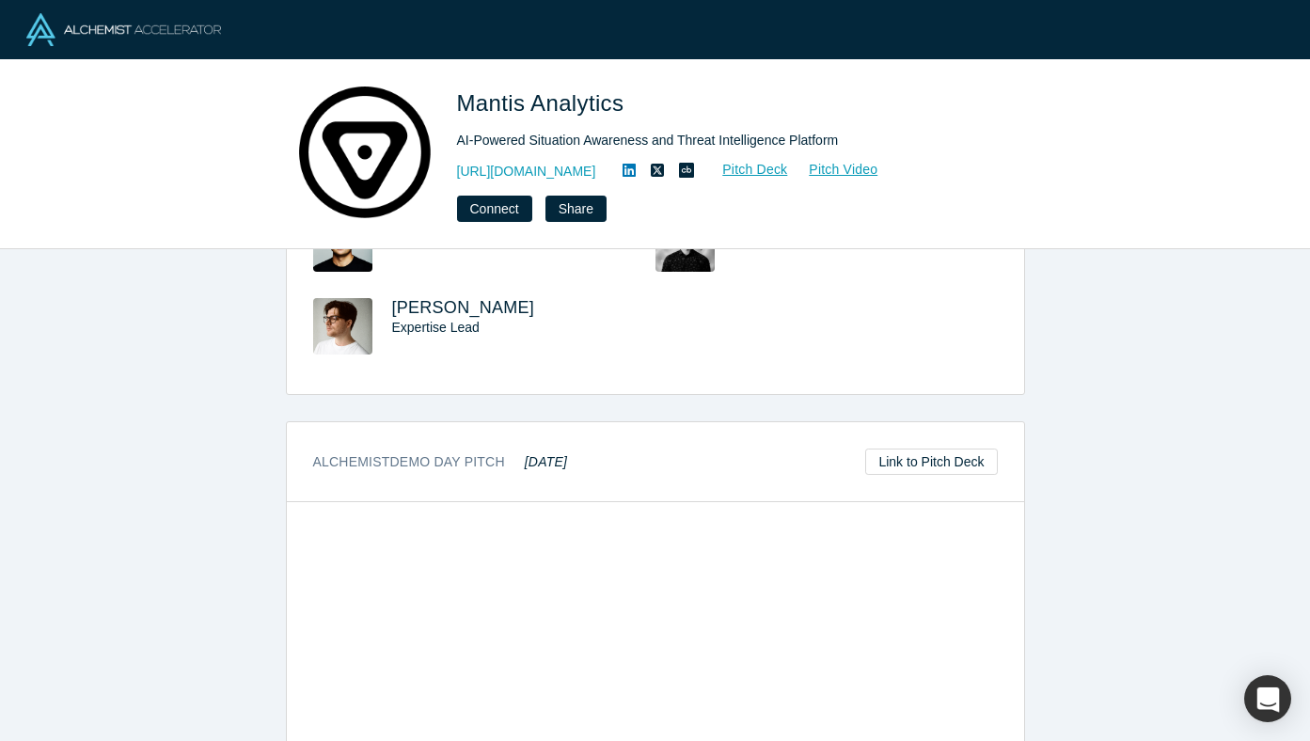
scroll to position [891, 0]
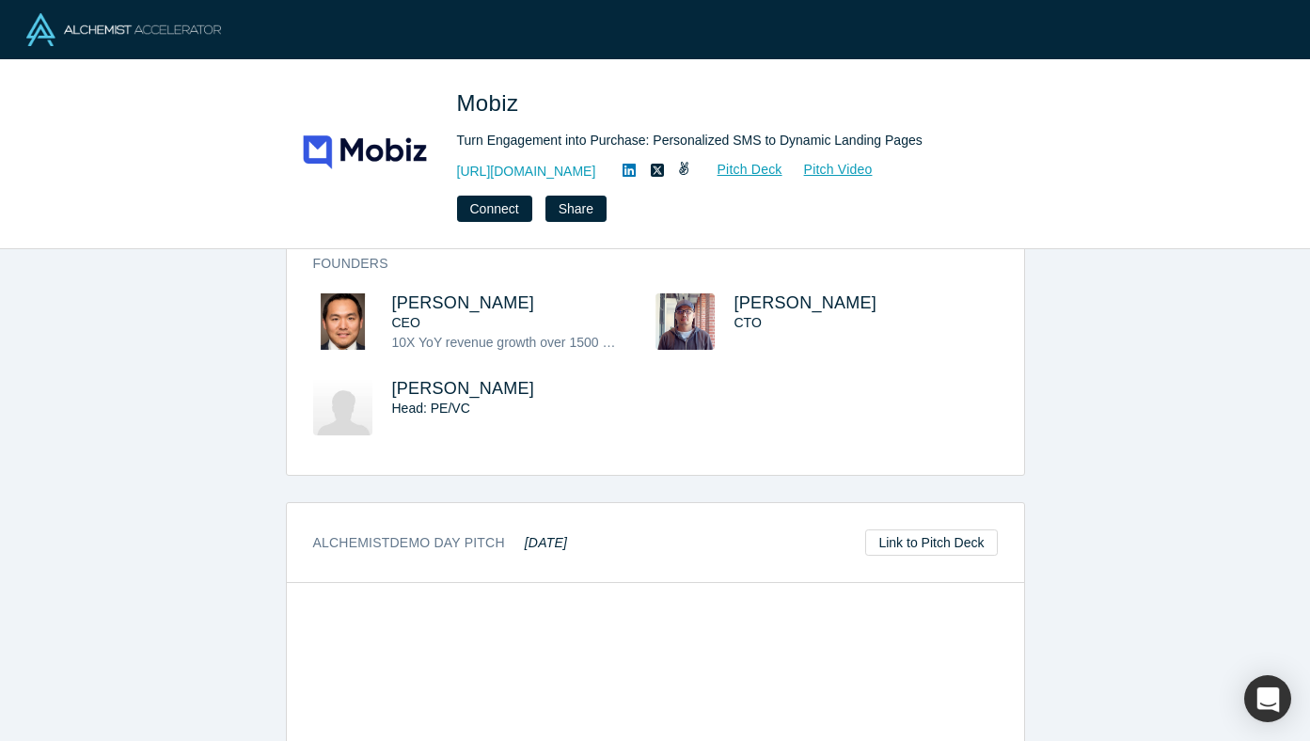
scroll to position [874, 0]
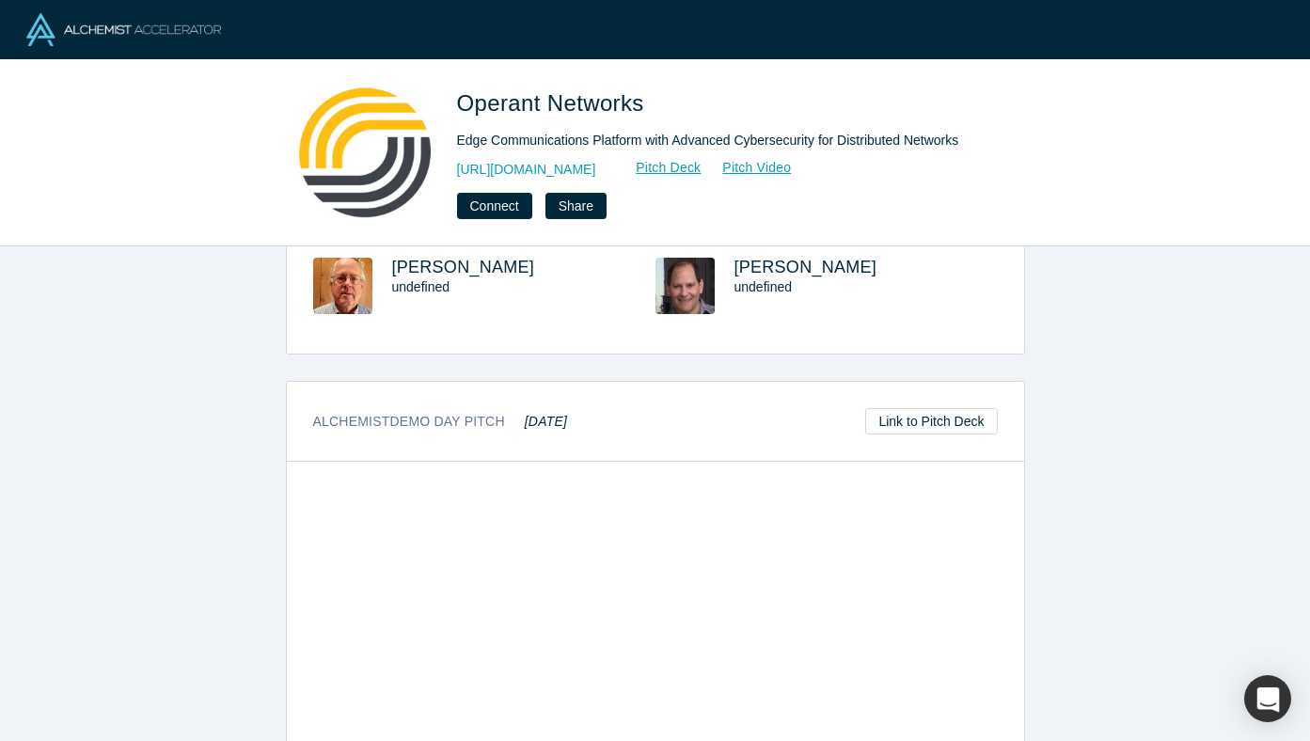
scroll to position [869, 0]
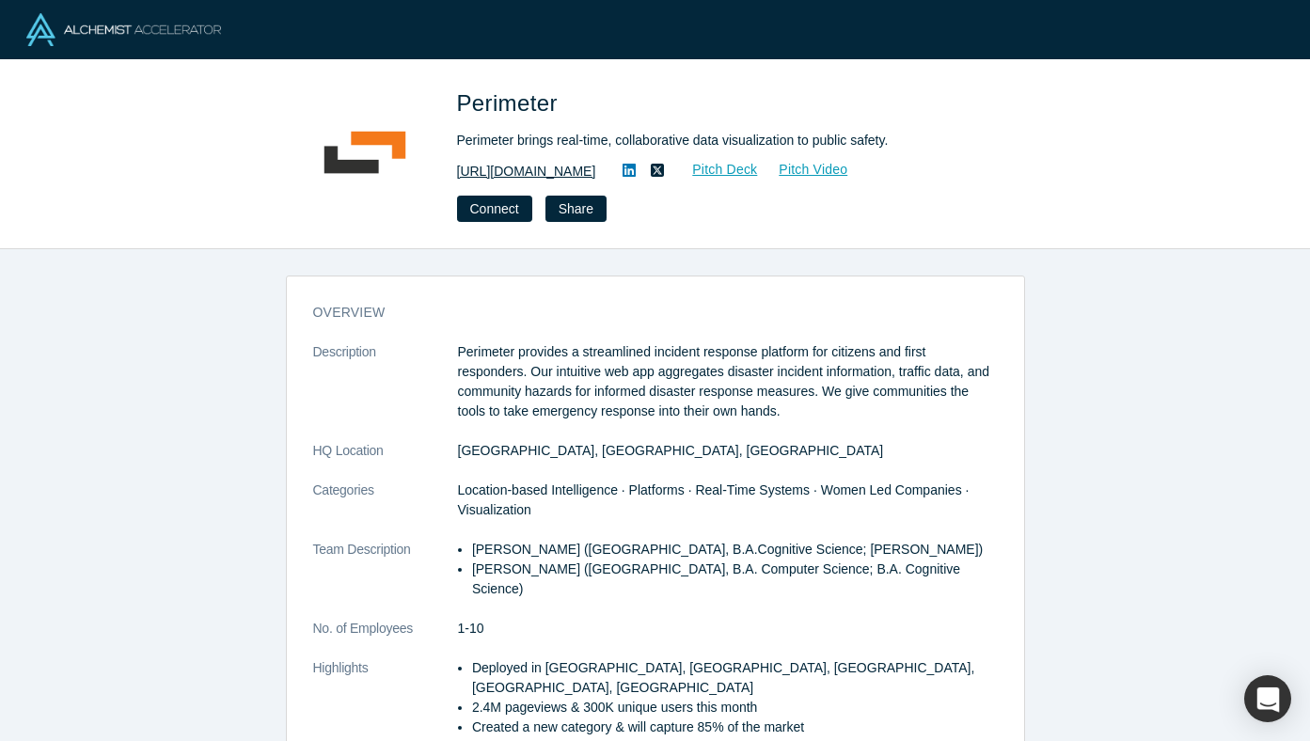
click at [508, 170] on link "http://fireperimeter.com/" at bounding box center [526, 172] width 139 height 20
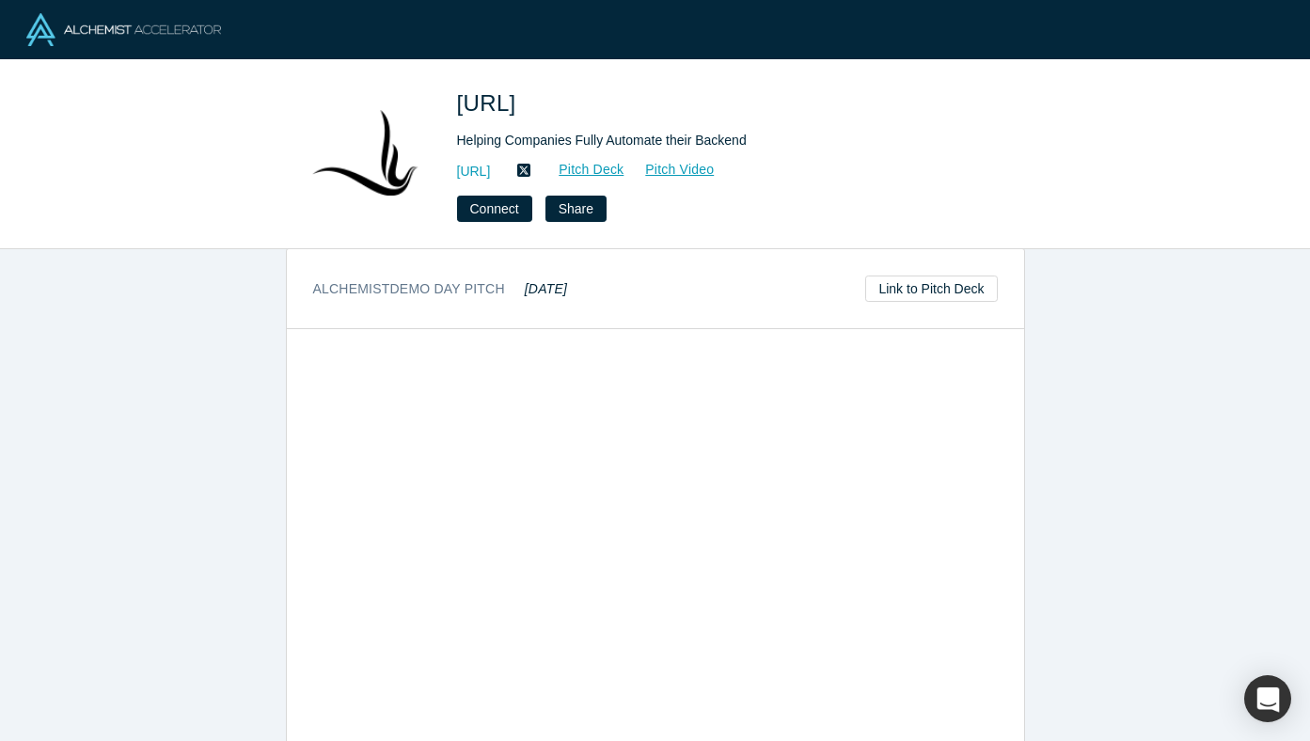
scroll to position [1002, 0]
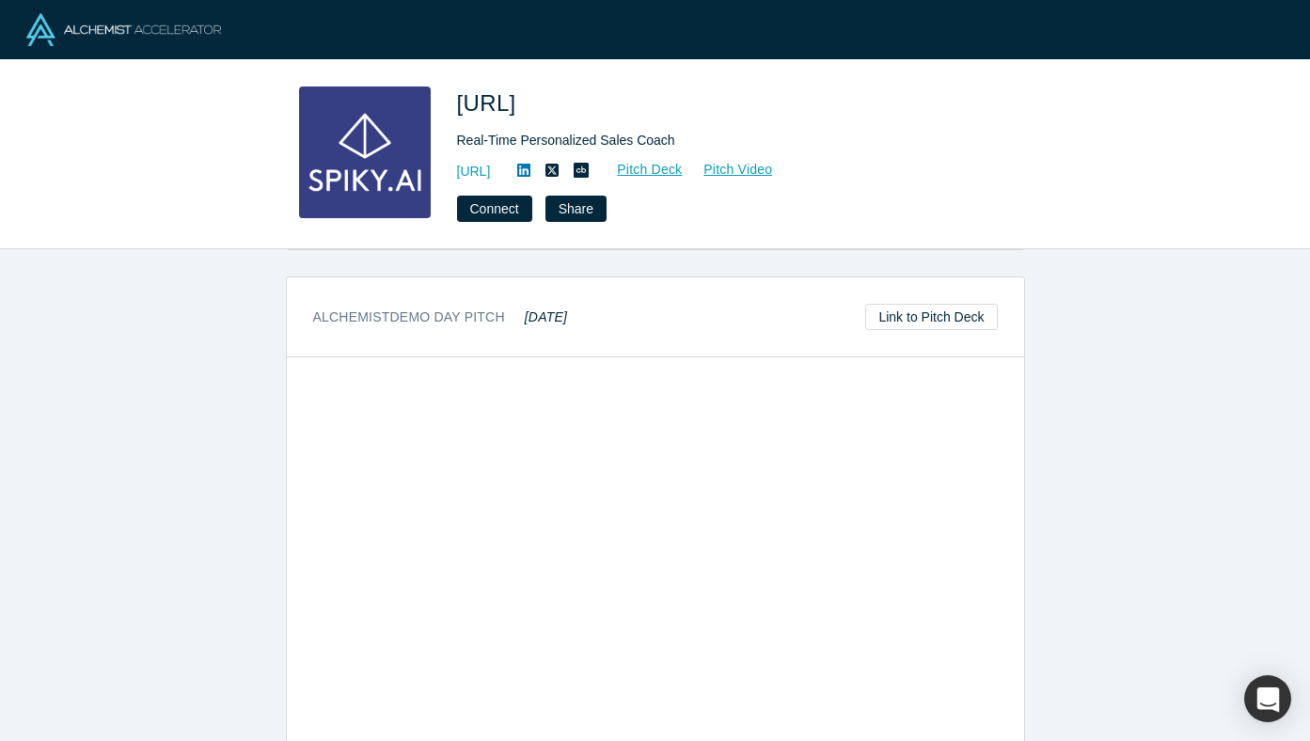
scroll to position [769, 0]
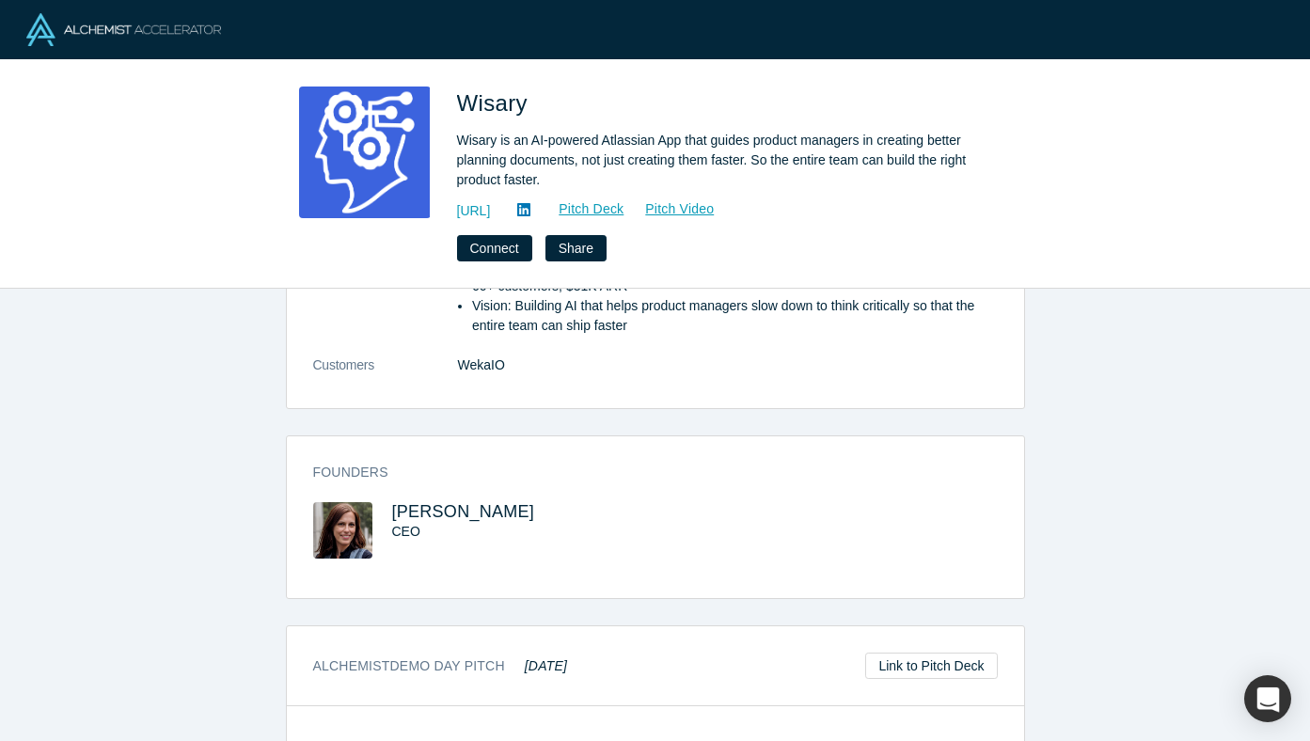
scroll to position [1078, 0]
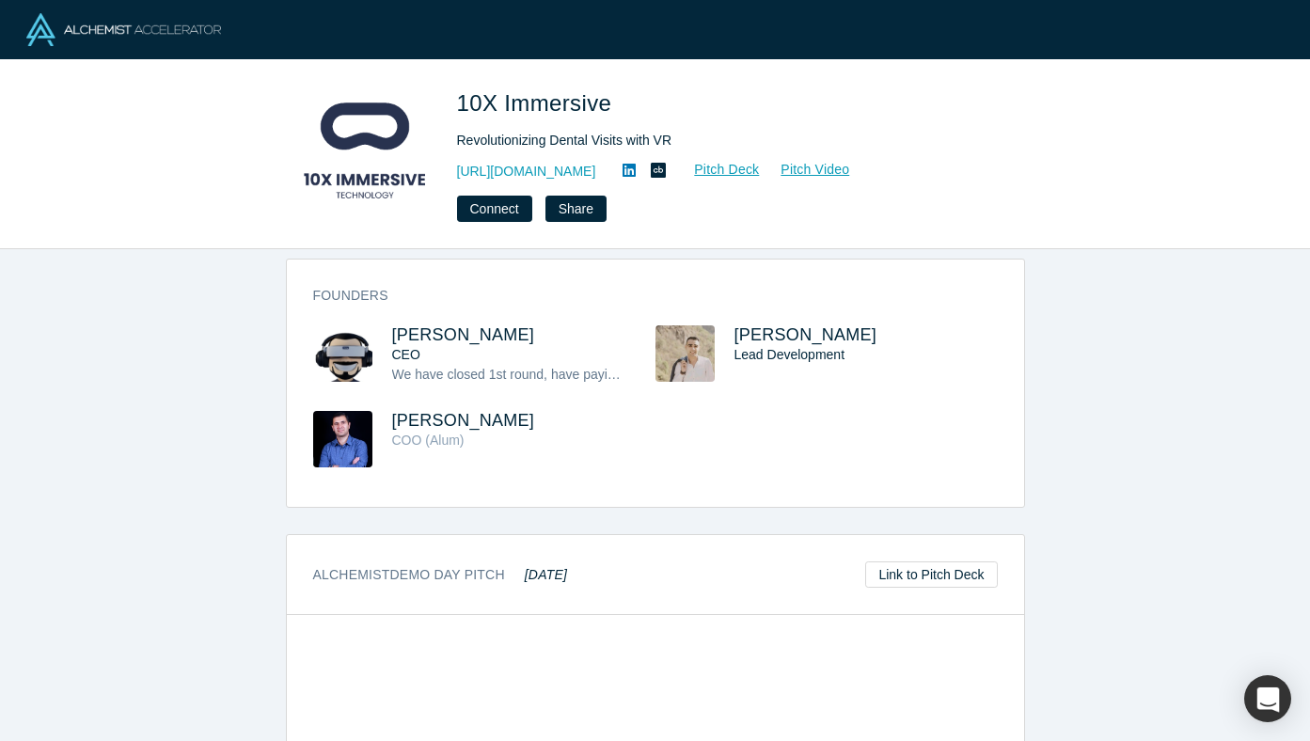
scroll to position [901, 0]
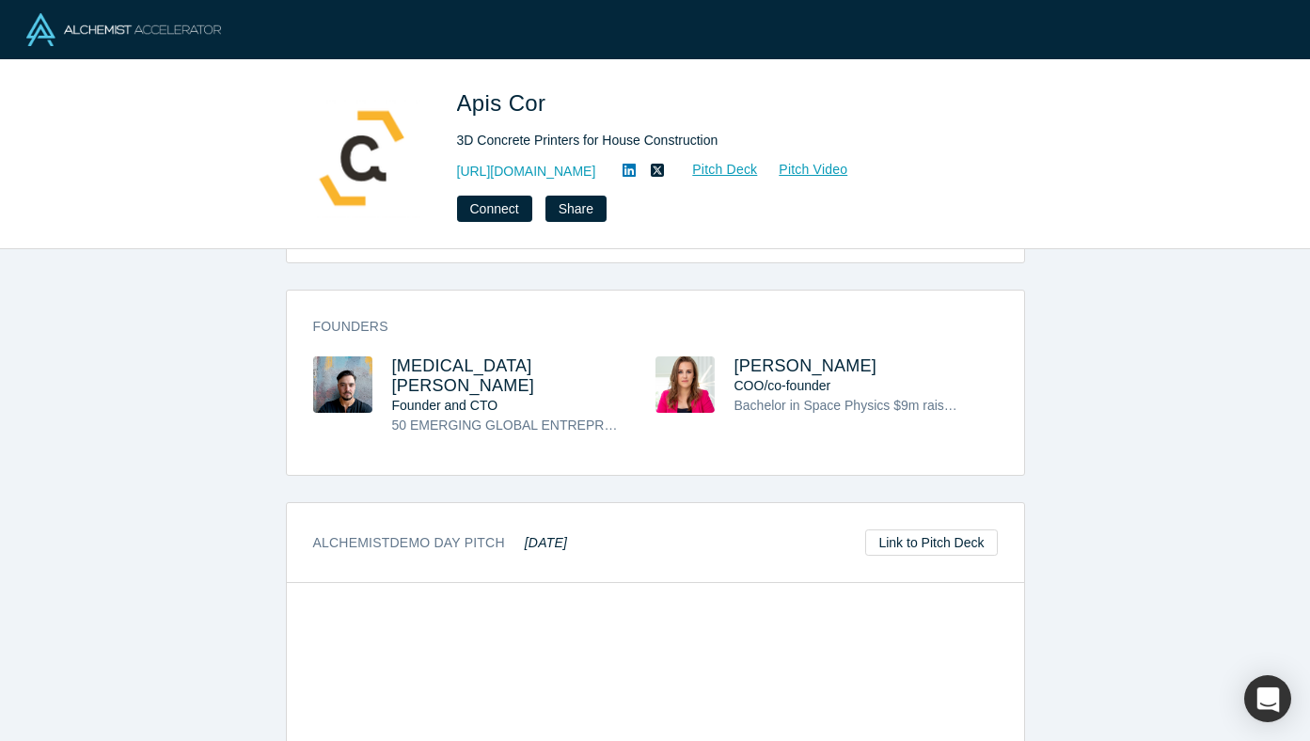
scroll to position [1404, 0]
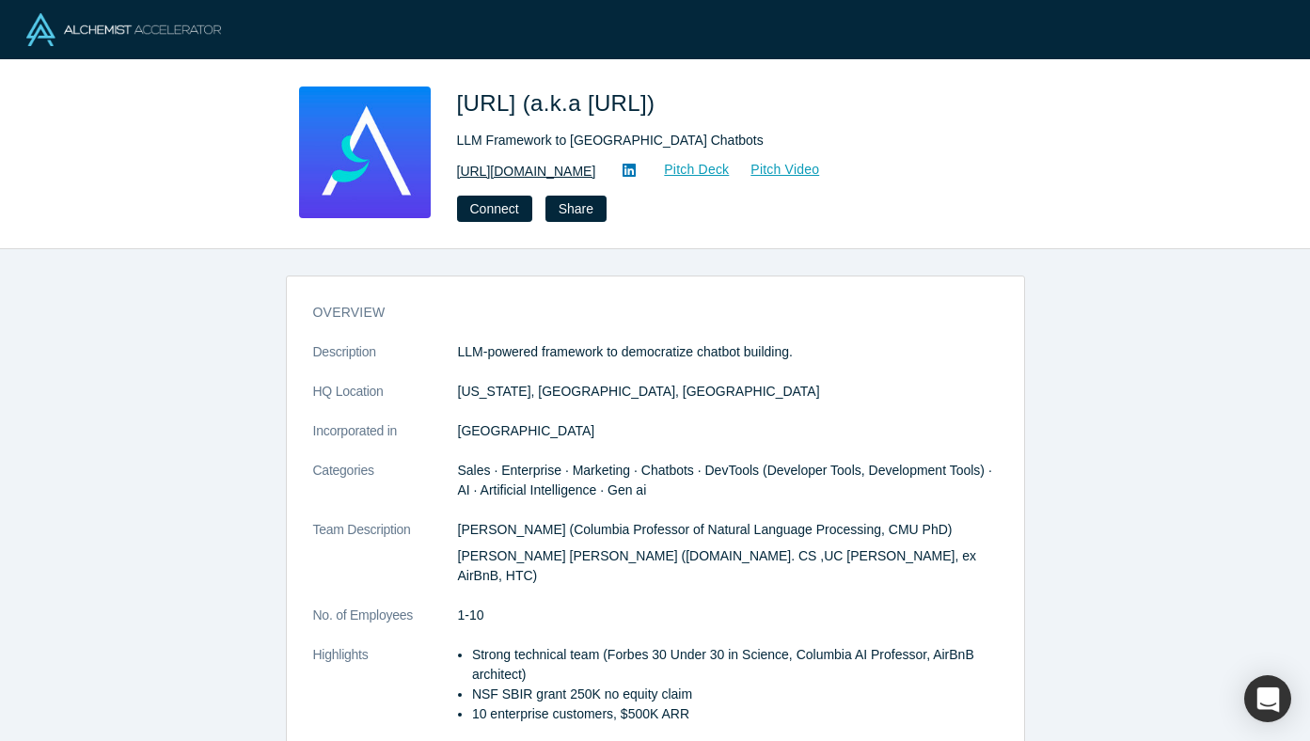
click at [537, 178] on link "https://articulateai.com" at bounding box center [526, 172] width 139 height 20
drag, startPoint x: 507, startPoint y: 528, endPoint x: 443, endPoint y: 531, distance: 64.0
click at [443, 531] on dl "Description LLM-powered framework to democratize chatbot building. HQ Location …" at bounding box center [655, 542] width 684 height 401
drag, startPoint x: 451, startPoint y: 106, endPoint x: 520, endPoint y: 104, distance: 68.7
click at [520, 104] on div "Arklex.AI (a.k.a Articulate.AI) LLM Framework to Democratize Building Chatbots …" at bounding box center [655, 153] width 739 height 135
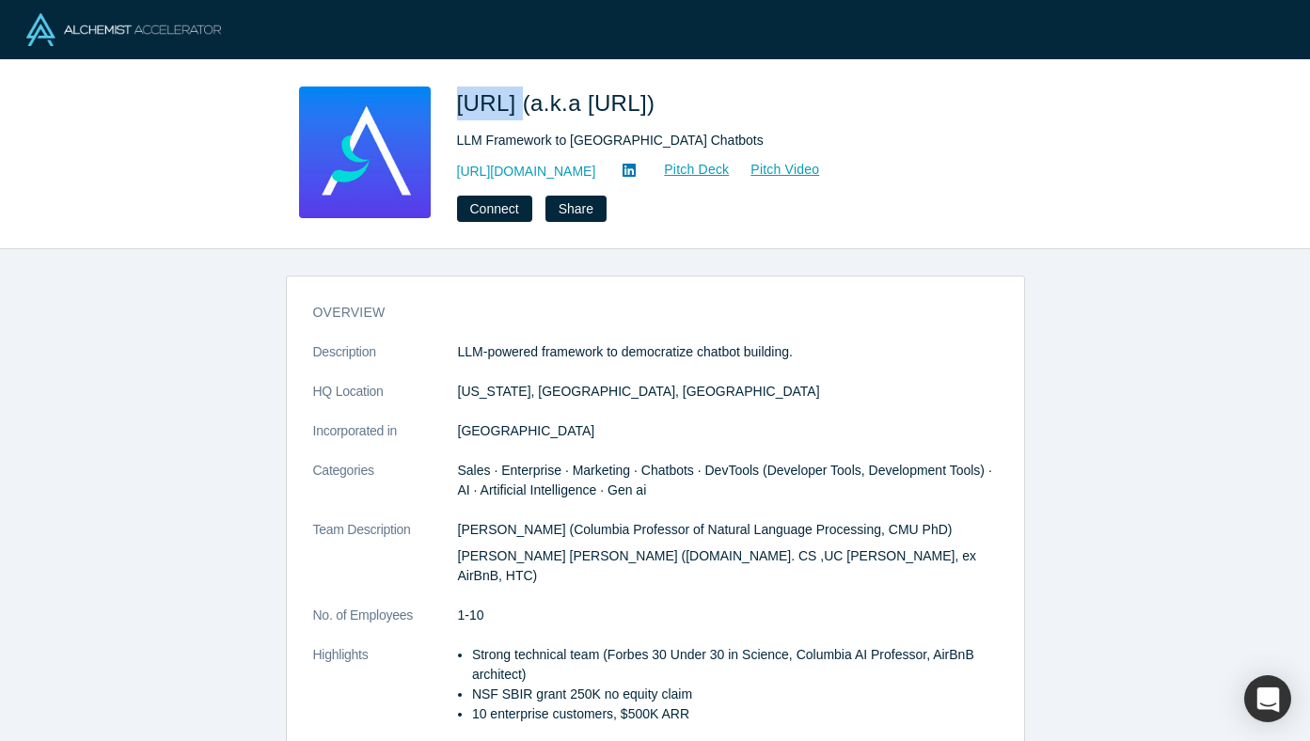
copy span "Arklex"
drag, startPoint x: 507, startPoint y: 529, endPoint x: 424, endPoint y: 529, distance: 82.7
click at [424, 529] on dl "Description LLM-powered framework to democratize chatbot building. HQ Location …" at bounding box center [655, 542] width 684 height 401
copy dl "Zhou Yu"
click at [604, 426] on dd "[GEOGRAPHIC_DATA]" at bounding box center [728, 431] width 540 height 20
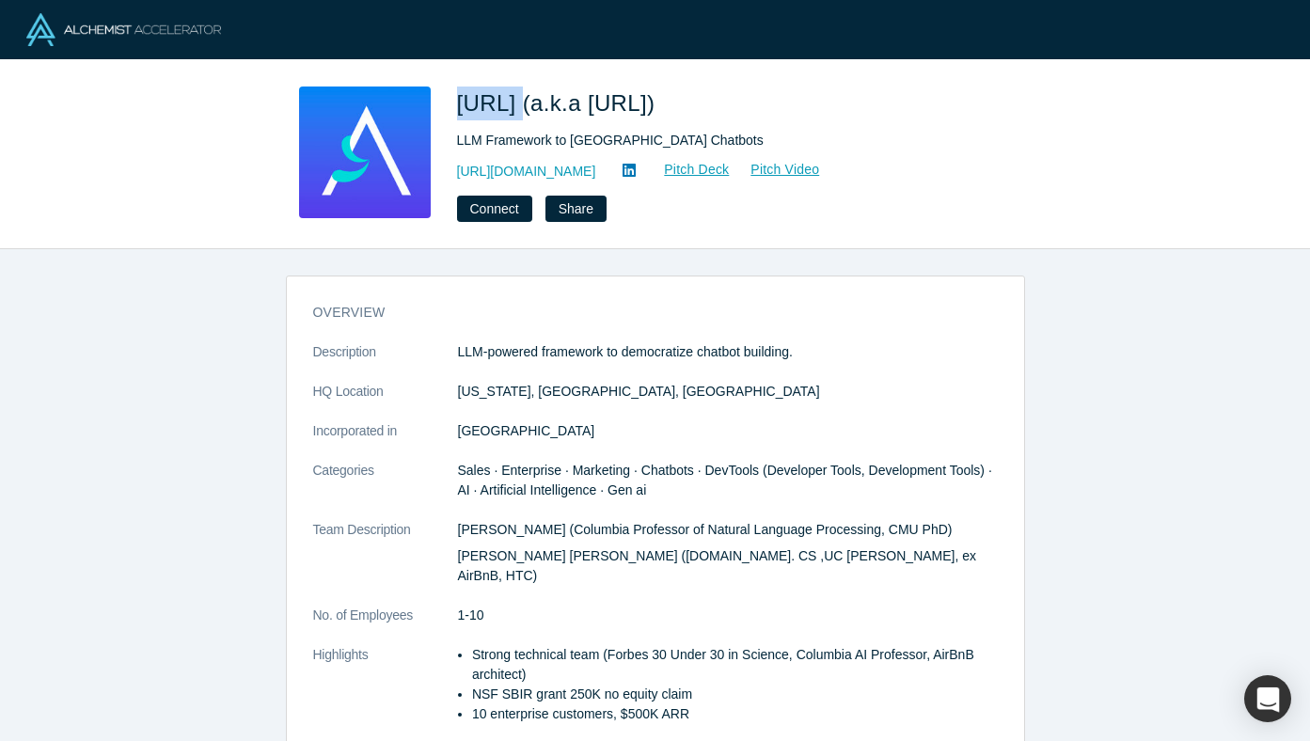
drag, startPoint x: 453, startPoint y: 98, endPoint x: 520, endPoint y: 98, distance: 66.7
click at [520, 98] on div "Arklex.AI (a.k.a Articulate.AI) LLM Framework to Democratize Building Chatbots …" at bounding box center [655, 153] width 739 height 135
copy span "Arklex"
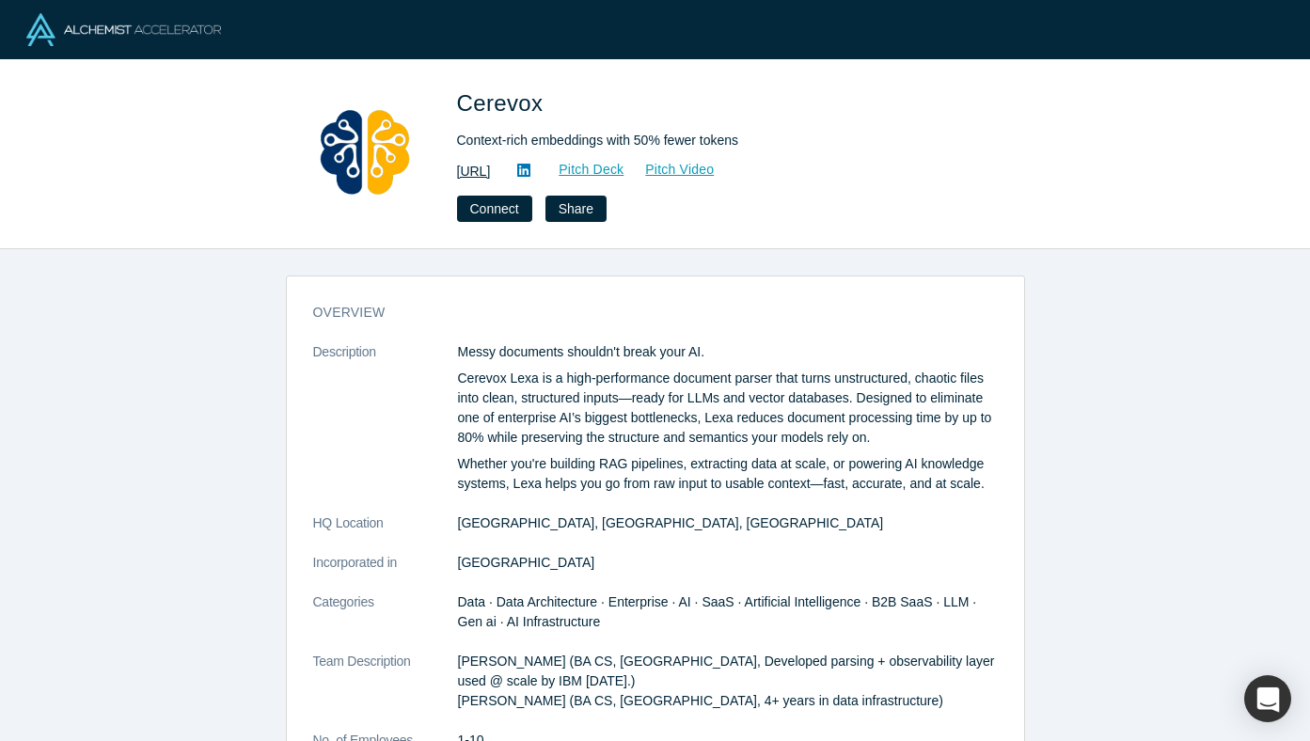
click at [491, 177] on link "[URL]" at bounding box center [474, 172] width 34 height 20
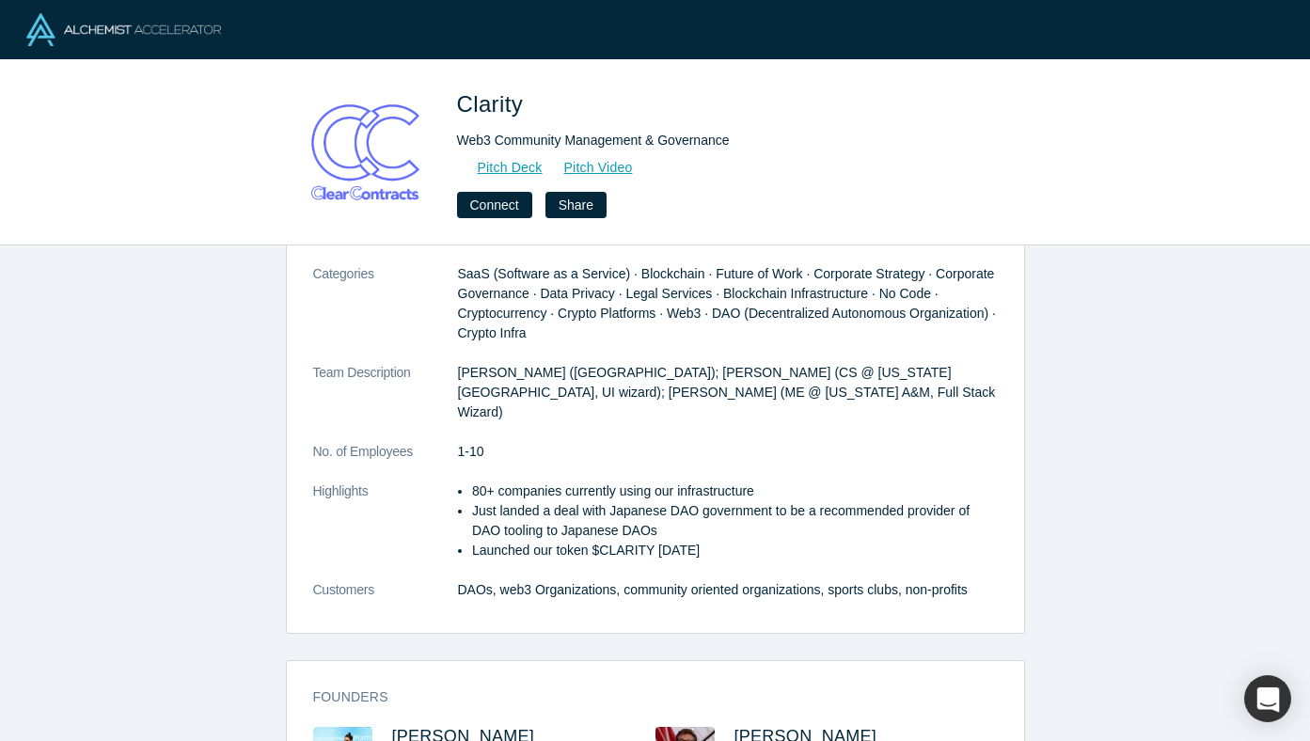
scroll to position [695, 0]
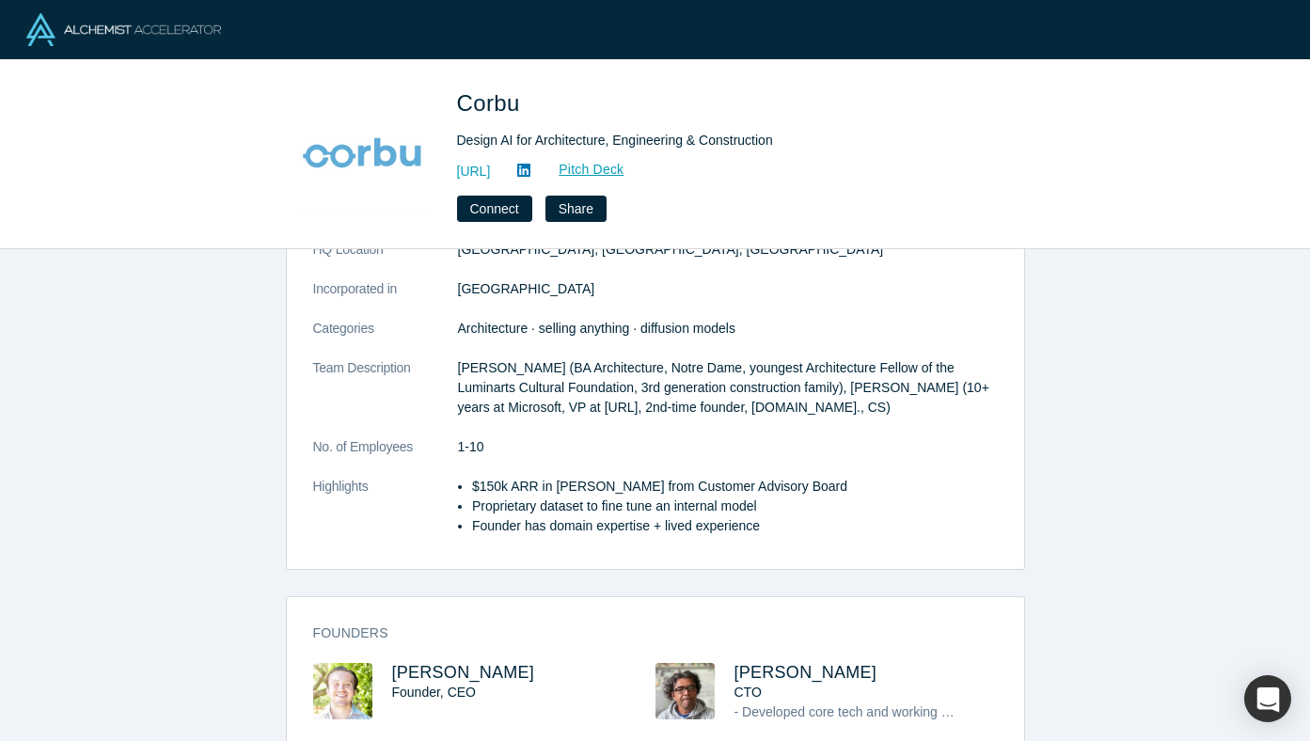
scroll to position [338, 0]
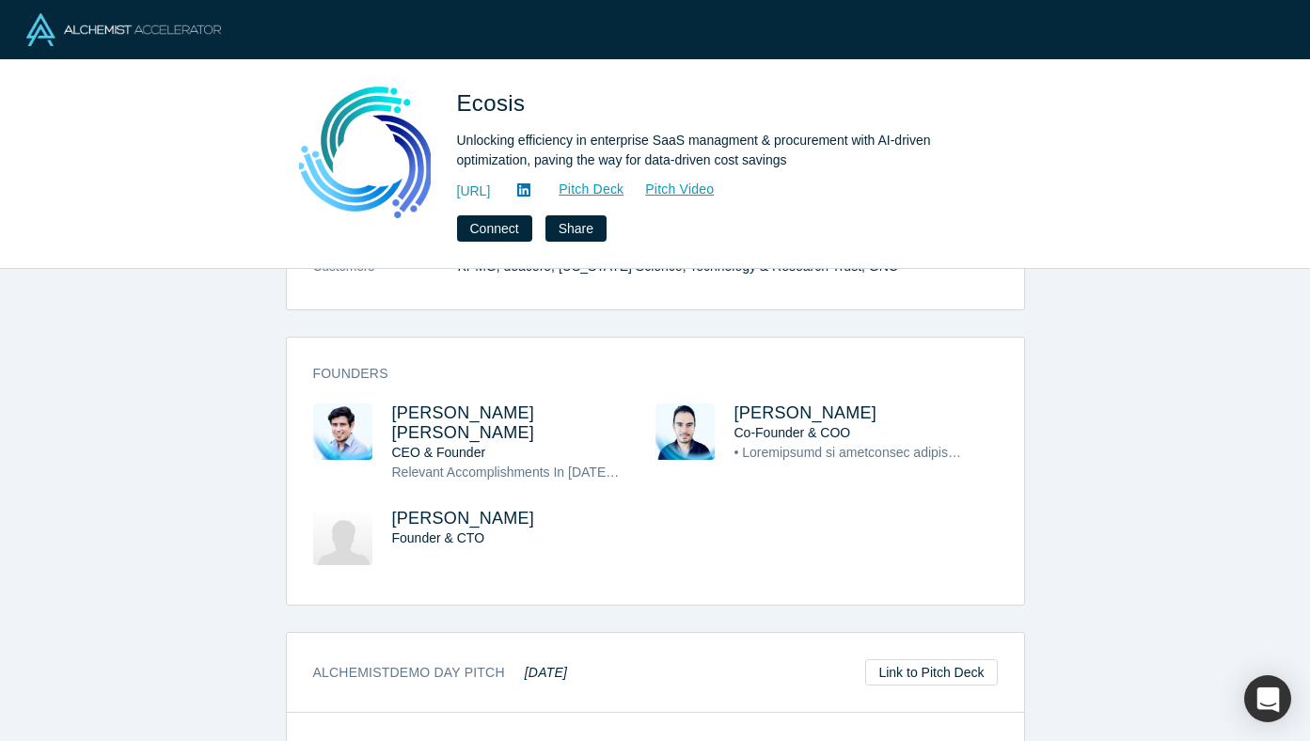
scroll to position [583, 0]
